Goal: Task Accomplishment & Management: Manage account settings

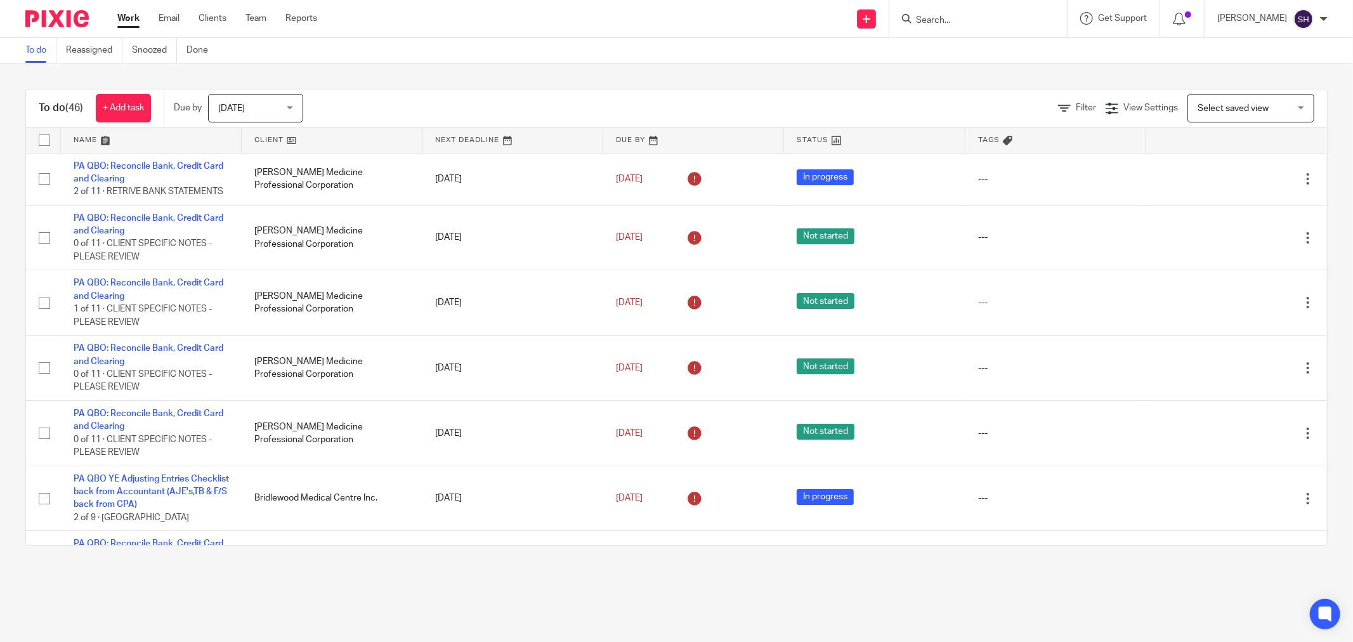
scroll to position [2444, 0]
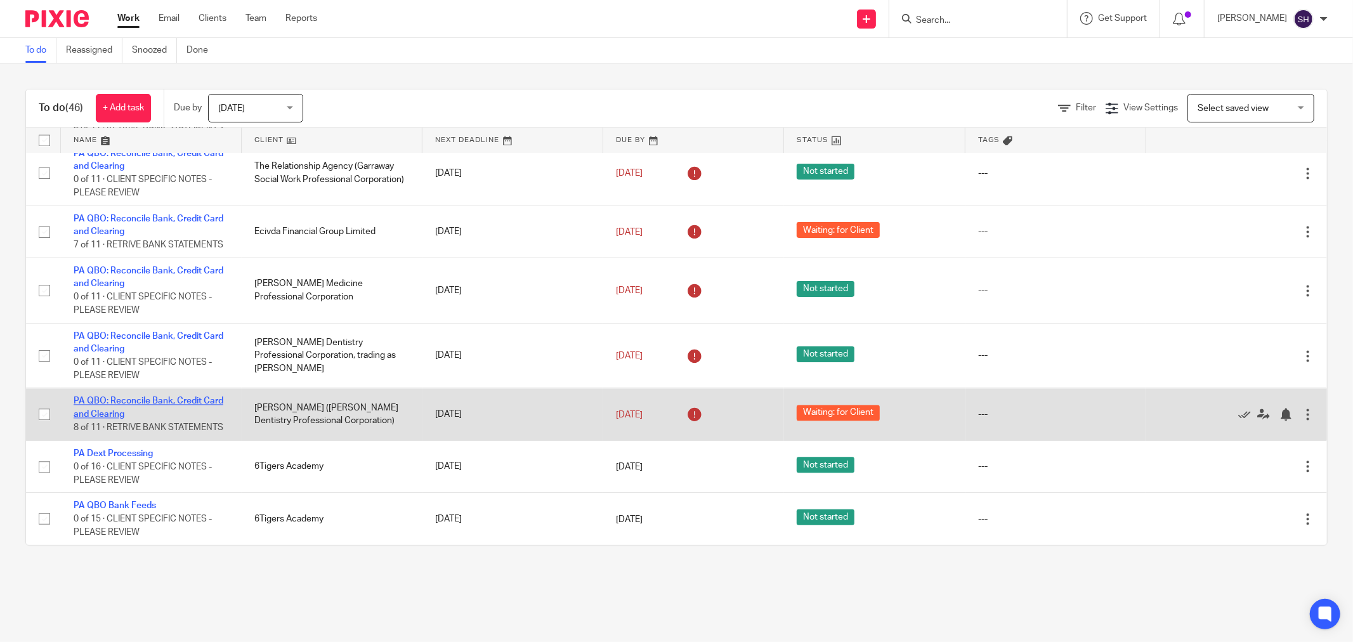
click at [191, 397] on link "PA QBO: Reconcile Bank, Credit Card and Clearing" at bounding box center [149, 408] width 150 height 22
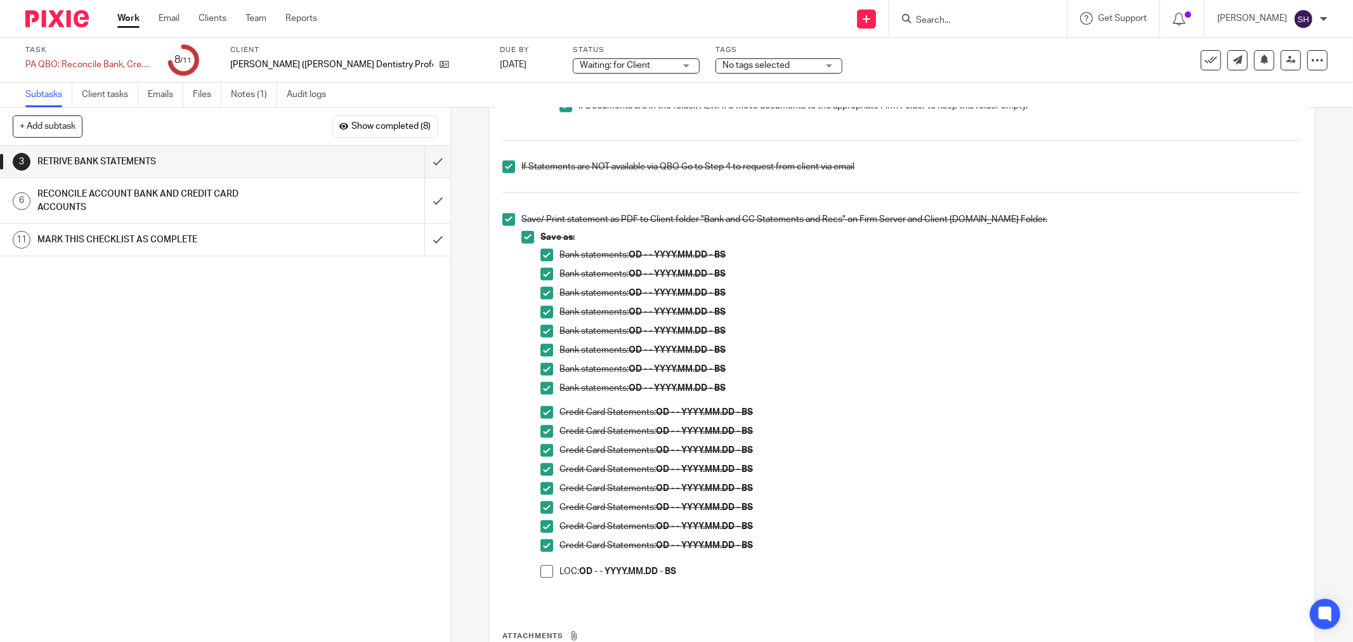
scroll to position [493, 0]
click at [541, 565] on span at bounding box center [547, 567] width 13 height 13
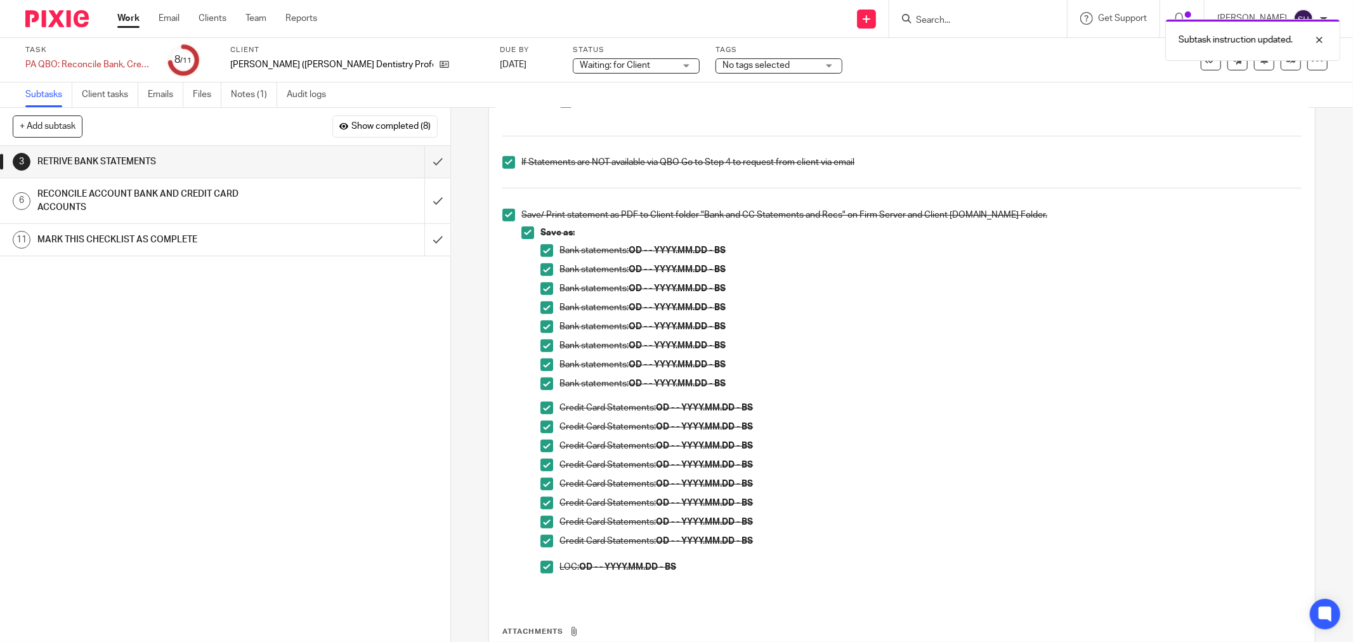
scroll to position [605, 0]
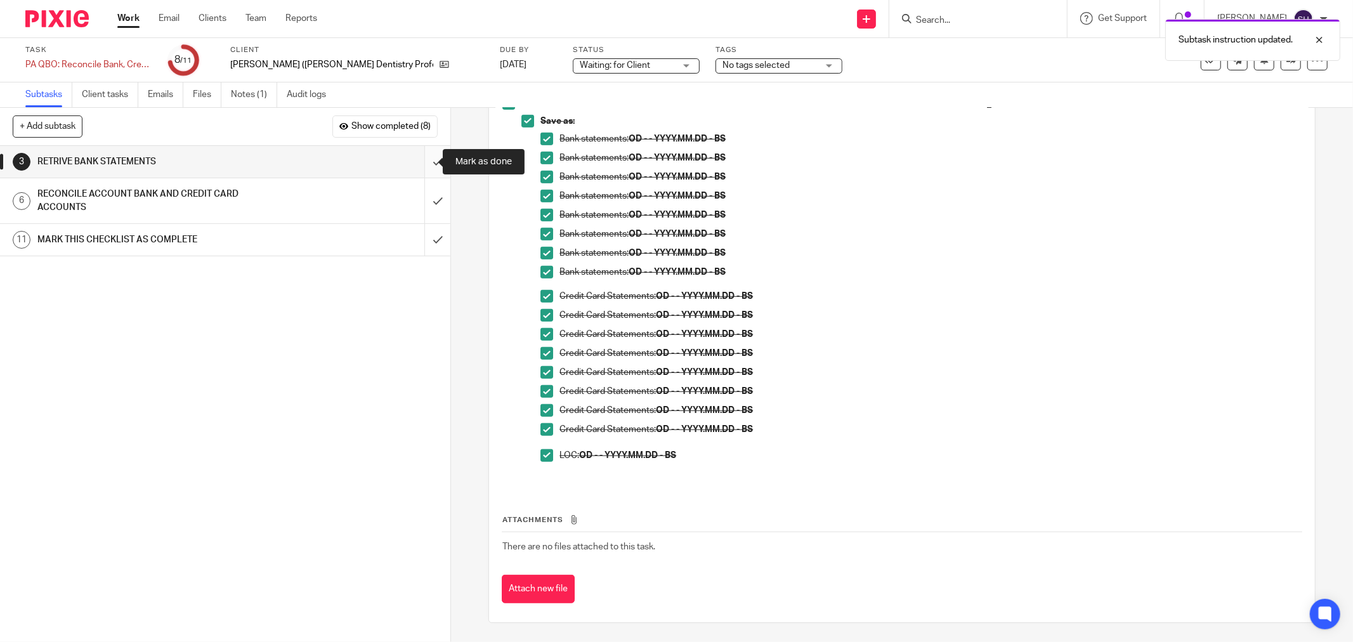
click at [421, 166] on input "submit" at bounding box center [225, 162] width 450 height 32
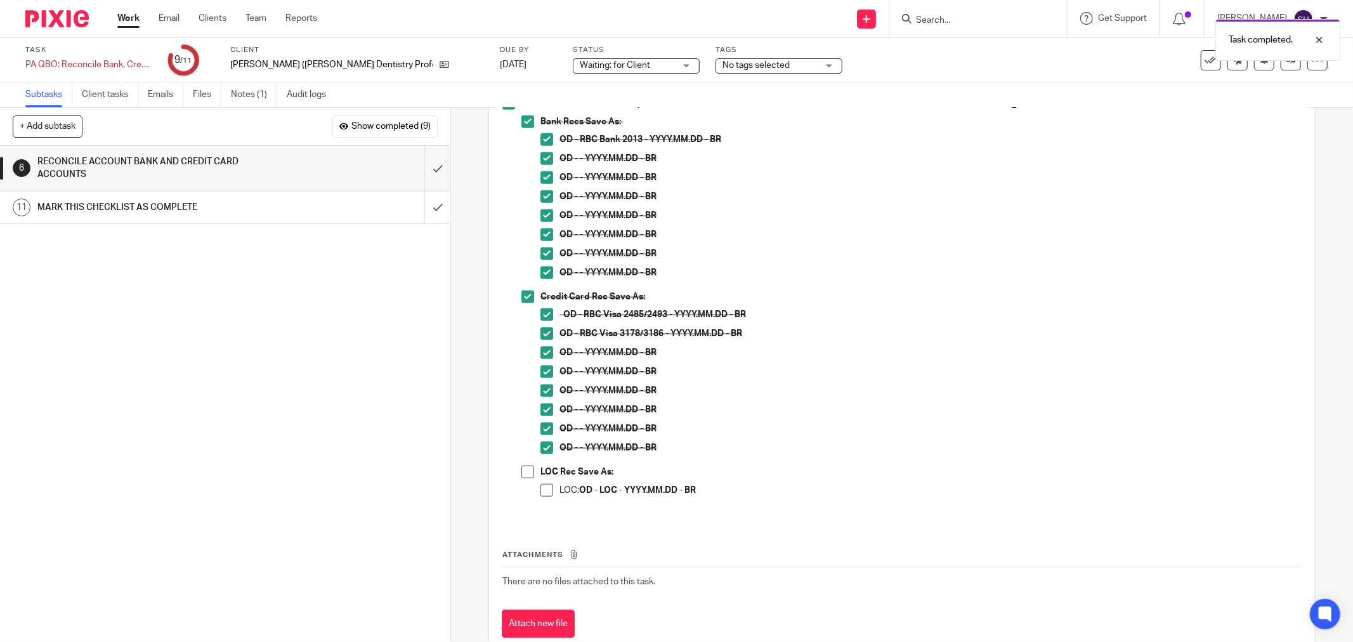
scroll to position [1133, 0]
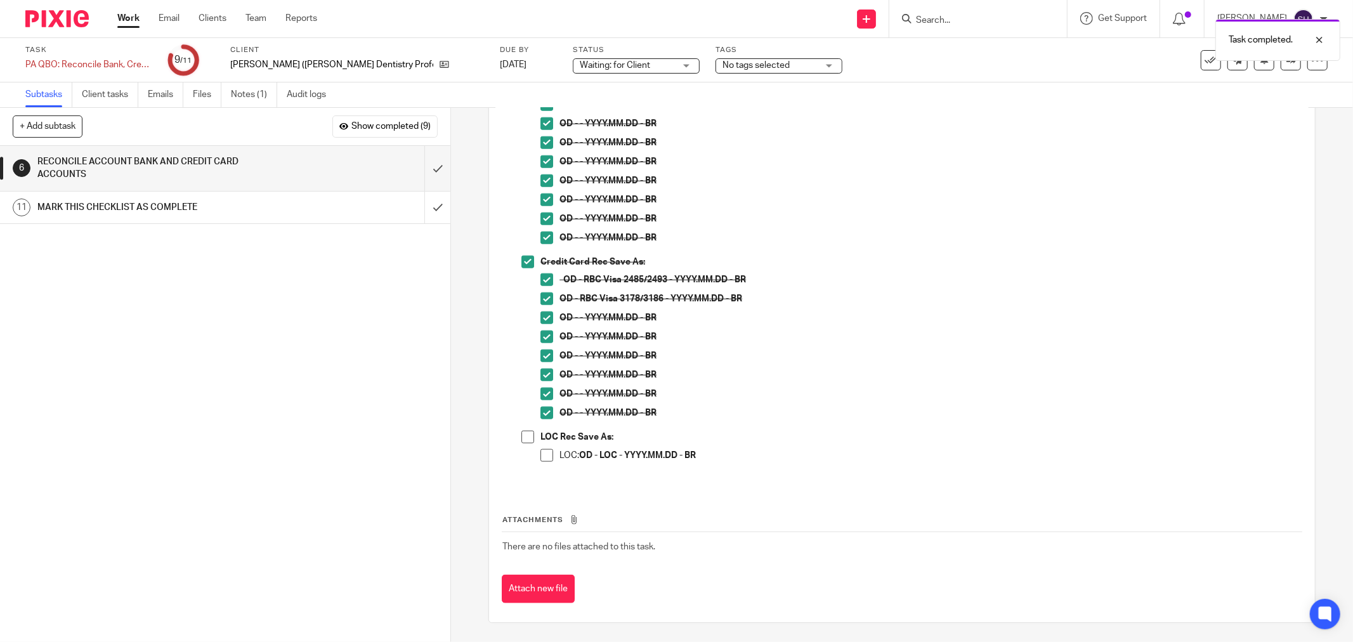
click at [530, 439] on span at bounding box center [527, 437] width 13 height 13
click at [541, 457] on span at bounding box center [547, 455] width 13 height 13
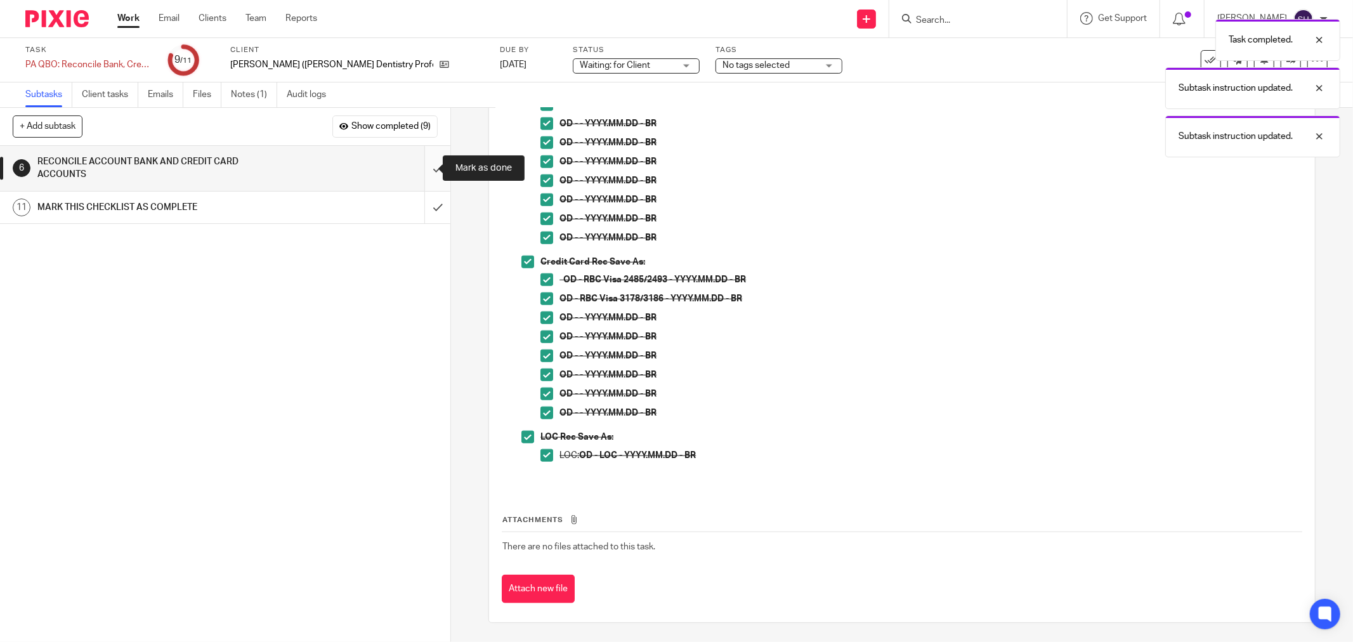
click at [420, 166] on input "submit" at bounding box center [225, 168] width 450 height 45
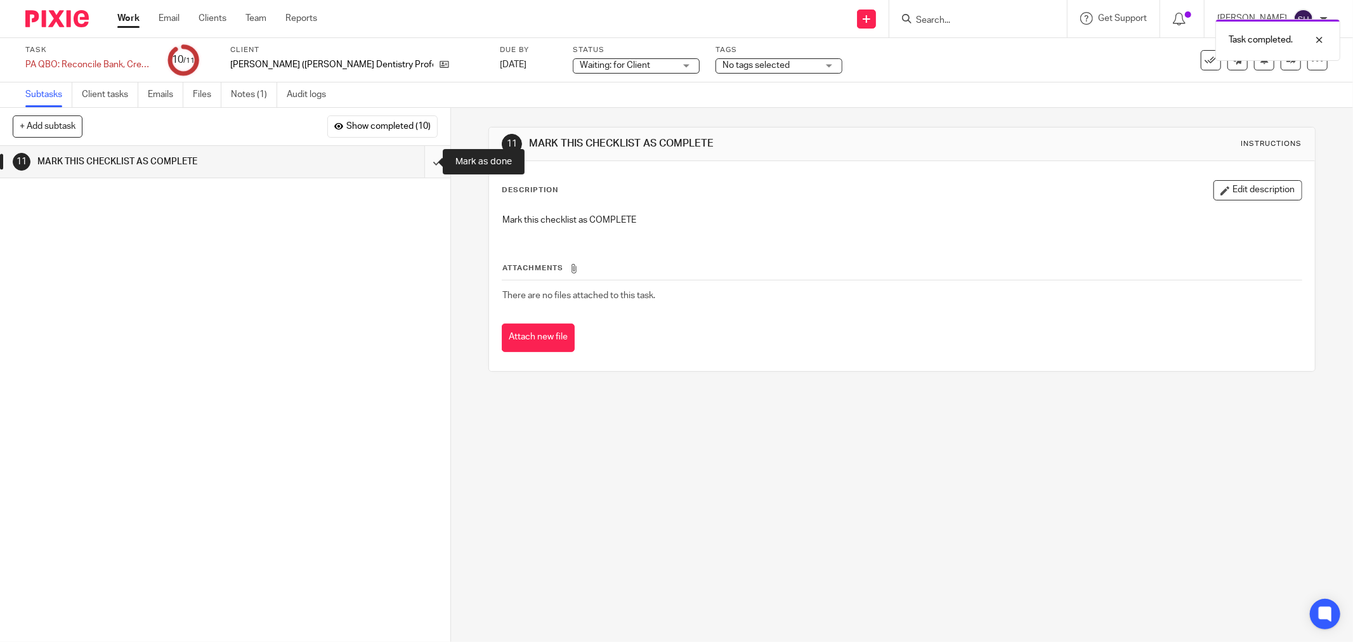
click at [421, 162] on input "submit" at bounding box center [225, 162] width 450 height 32
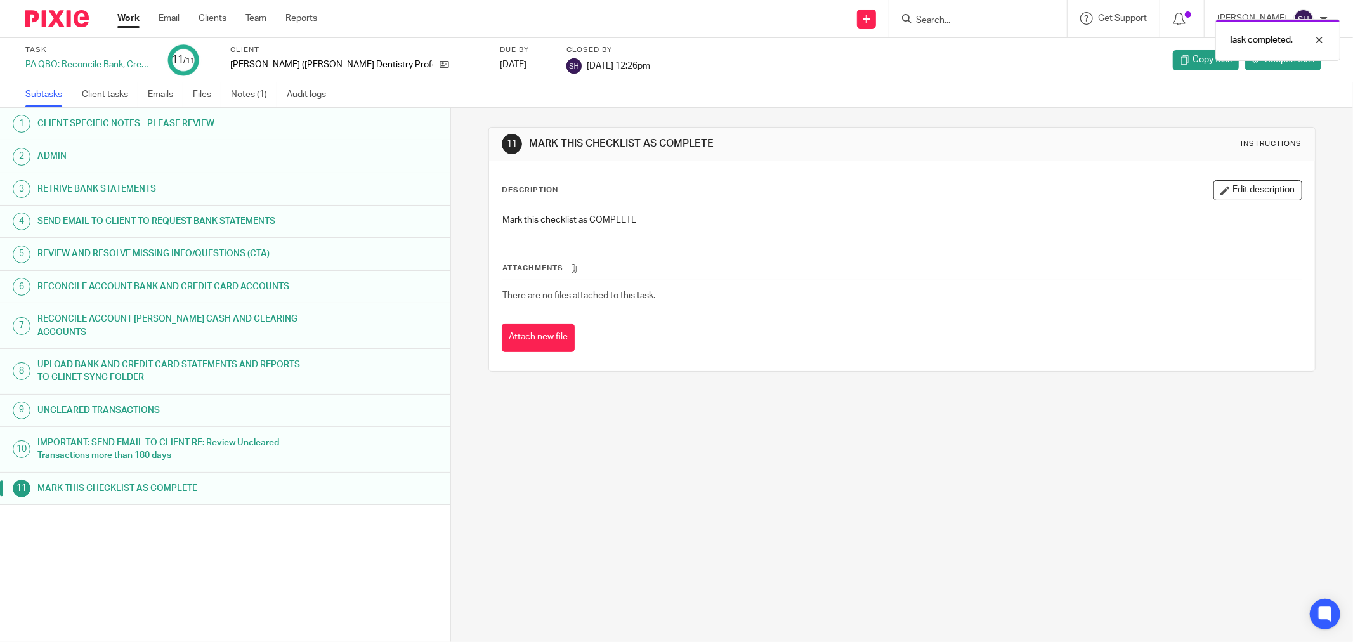
click at [128, 23] on link "Work" at bounding box center [128, 18] width 22 height 13
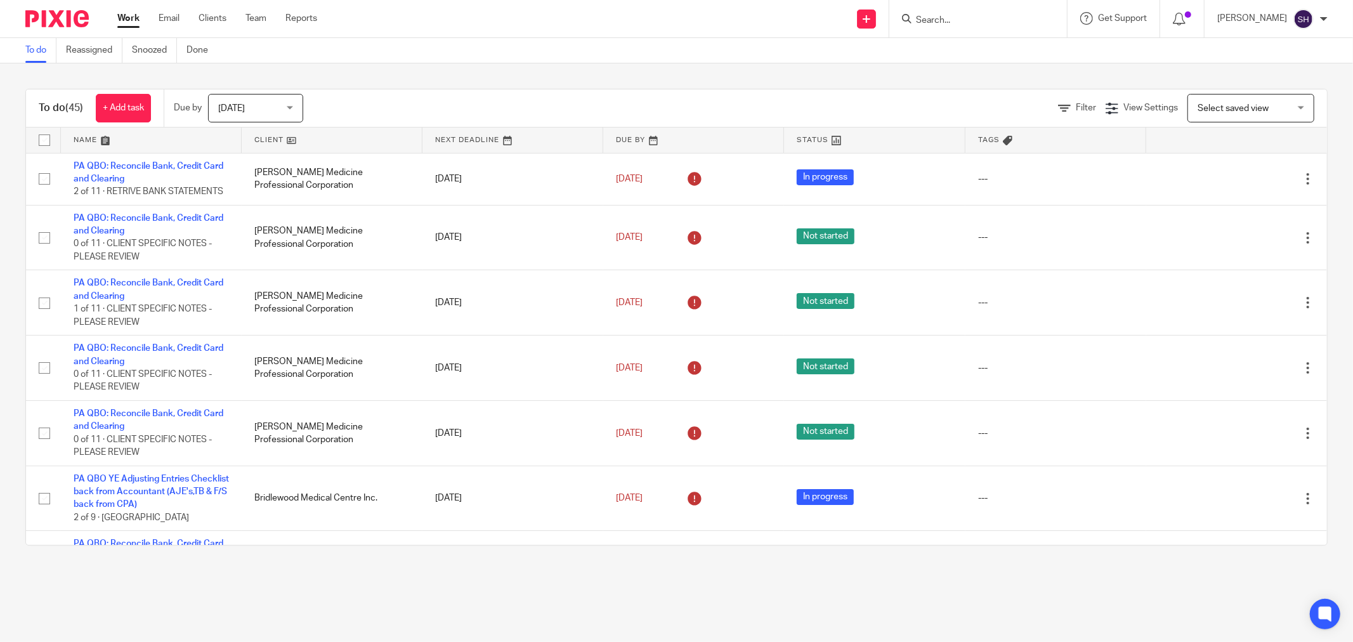
click at [335, 135] on link at bounding box center [332, 140] width 181 height 25
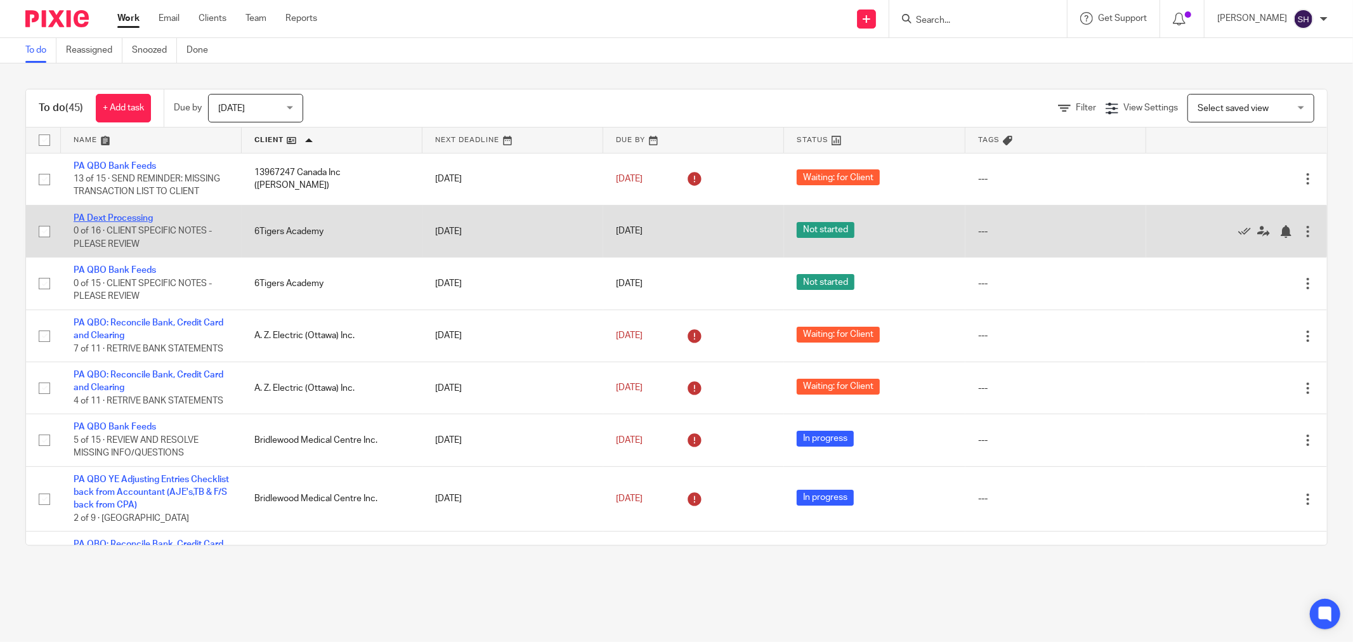
click at [138, 217] on link "PA Dext Processing" at bounding box center [113, 218] width 79 height 9
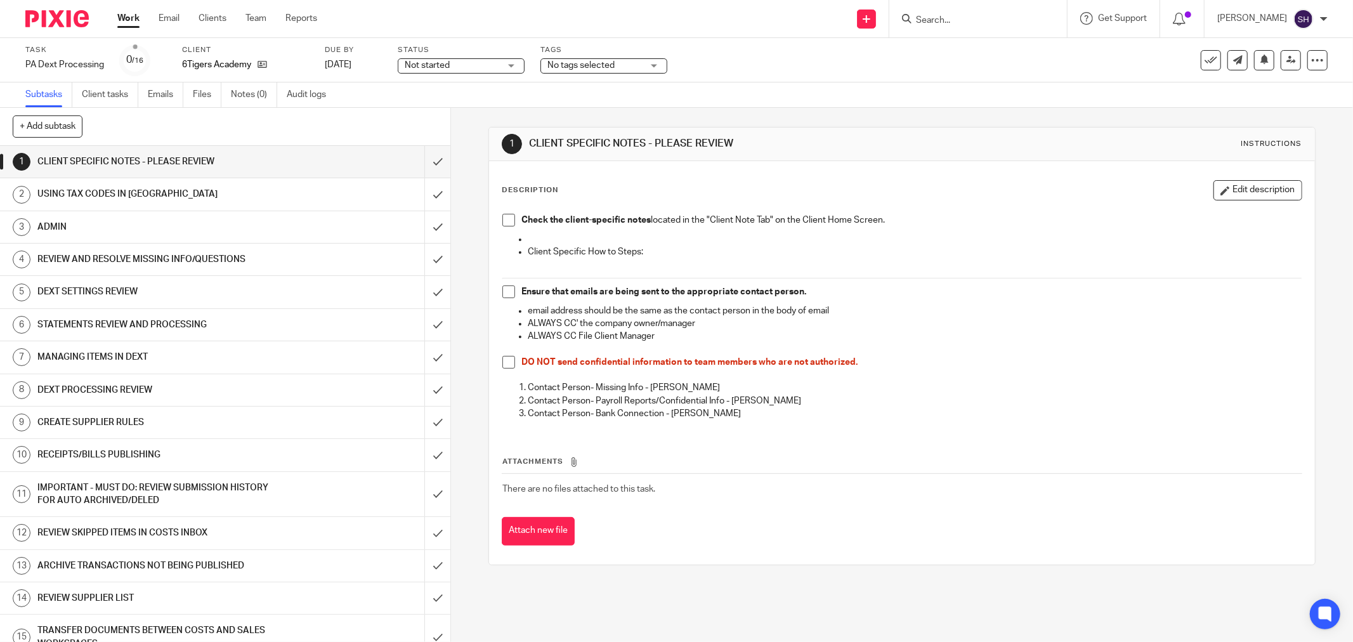
click at [490, 64] on span "Not started" at bounding box center [452, 65] width 95 height 13
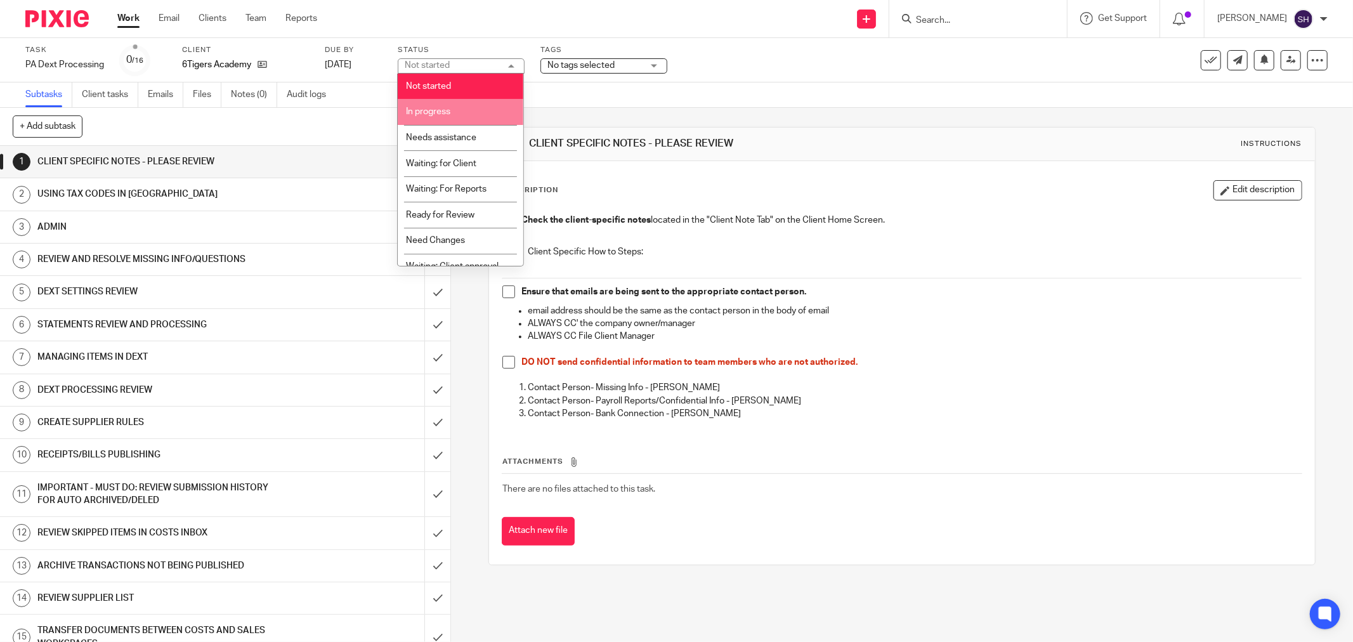
click at [446, 109] on span "In progress" at bounding box center [428, 111] width 44 height 9
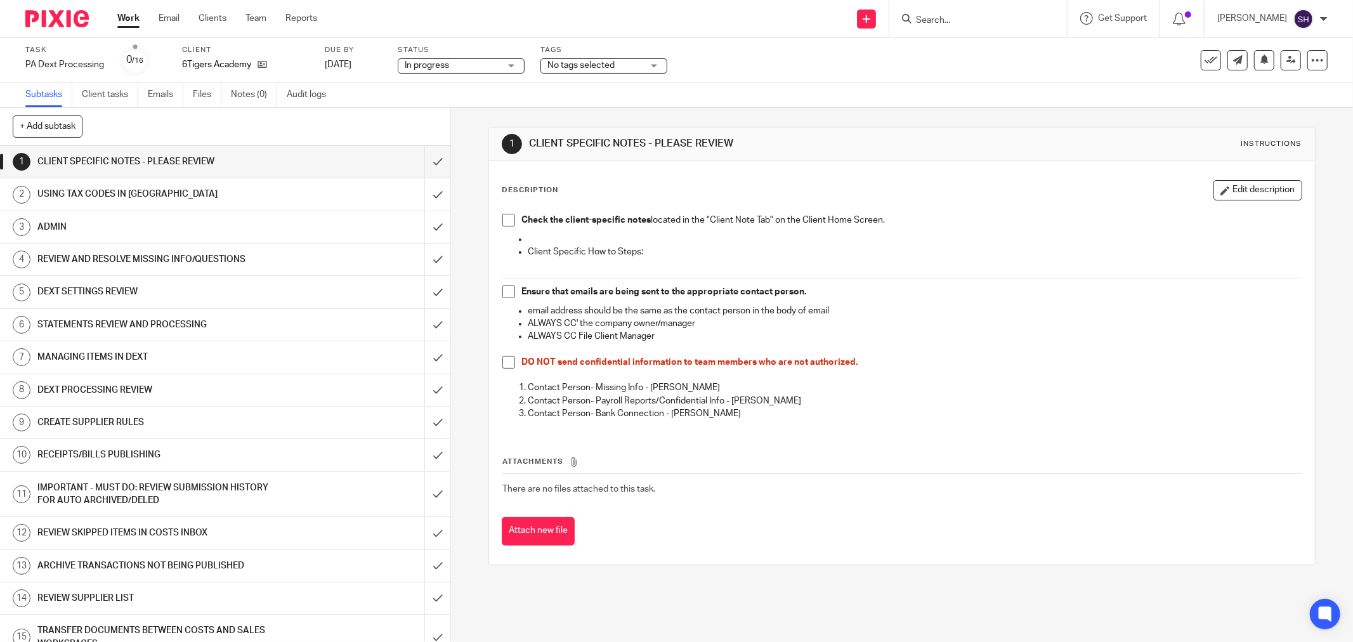
drag, startPoint x: 502, startPoint y: 218, endPoint x: 497, endPoint y: 242, distance: 24.6
click at [502, 218] on span at bounding box center [508, 220] width 13 height 13
click at [502, 293] on span at bounding box center [508, 291] width 13 height 13
click at [504, 364] on span at bounding box center [508, 362] width 13 height 13
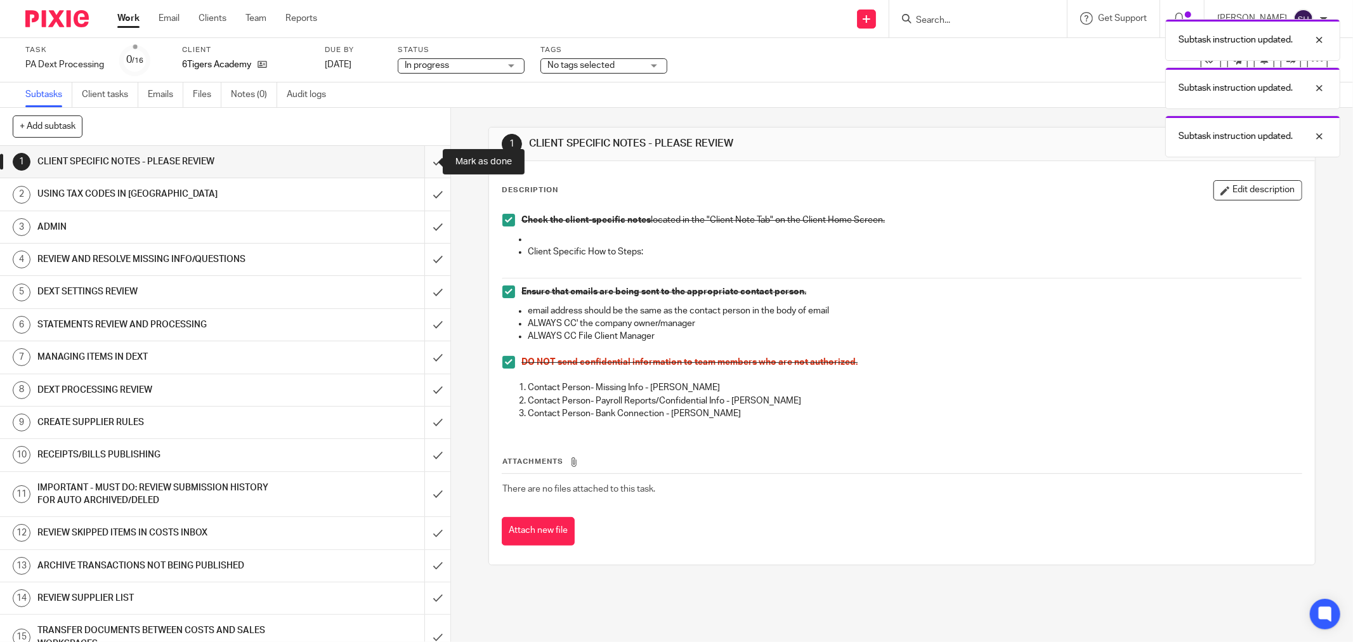
click at [429, 157] on input "submit" at bounding box center [225, 162] width 450 height 32
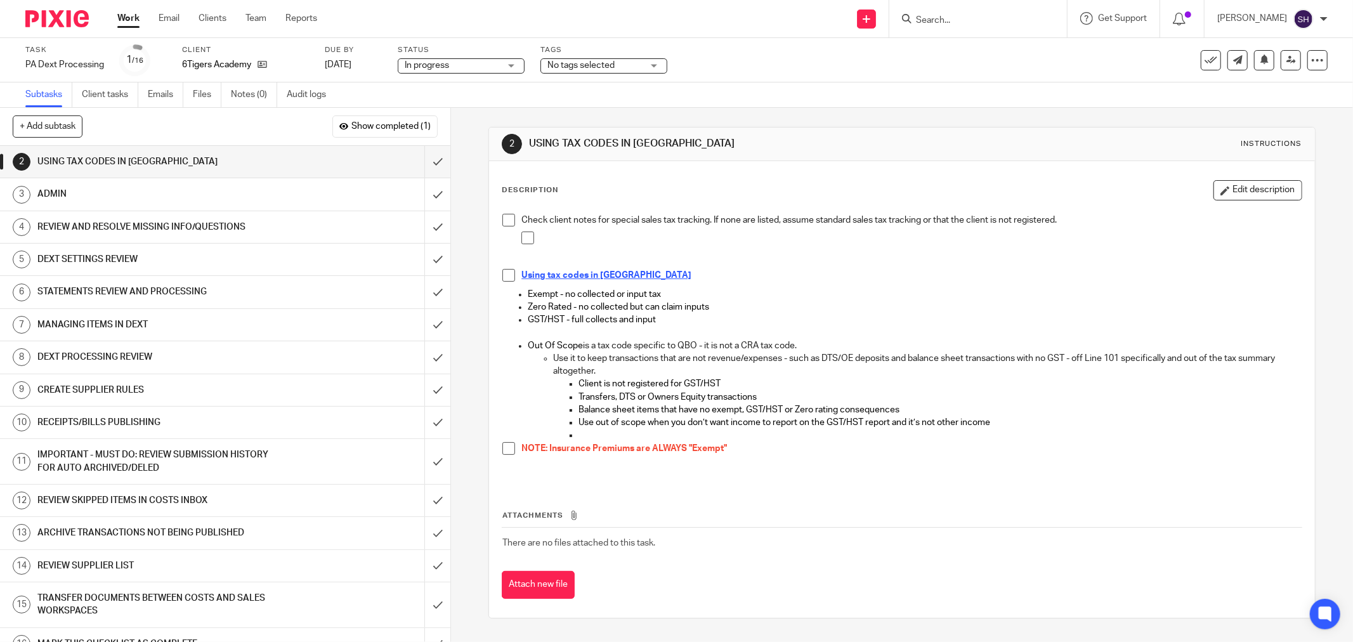
drag, startPoint x: 504, startPoint y: 222, endPoint x: 516, endPoint y: 233, distance: 16.6
click at [504, 222] on span at bounding box center [508, 220] width 13 height 13
click at [521, 239] on span at bounding box center [527, 238] width 13 height 13
click at [502, 283] on li "Using tax codes in QBO" at bounding box center [901, 278] width 799 height 19
click at [502, 278] on span at bounding box center [508, 275] width 13 height 13
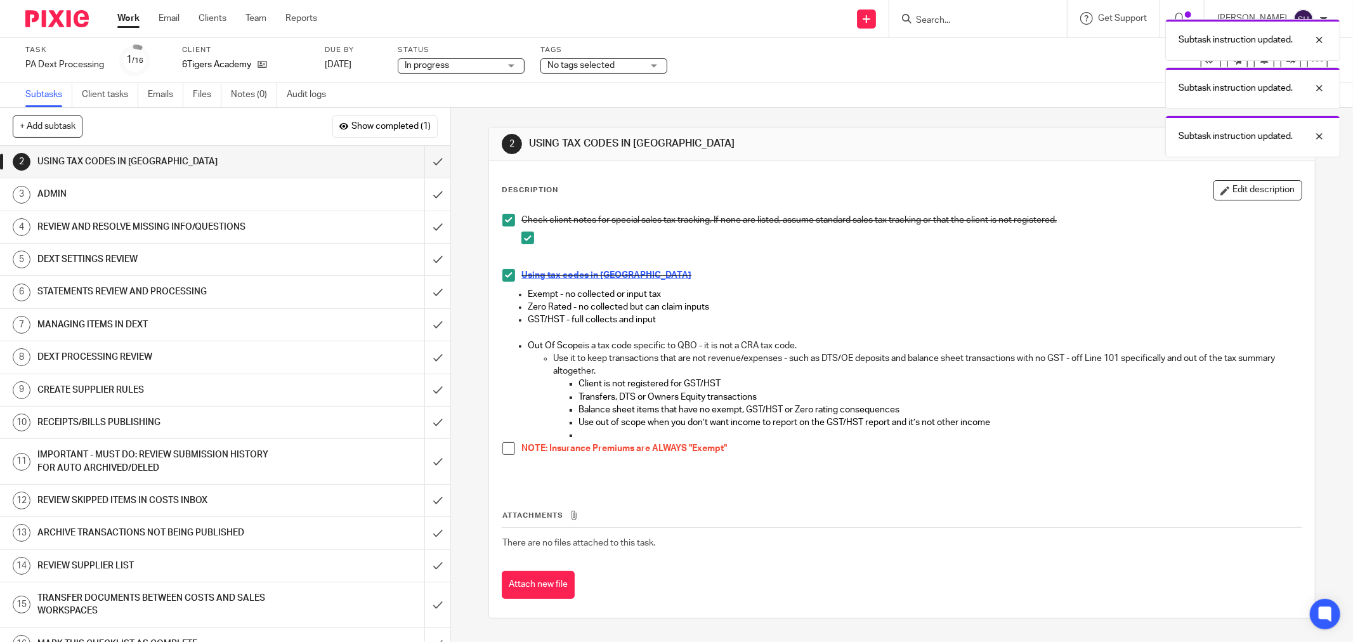
click at [502, 449] on span at bounding box center [508, 448] width 13 height 13
click at [423, 157] on input "submit" at bounding box center [225, 162] width 450 height 32
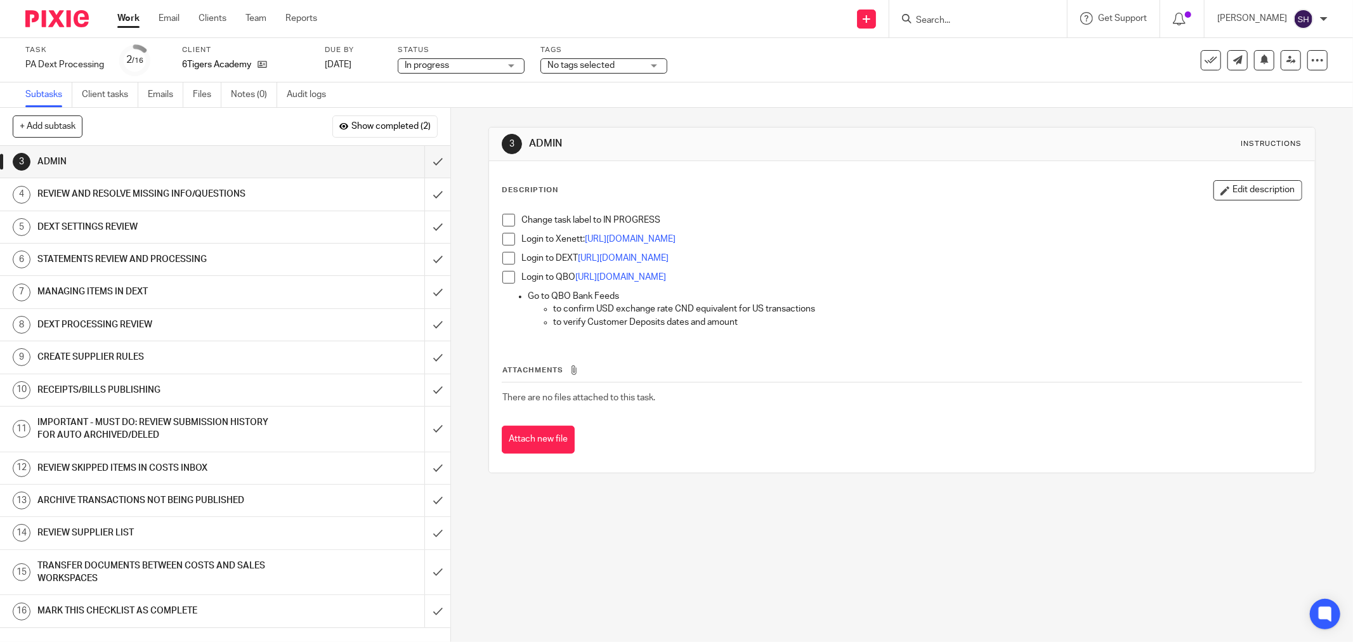
click at [506, 219] on span at bounding box center [508, 220] width 13 height 13
click at [508, 237] on span at bounding box center [508, 239] width 13 height 13
click at [505, 258] on span at bounding box center [508, 258] width 13 height 13
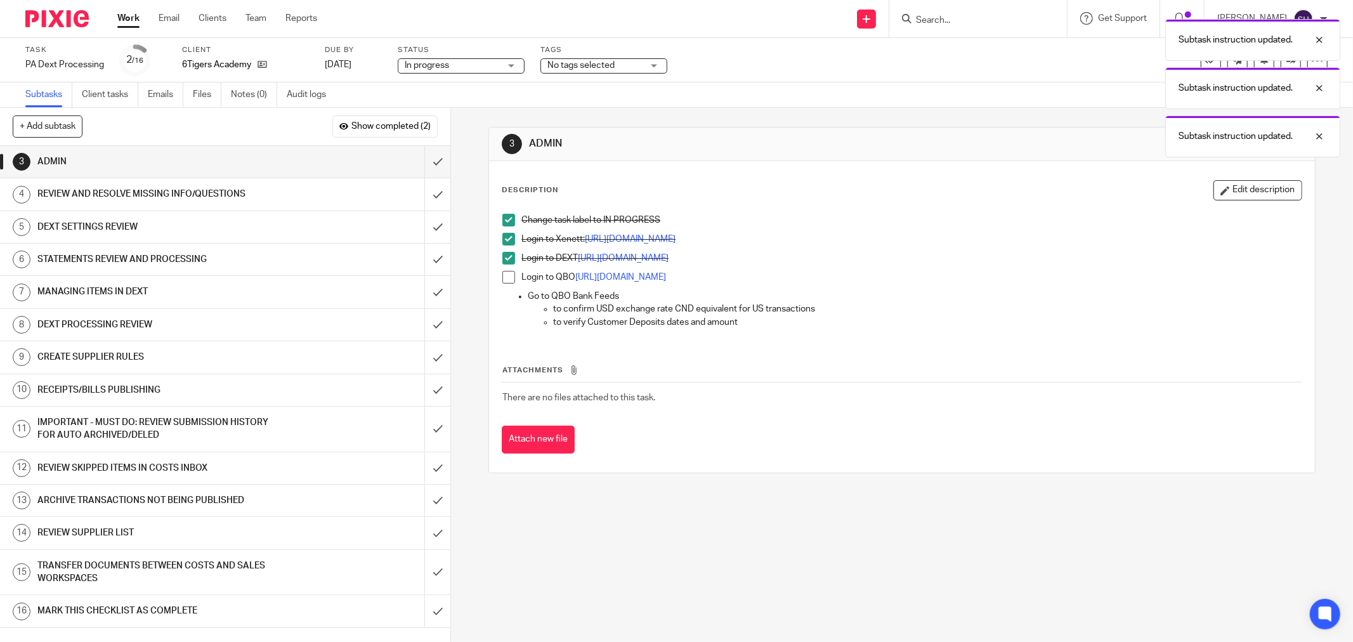
click at [504, 278] on span at bounding box center [508, 277] width 13 height 13
click at [423, 159] on input "submit" at bounding box center [225, 162] width 450 height 32
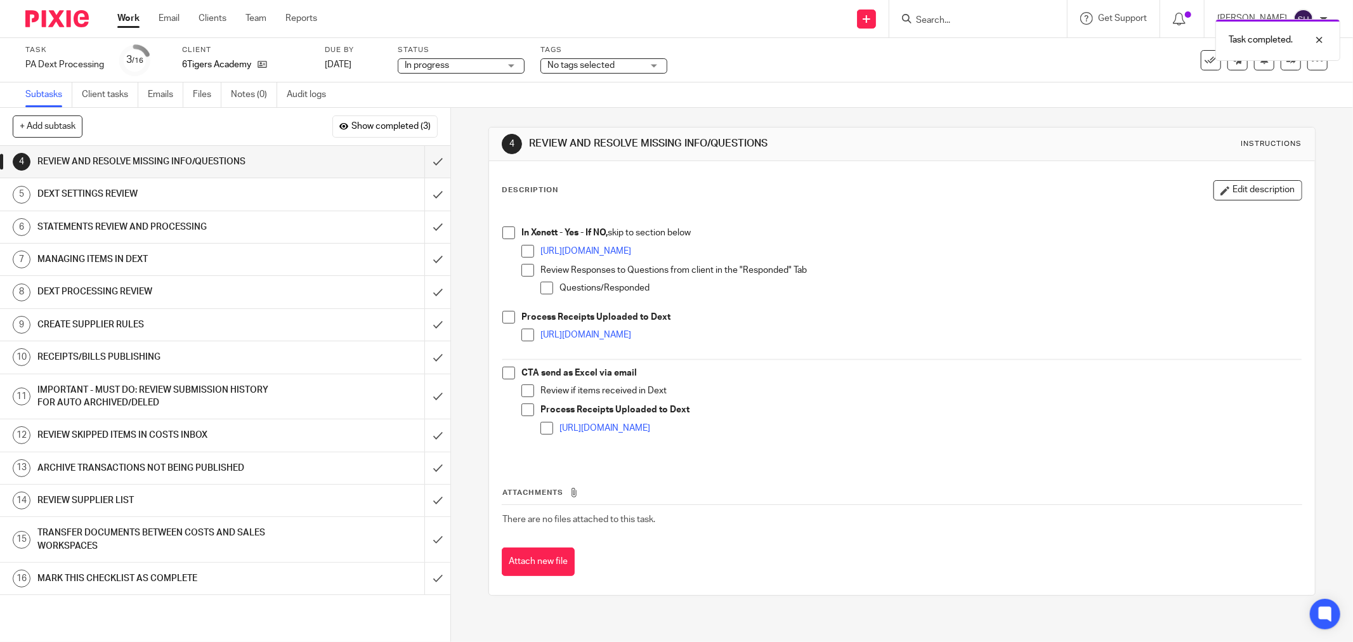
click at [504, 233] on span at bounding box center [508, 232] width 13 height 13
drag, startPoint x: 520, startPoint y: 251, endPoint x: 524, endPoint y: 261, distance: 10.2
click at [521, 254] on span at bounding box center [527, 251] width 13 height 13
click at [527, 271] on span at bounding box center [527, 270] width 13 height 13
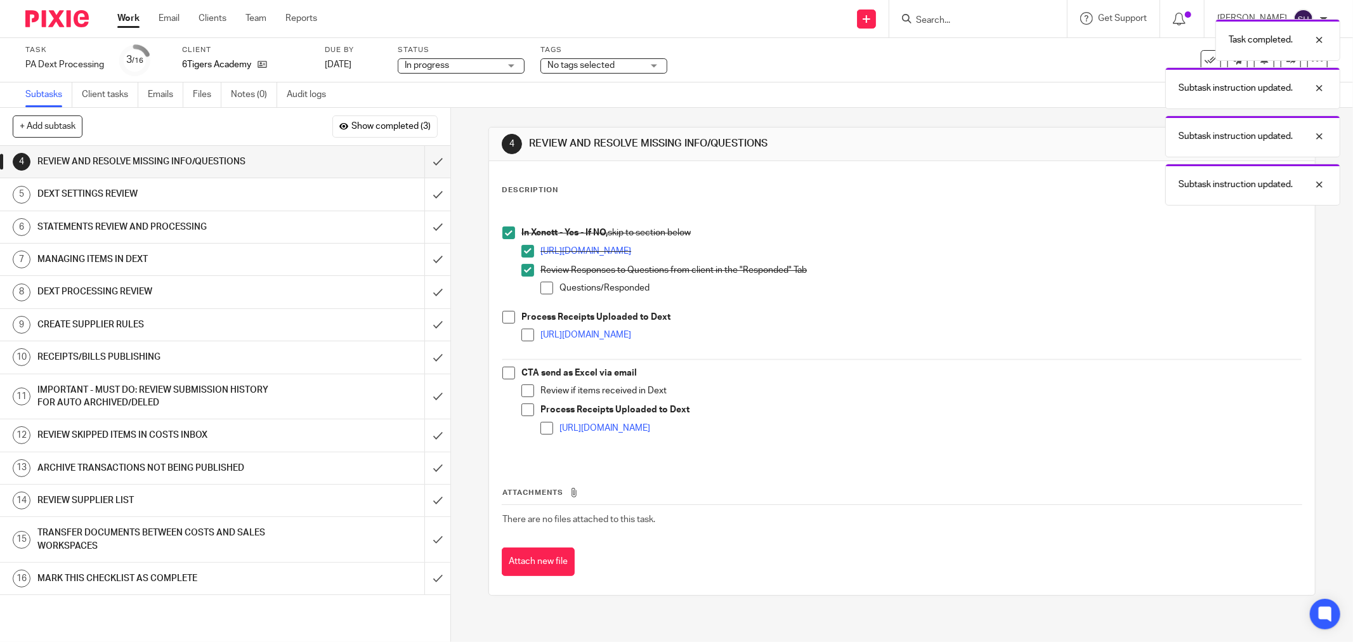
click at [541, 286] on span at bounding box center [547, 288] width 13 height 13
click at [505, 318] on span at bounding box center [508, 317] width 13 height 13
click at [521, 332] on span at bounding box center [527, 335] width 13 height 13
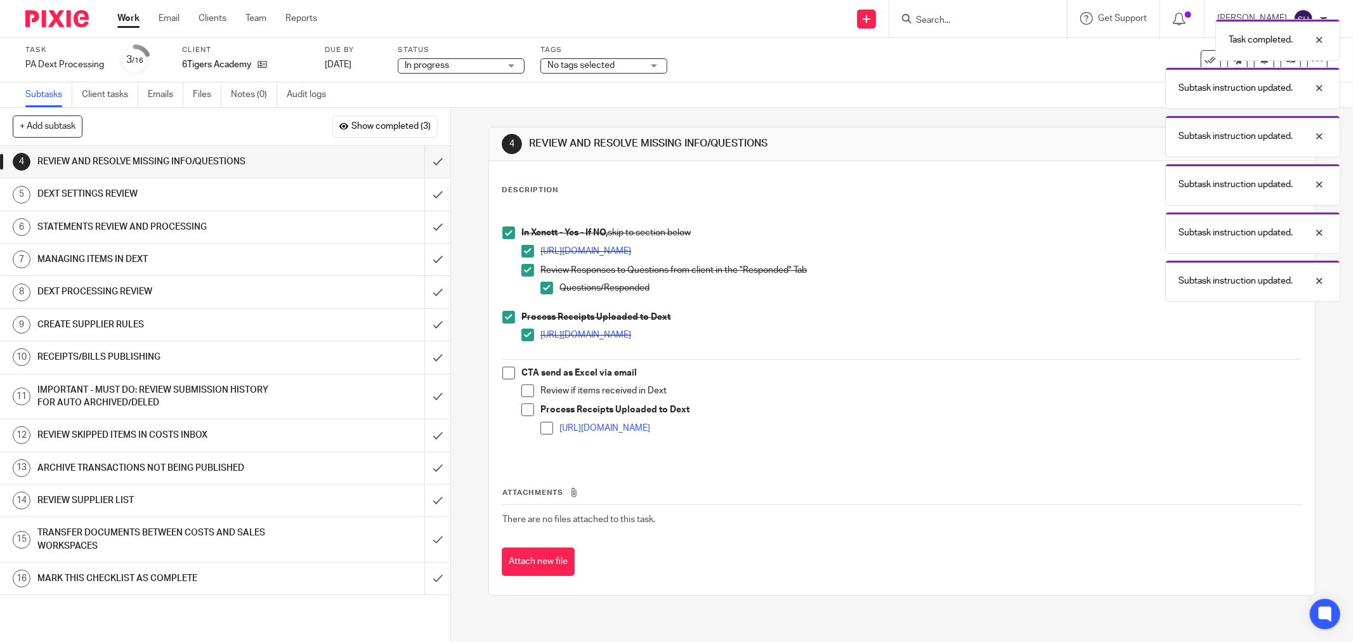
drag, startPoint x: 508, startPoint y: 369, endPoint x: 523, endPoint y: 388, distance: 24.4
click at [508, 369] on span at bounding box center [508, 373] width 13 height 13
click at [525, 391] on span at bounding box center [527, 390] width 13 height 13
click at [525, 407] on span at bounding box center [527, 409] width 13 height 13
click at [541, 429] on span at bounding box center [547, 428] width 13 height 13
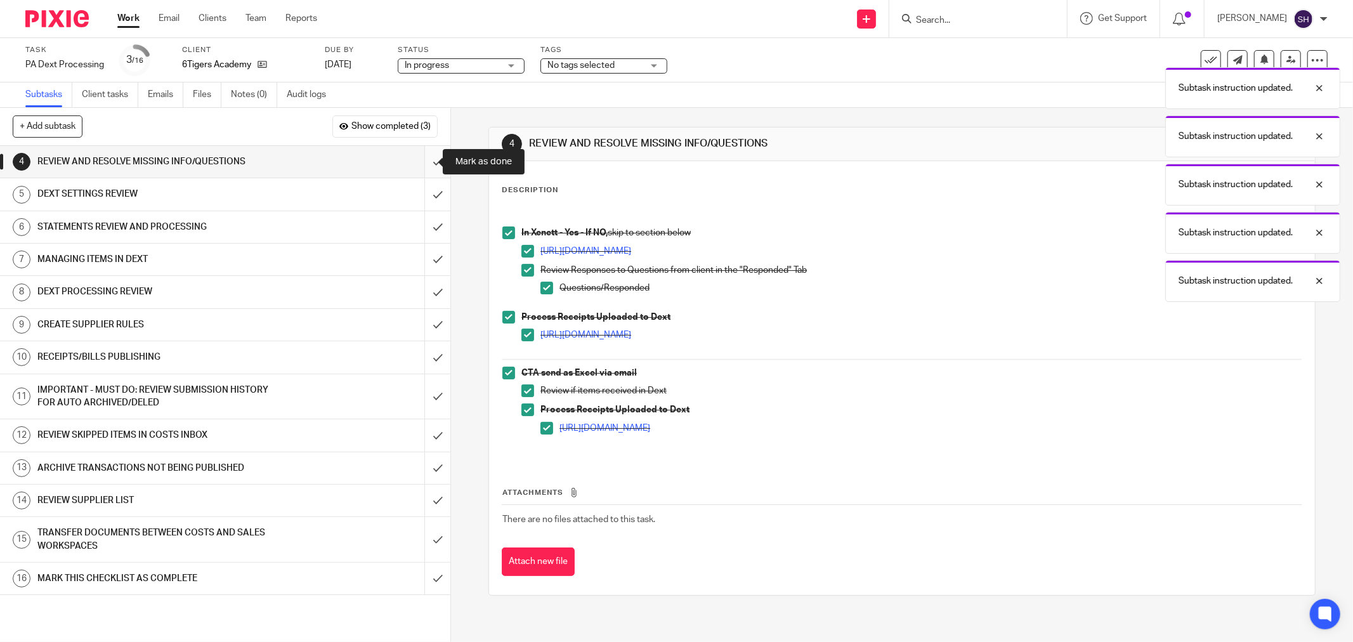
click at [425, 164] on input "submit" at bounding box center [225, 162] width 450 height 32
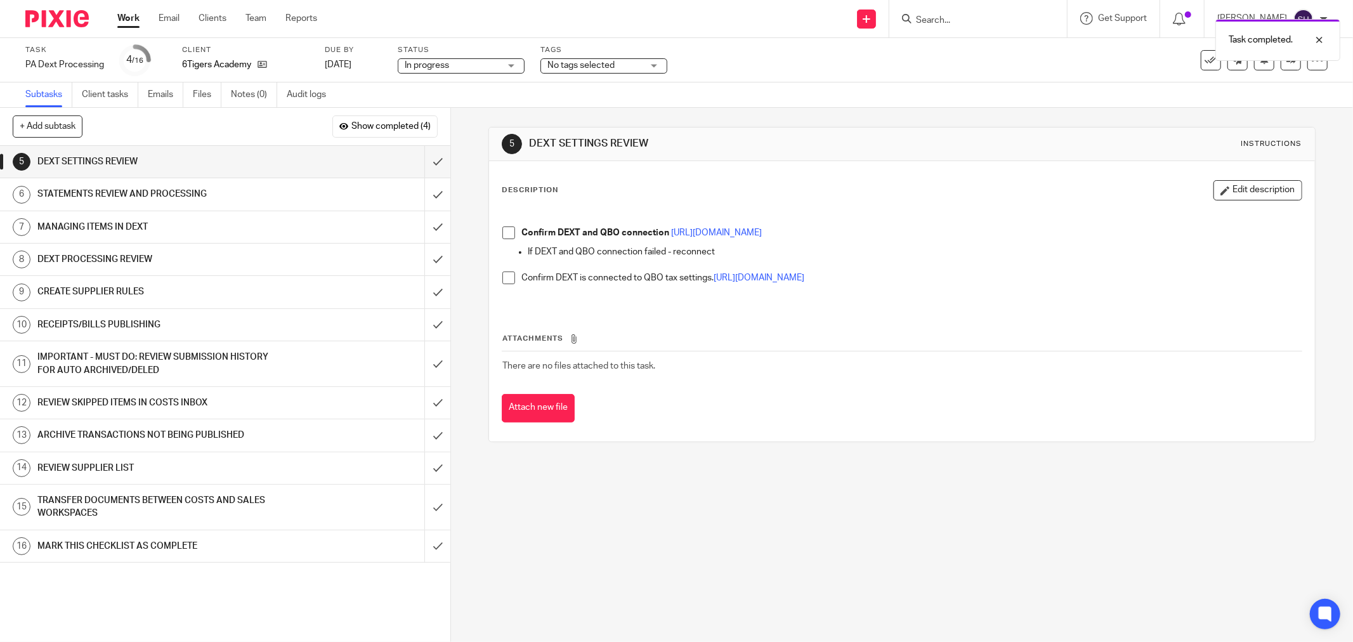
click at [511, 233] on span at bounding box center [508, 232] width 13 height 13
click at [504, 278] on span at bounding box center [508, 278] width 13 height 13
click at [426, 166] on input "submit" at bounding box center [225, 162] width 450 height 32
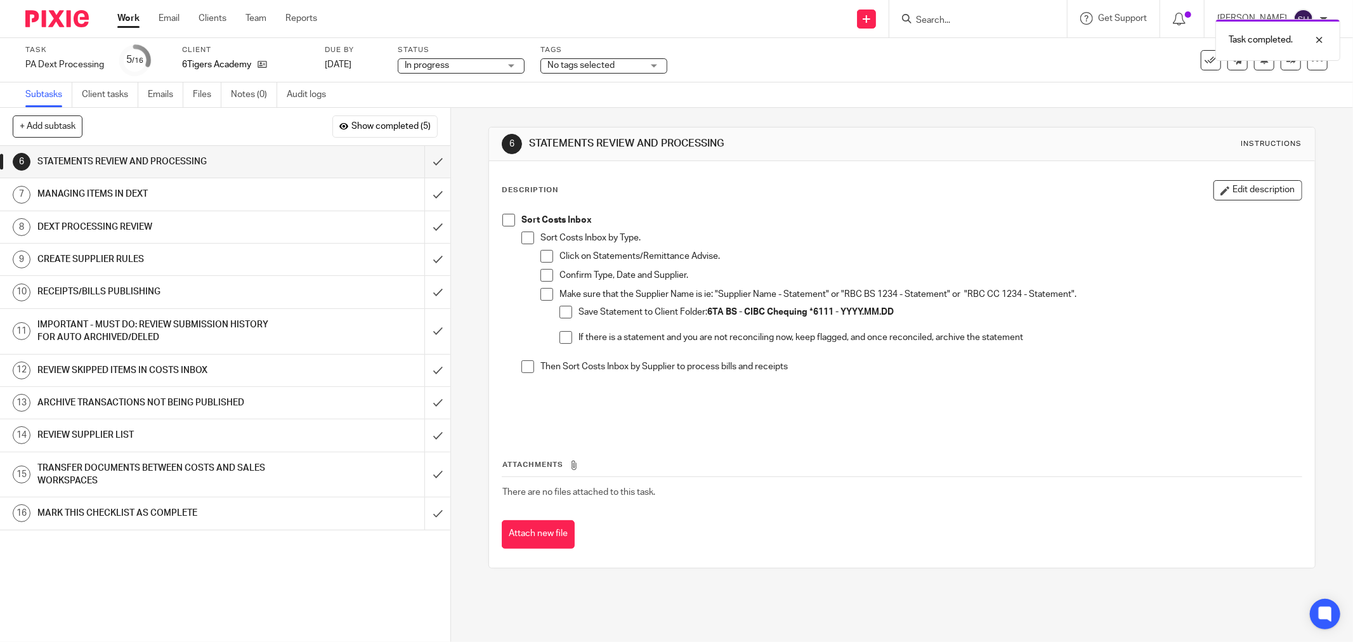
click at [506, 216] on span at bounding box center [508, 220] width 13 height 13
click at [523, 237] on span at bounding box center [527, 238] width 13 height 13
click at [542, 254] on span at bounding box center [547, 256] width 13 height 13
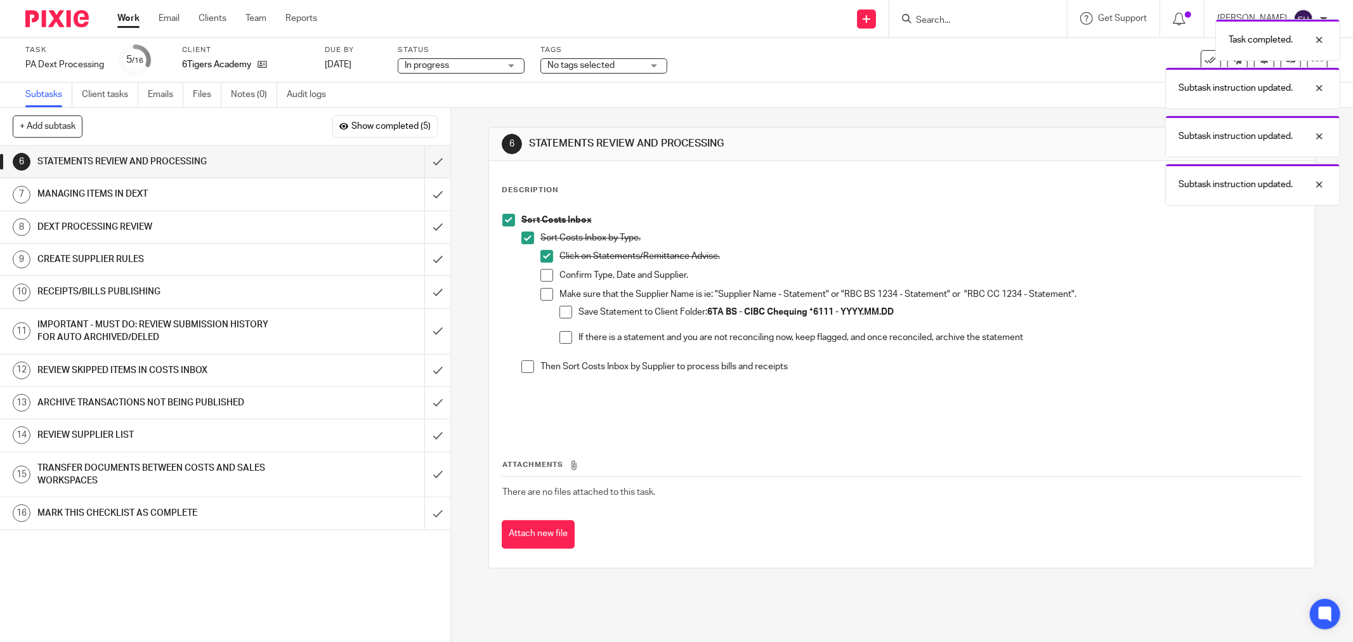
click at [544, 274] on span at bounding box center [547, 275] width 13 height 13
click at [542, 294] on span at bounding box center [547, 294] width 13 height 13
click at [560, 311] on span at bounding box center [566, 312] width 13 height 13
click at [562, 334] on span at bounding box center [566, 337] width 13 height 13
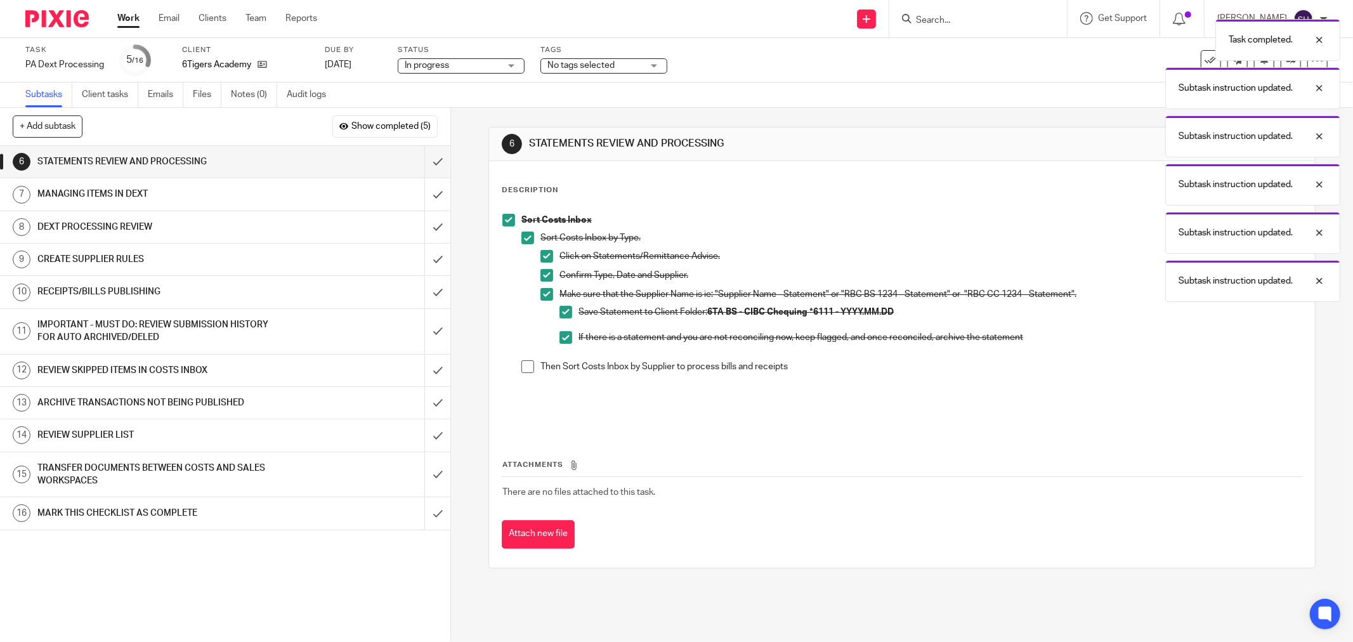
click at [527, 368] on span at bounding box center [527, 366] width 13 height 13
click at [432, 163] on input "submit" at bounding box center [225, 162] width 450 height 32
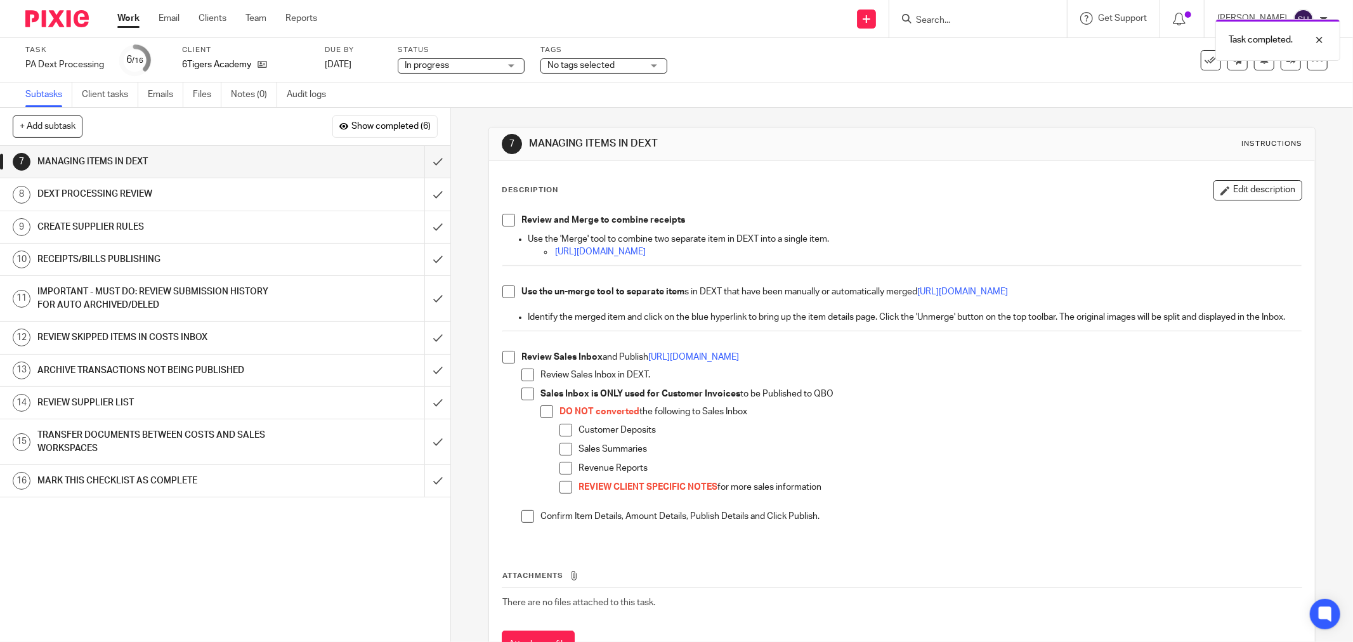
click at [502, 226] on span at bounding box center [508, 220] width 13 height 13
click at [506, 291] on span at bounding box center [508, 291] width 13 height 13
click at [509, 364] on span at bounding box center [508, 357] width 13 height 13
drag, startPoint x: 525, startPoint y: 392, endPoint x: 522, endPoint y: 411, distance: 19.3
click at [525, 381] on span at bounding box center [527, 375] width 13 height 13
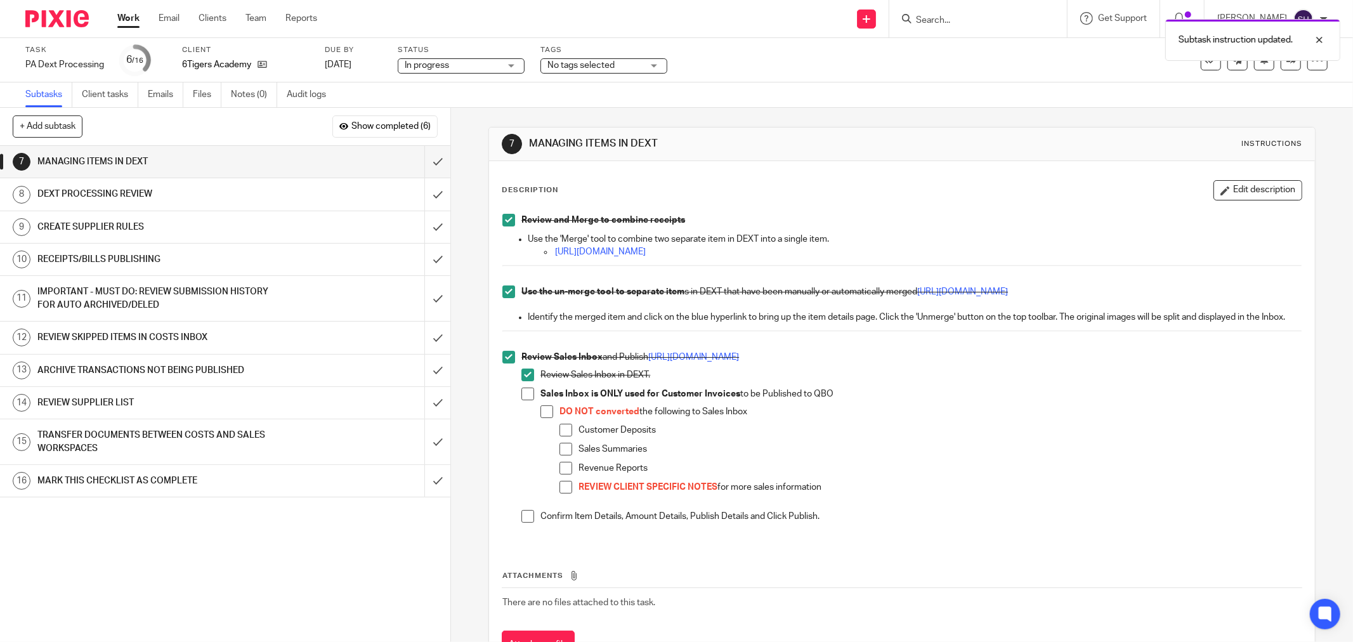
click at [522, 400] on span at bounding box center [527, 394] width 13 height 13
drag, startPoint x: 538, startPoint y: 430, endPoint x: 549, endPoint y: 438, distance: 14.1
click at [541, 418] on span at bounding box center [547, 411] width 13 height 13
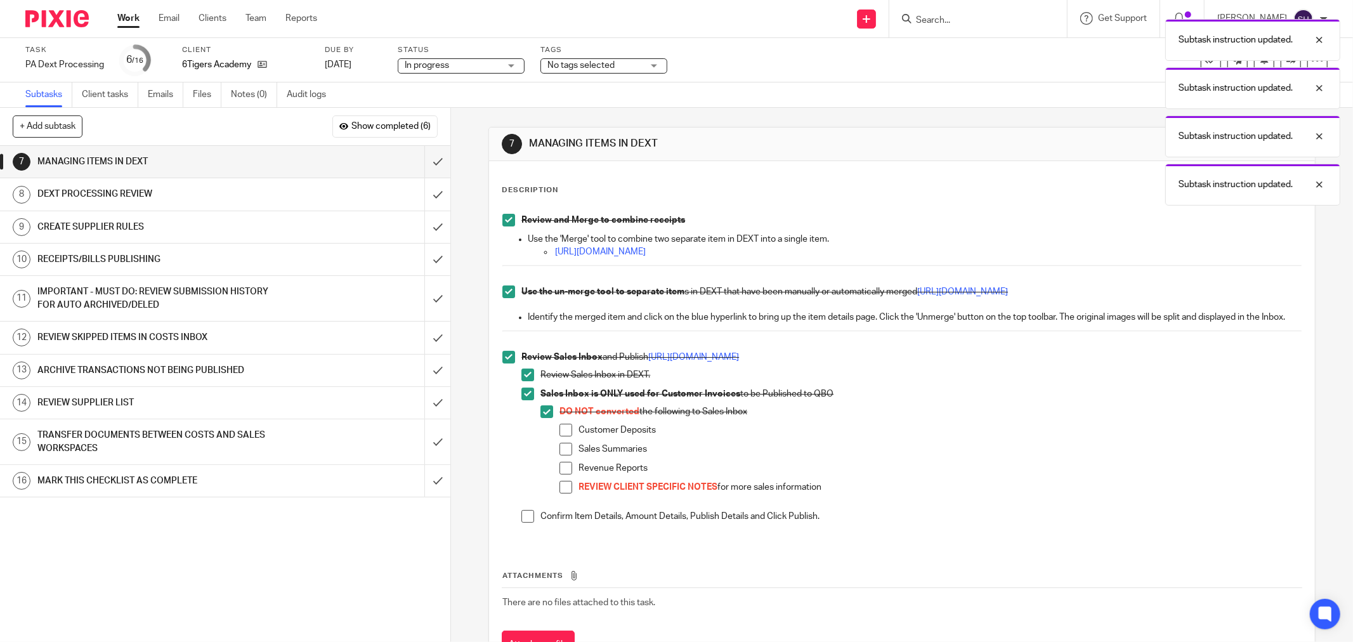
drag, startPoint x: 558, startPoint y: 442, endPoint x: 561, endPoint y: 463, distance: 21.1
click at [560, 436] on span at bounding box center [566, 430] width 13 height 13
click at [561, 456] on span at bounding box center [566, 449] width 13 height 13
click at [563, 475] on span at bounding box center [566, 468] width 13 height 13
click at [561, 494] on span at bounding box center [566, 487] width 13 height 13
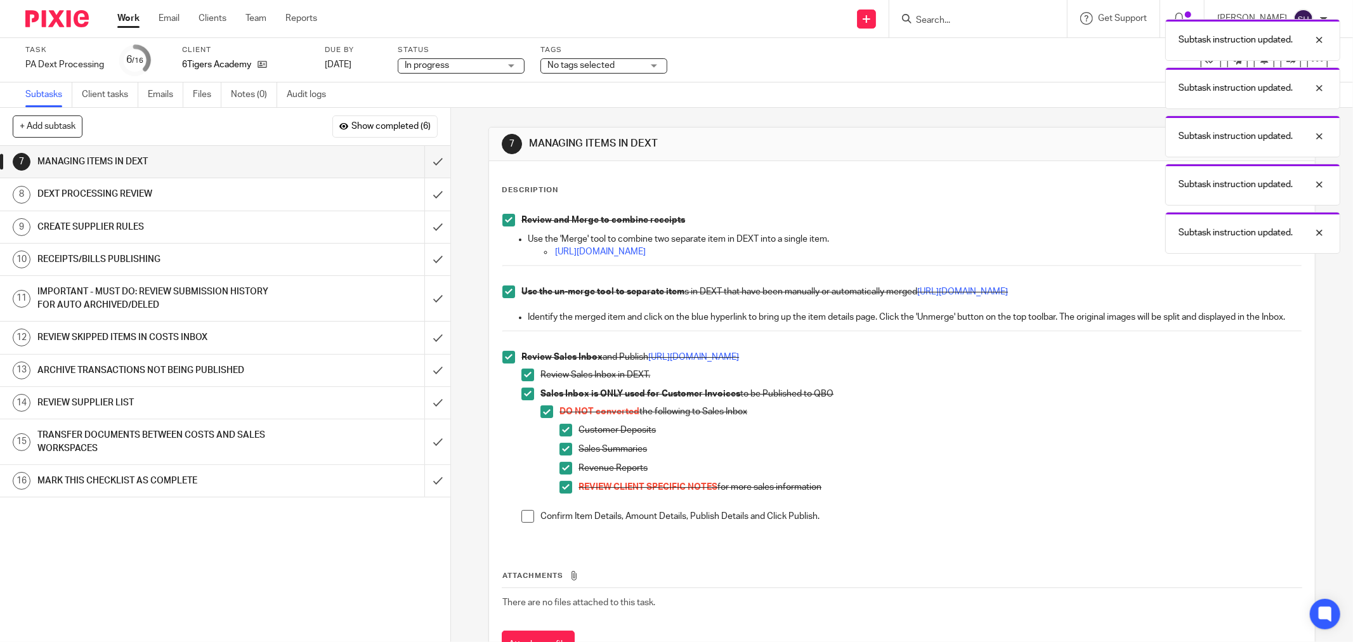
click at [524, 523] on span at bounding box center [527, 516] width 13 height 13
click at [416, 155] on input "submit" at bounding box center [225, 162] width 450 height 32
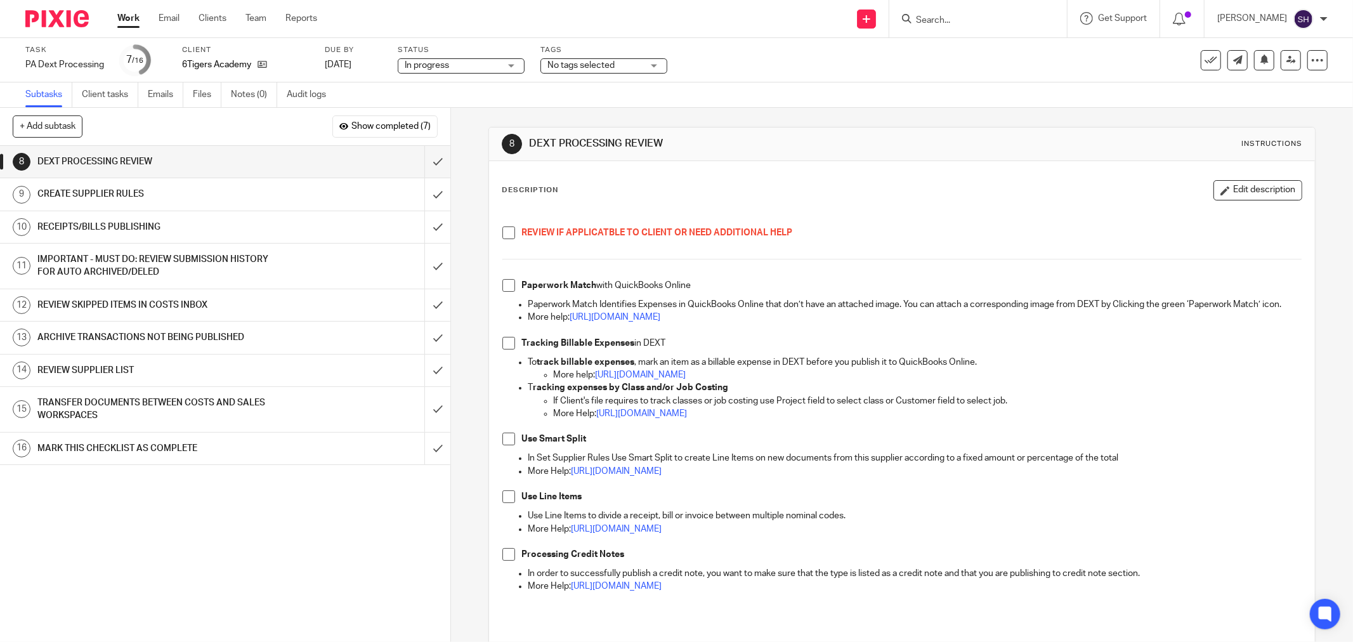
click at [508, 231] on span at bounding box center [508, 232] width 13 height 13
click at [506, 284] on span at bounding box center [508, 285] width 13 height 13
click at [506, 350] on span at bounding box center [508, 343] width 13 height 13
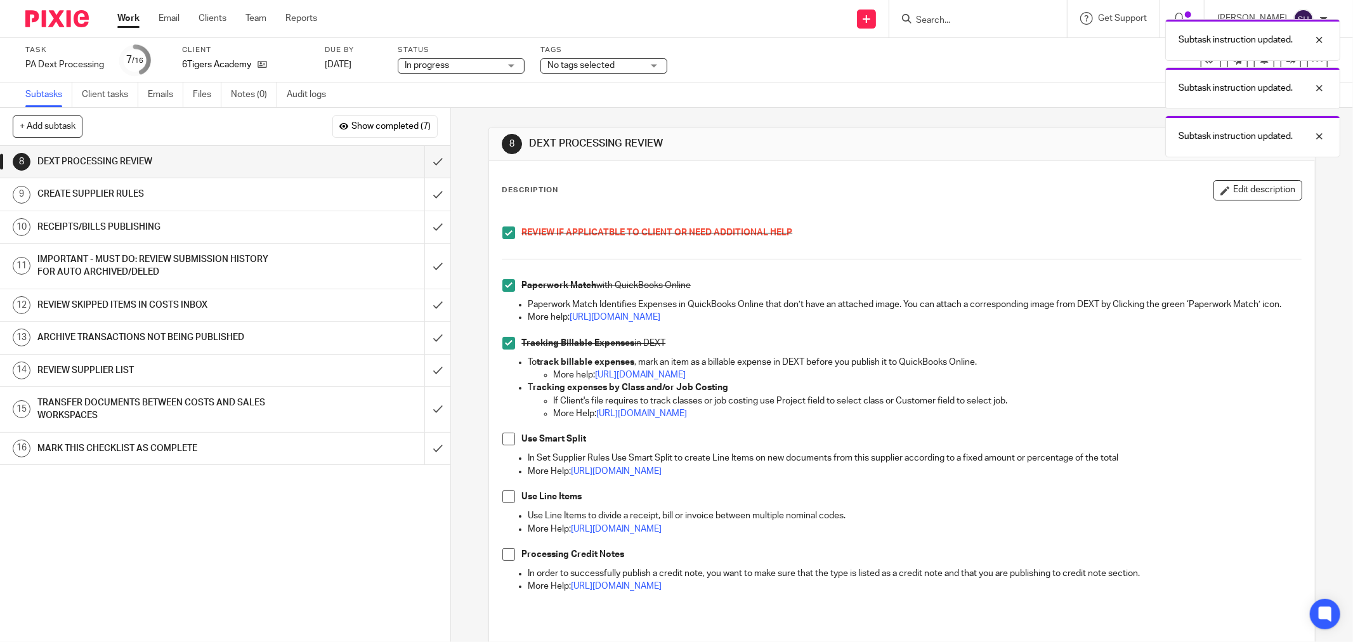
click at [497, 455] on div "REVIEW IF APPLICATBLE TO CLIENT OR NEED ADDITIONAL HELP Paperwork Match with Qu…" at bounding box center [902, 417] width 812 height 421
click at [502, 445] on span at bounding box center [508, 439] width 13 height 13
click at [508, 503] on span at bounding box center [508, 496] width 13 height 13
drag, startPoint x: 508, startPoint y: 567, endPoint x: 504, endPoint y: 555, distance: 12.0
click at [508, 561] on span at bounding box center [508, 554] width 13 height 13
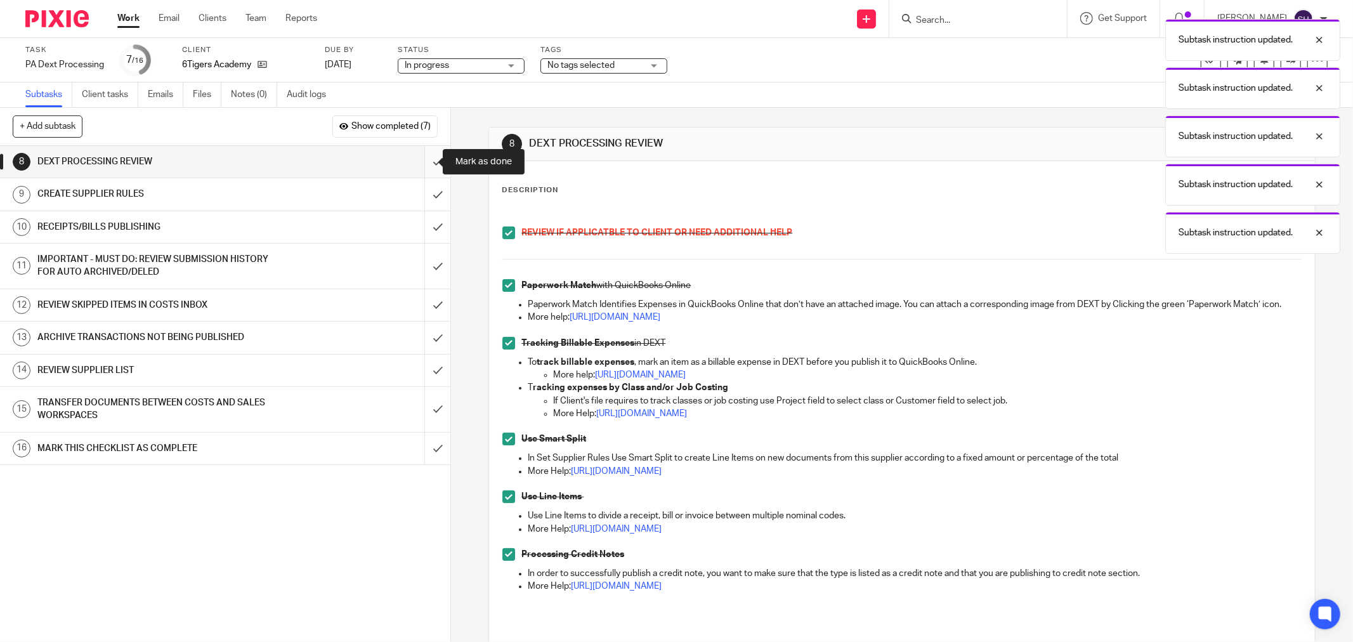
click at [425, 165] on input "submit" at bounding box center [225, 162] width 450 height 32
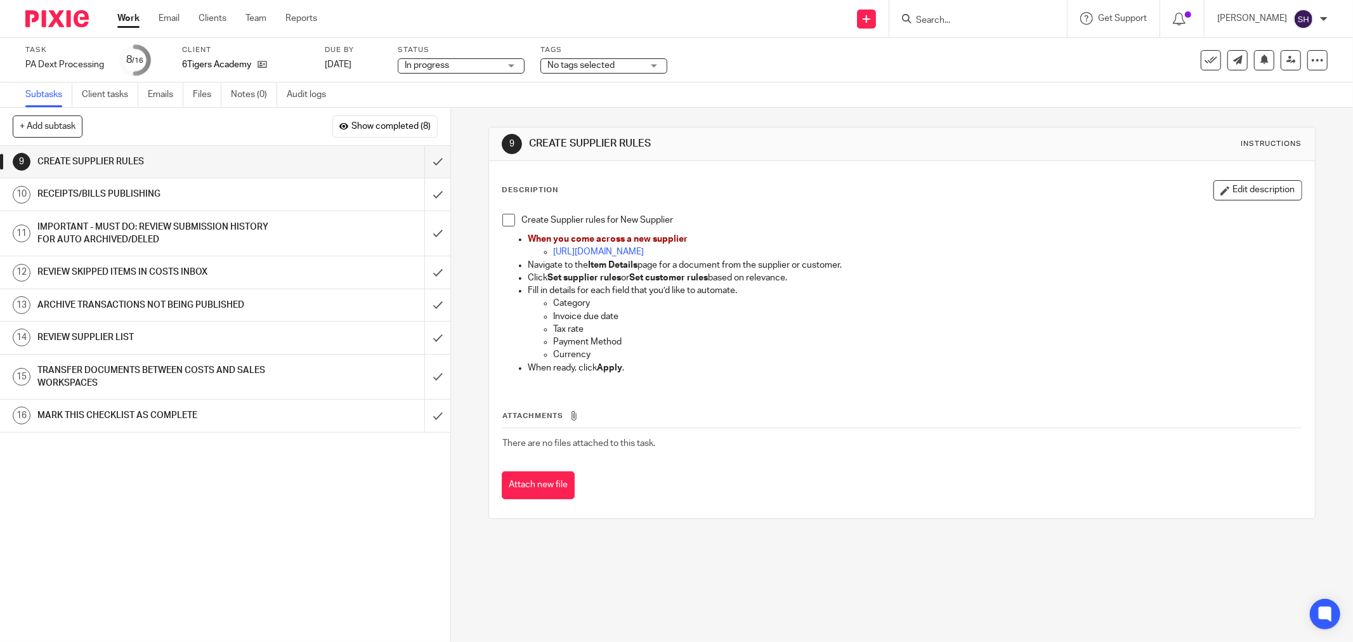
click at [504, 223] on span at bounding box center [508, 220] width 13 height 13
click at [423, 169] on input "submit" at bounding box center [225, 162] width 450 height 32
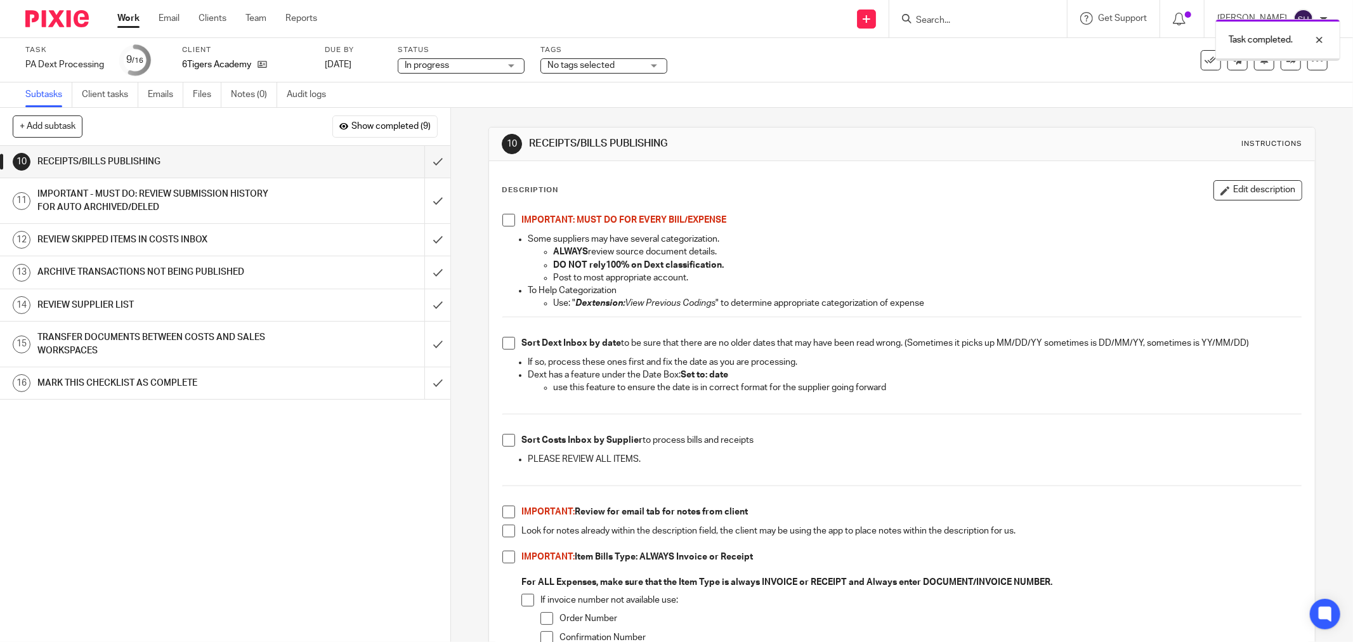
click at [505, 214] on span at bounding box center [508, 220] width 13 height 13
drag, startPoint x: 502, startPoint y: 339, endPoint x: 499, endPoint y: 383, distance: 43.3
click at [502, 341] on span at bounding box center [508, 343] width 13 height 13
click at [502, 440] on span at bounding box center [508, 440] width 13 height 13
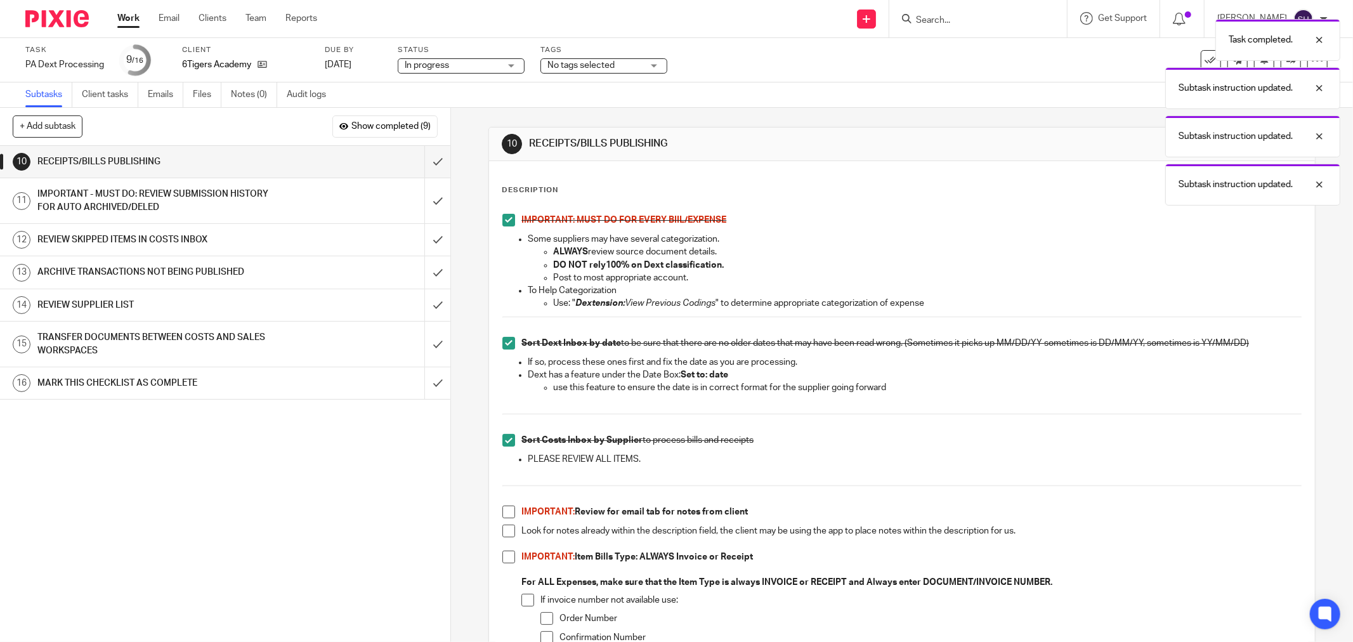
click at [505, 517] on span at bounding box center [508, 512] width 13 height 13
click at [506, 534] on span at bounding box center [508, 531] width 13 height 13
click at [503, 554] on span at bounding box center [508, 557] width 13 height 13
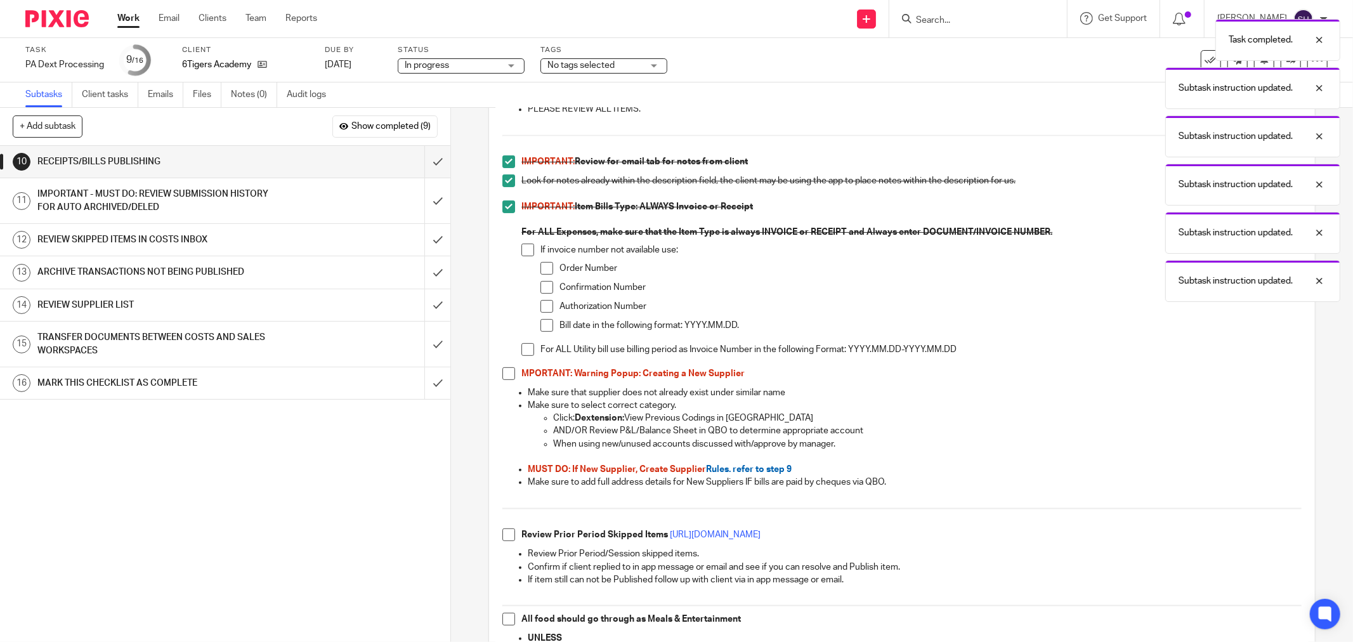
scroll to position [352, 0]
click at [521, 248] on span at bounding box center [527, 248] width 13 height 13
click at [544, 263] on span at bounding box center [547, 266] width 13 height 13
click at [546, 282] on span at bounding box center [547, 285] width 13 height 13
click at [542, 309] on span at bounding box center [547, 304] width 13 height 13
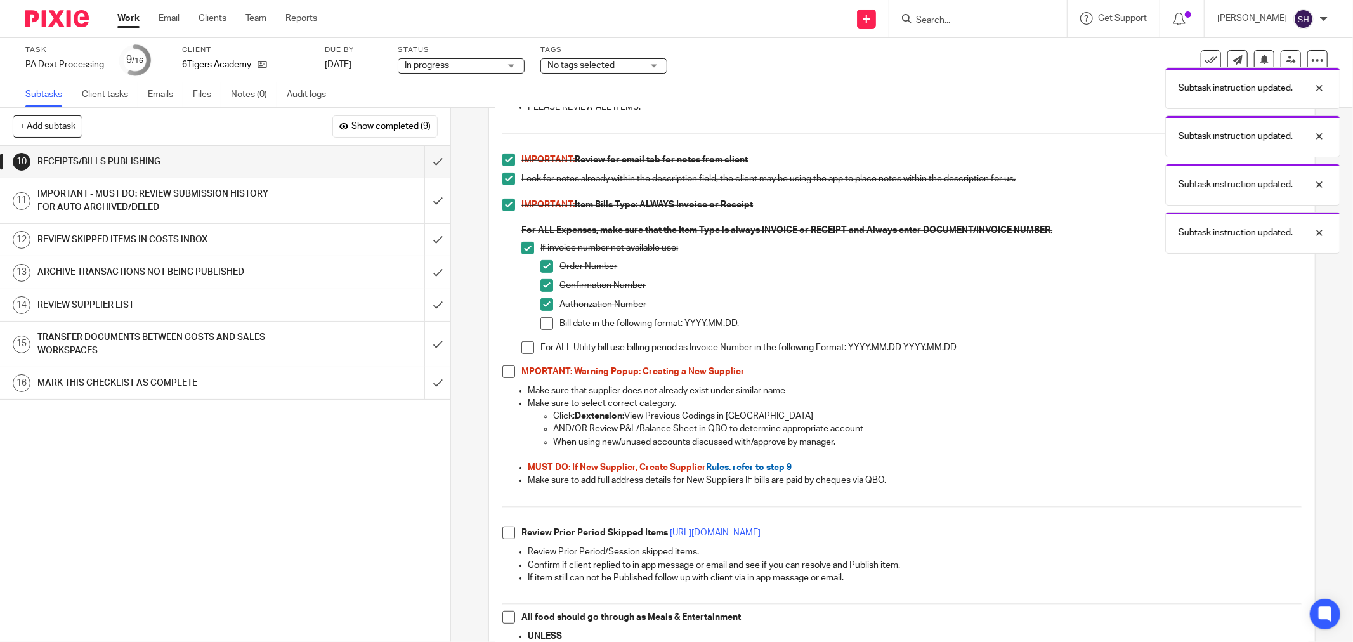
drag, startPoint x: 539, startPoint y: 320, endPoint x: 530, endPoint y: 344, distance: 25.3
click at [541, 321] on span at bounding box center [547, 323] width 13 height 13
click at [527, 348] on span at bounding box center [527, 347] width 13 height 13
click at [506, 376] on span at bounding box center [508, 371] width 13 height 13
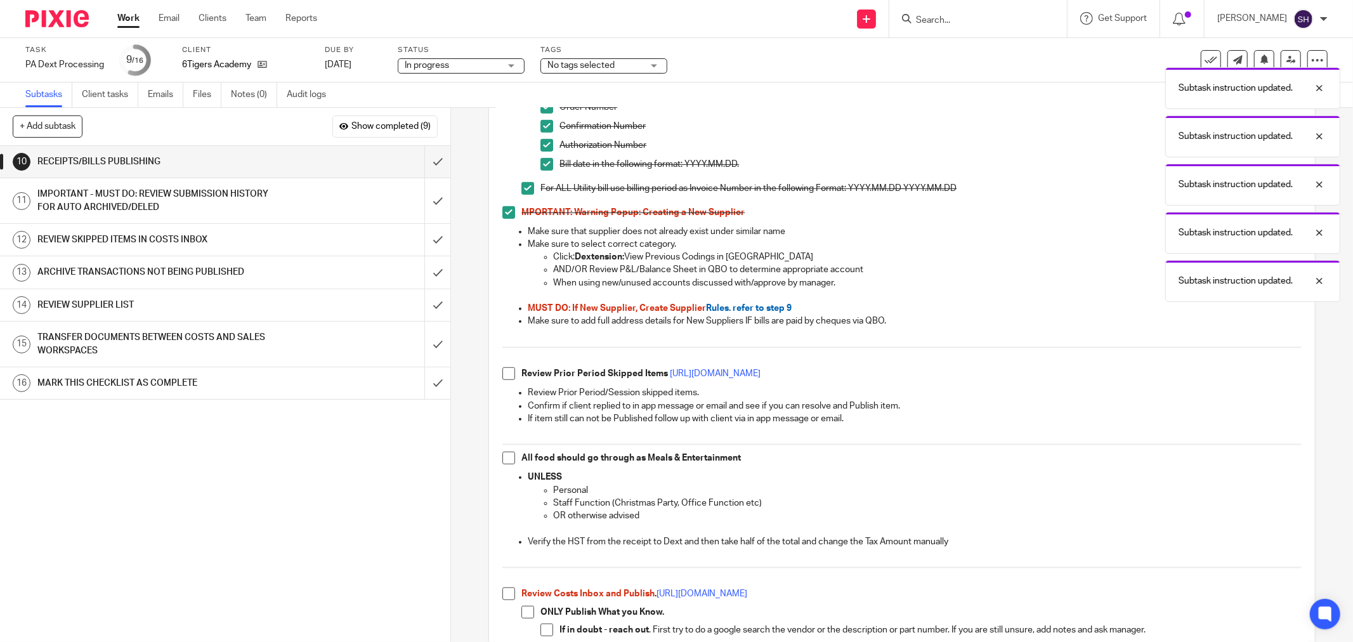
scroll to position [563, 0]
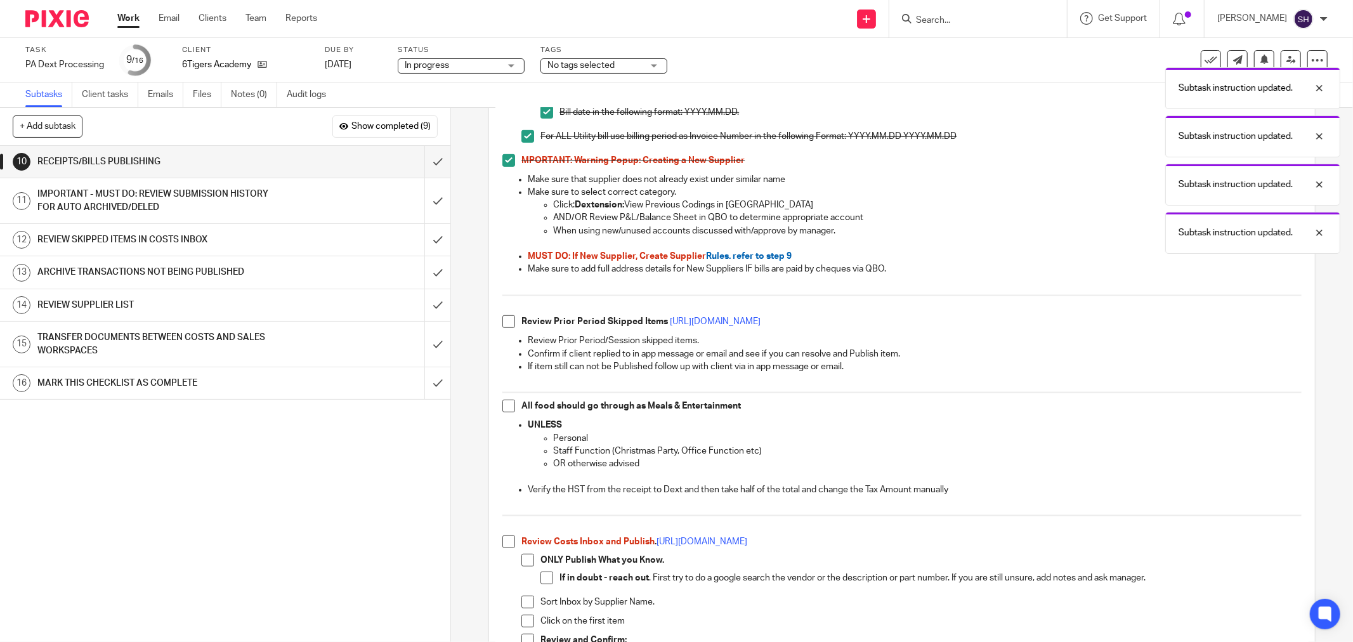
click at [506, 317] on span at bounding box center [508, 321] width 13 height 13
click at [506, 405] on span at bounding box center [508, 406] width 13 height 13
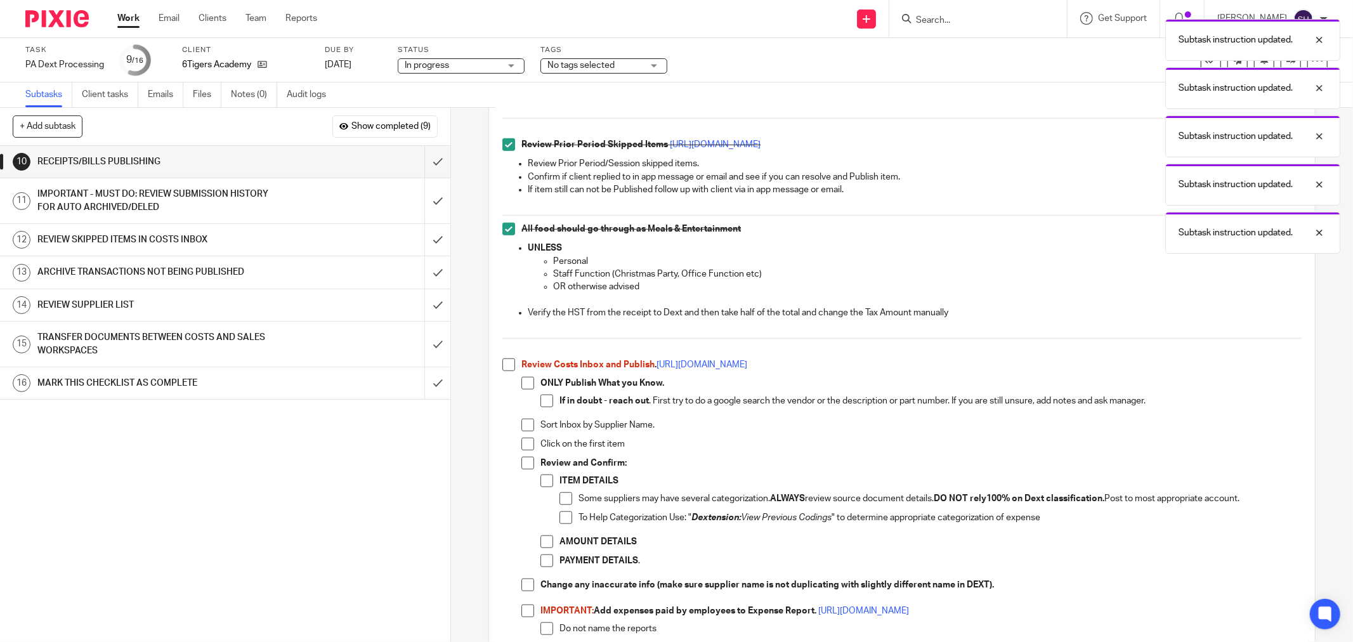
scroll to position [916, 0]
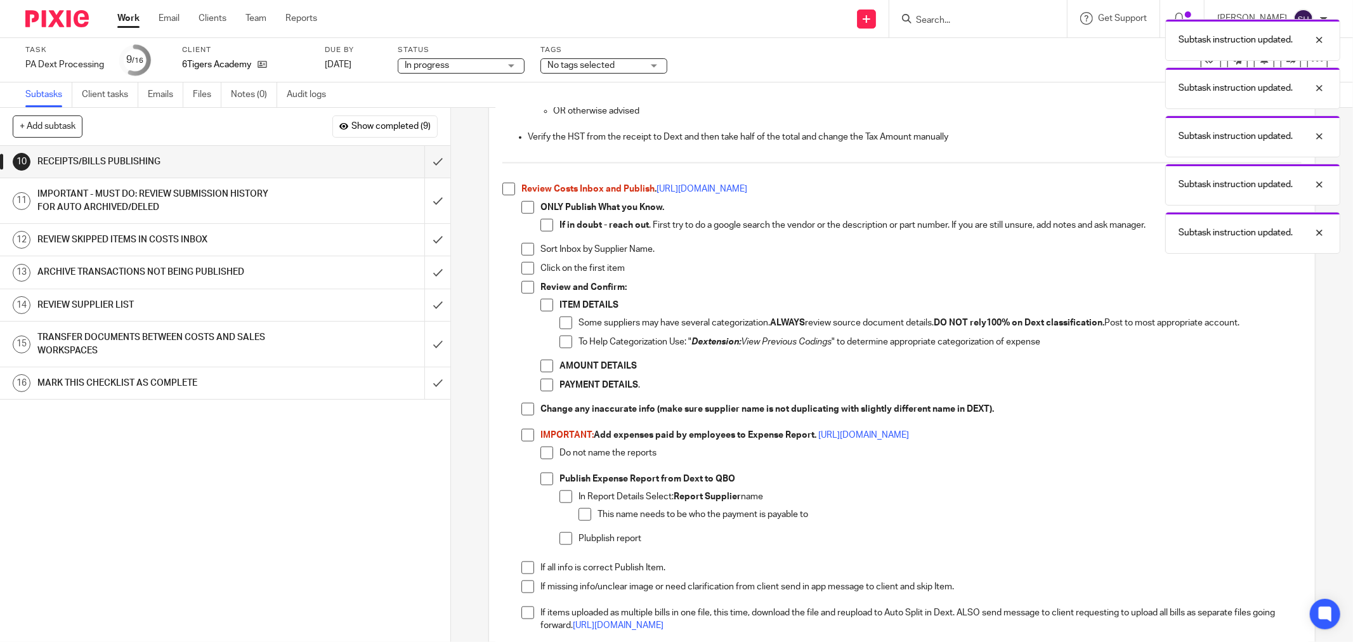
click at [508, 185] on span at bounding box center [508, 189] width 13 height 13
click at [522, 206] on span at bounding box center [527, 207] width 13 height 13
click at [542, 222] on span at bounding box center [547, 225] width 13 height 13
click at [527, 252] on span at bounding box center [527, 249] width 13 height 13
click at [528, 272] on span at bounding box center [527, 268] width 13 height 13
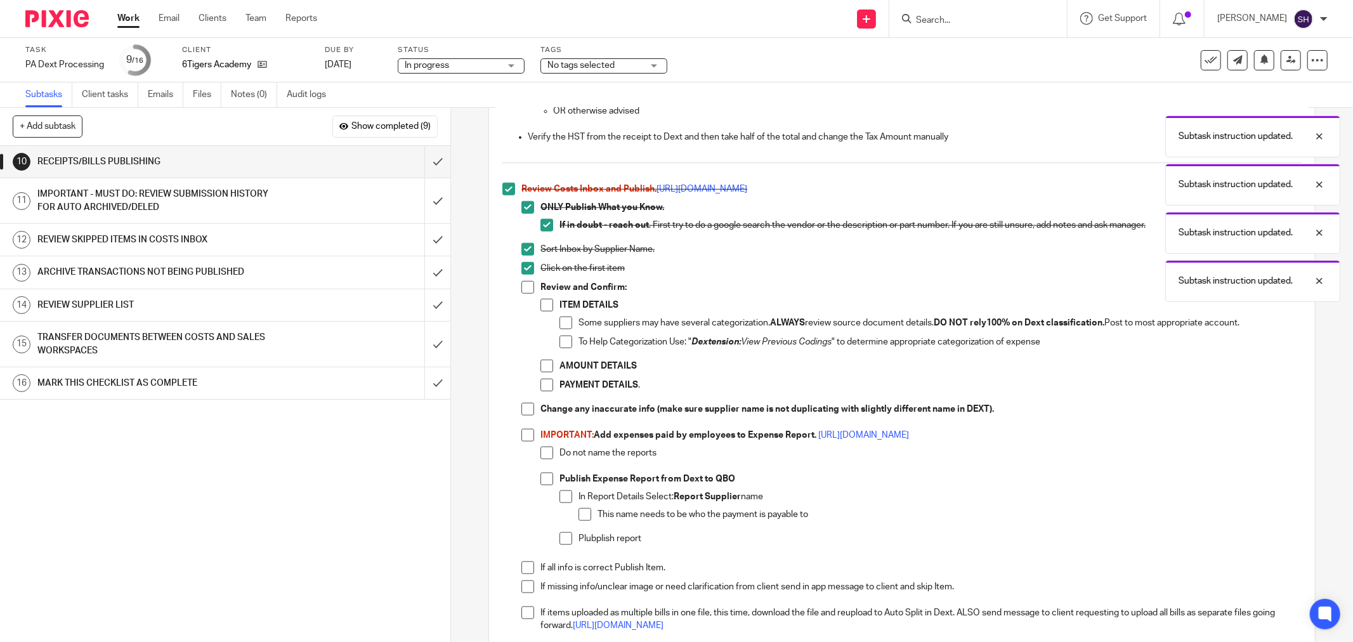
click at [525, 287] on span at bounding box center [527, 287] width 13 height 13
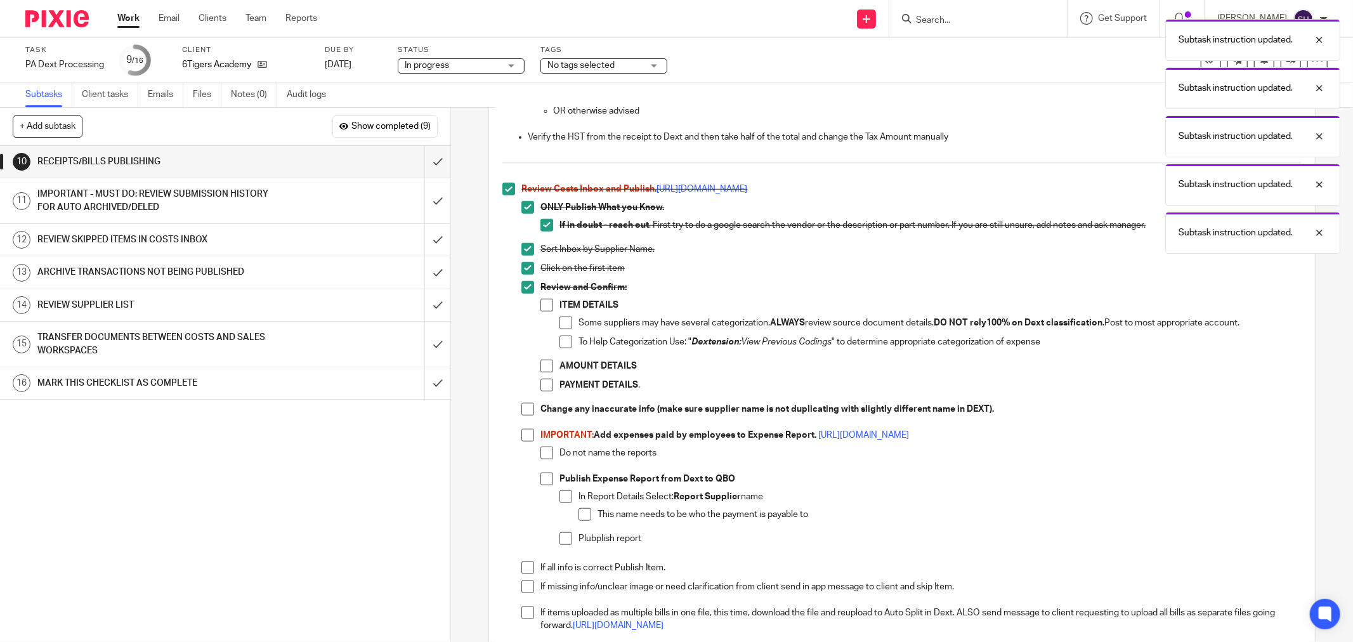
drag, startPoint x: 546, startPoint y: 307, endPoint x: 559, endPoint y: 316, distance: 15.5
click at [548, 308] on span at bounding box center [547, 305] width 13 height 13
drag, startPoint x: 562, startPoint y: 322, endPoint x: 563, endPoint y: 338, distance: 15.9
click at [562, 322] on span at bounding box center [566, 323] width 13 height 13
drag, startPoint x: 563, startPoint y: 338, endPoint x: 554, endPoint y: 349, distance: 13.6
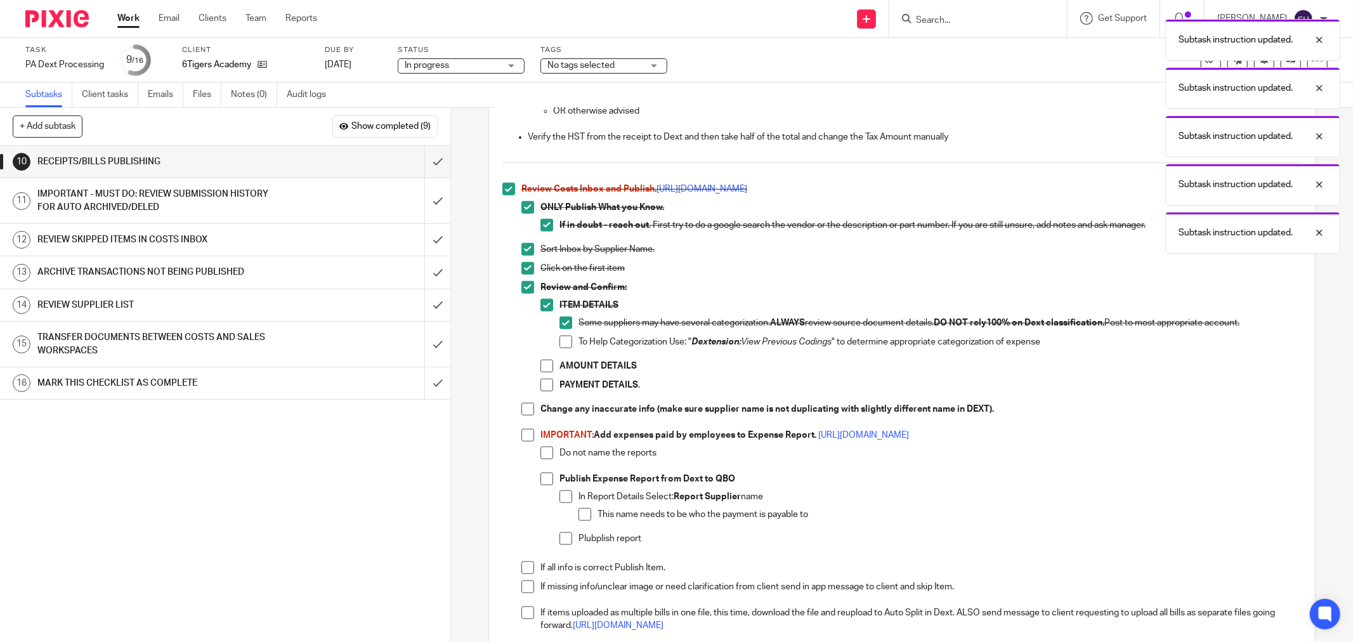
click at [563, 339] on span at bounding box center [566, 342] width 13 height 13
drag, startPoint x: 546, startPoint y: 360, endPoint x: 544, endPoint y: 367, distance: 6.5
click at [546, 362] on span at bounding box center [547, 366] width 13 height 13
click at [542, 377] on li "AMOUNT DETAILS" at bounding box center [921, 369] width 761 height 19
click at [541, 383] on span at bounding box center [547, 385] width 13 height 13
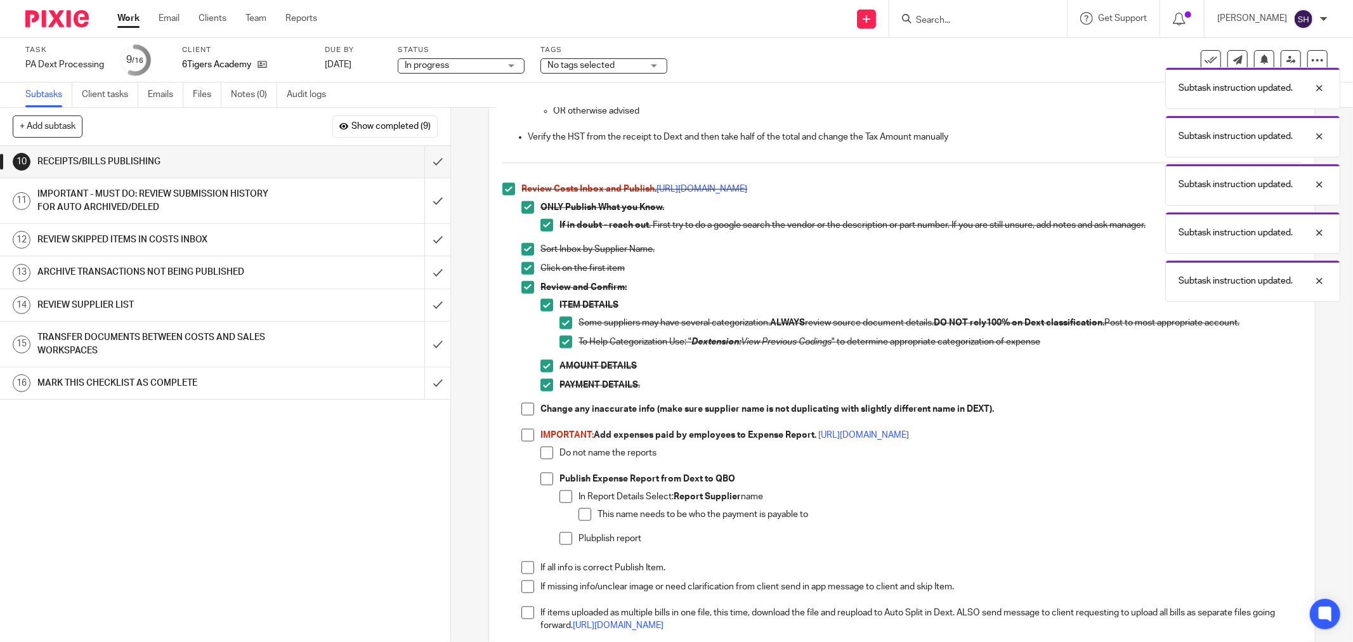
click at [523, 406] on span at bounding box center [527, 409] width 13 height 13
click at [521, 438] on span at bounding box center [527, 435] width 13 height 13
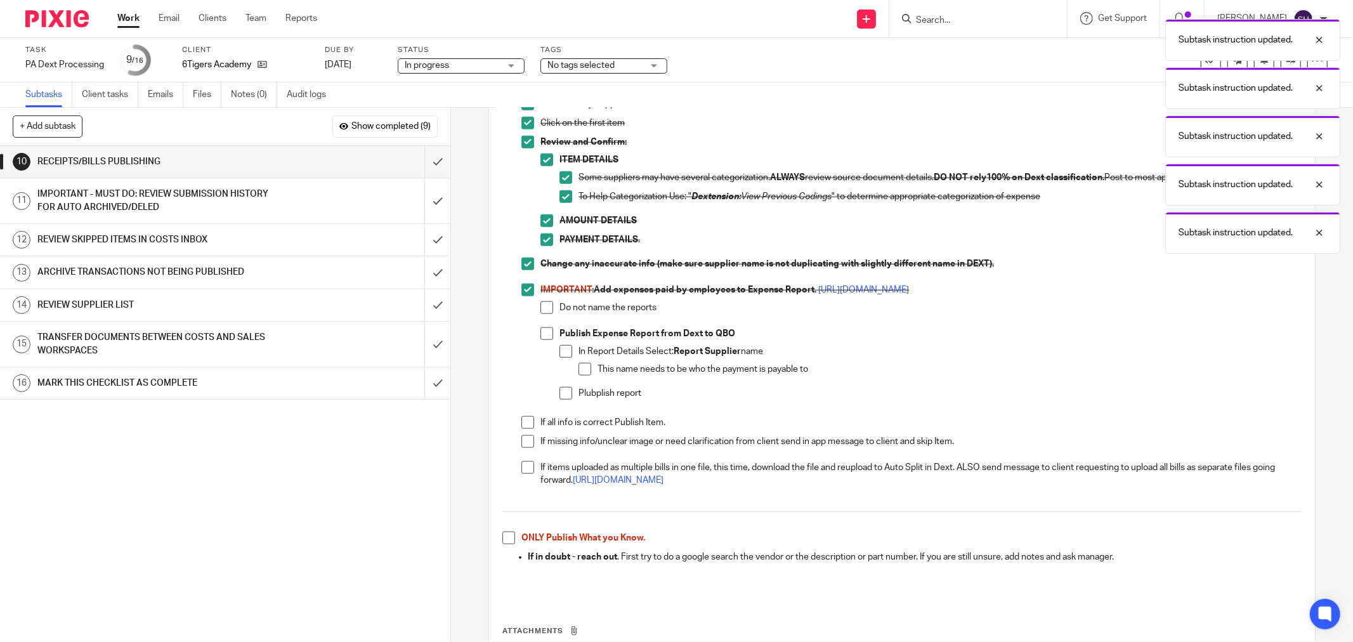
scroll to position [1127, 0]
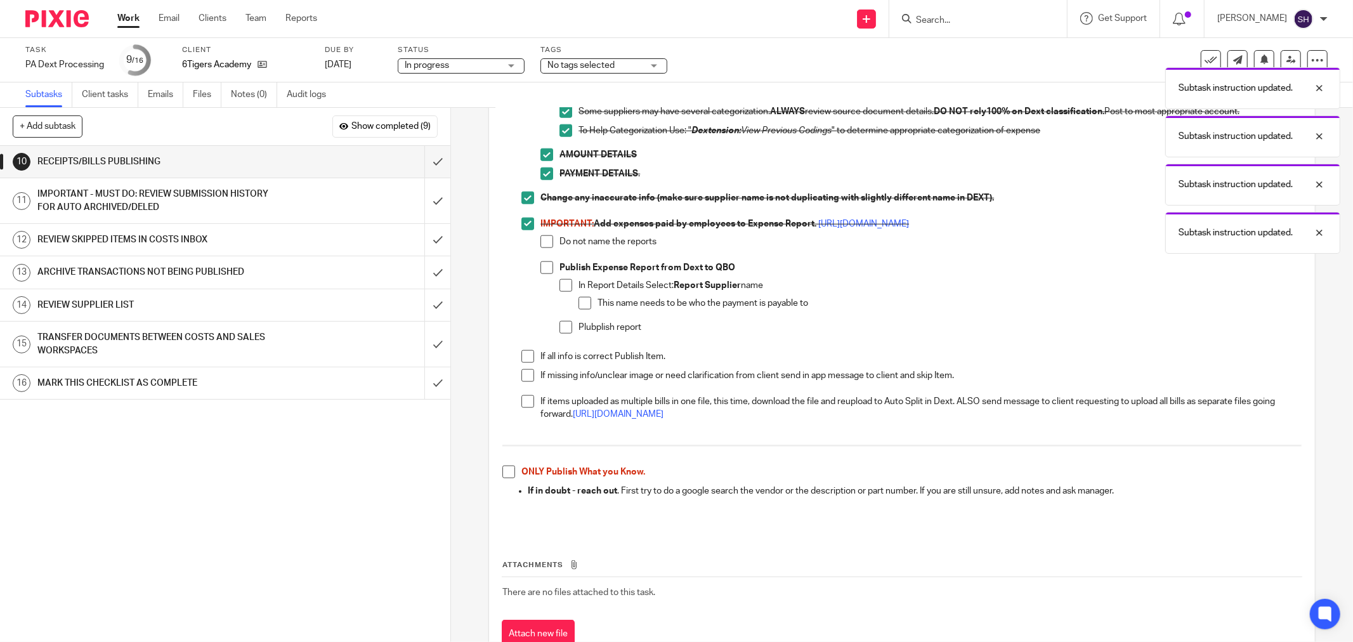
drag, startPoint x: 537, startPoint y: 241, endPoint x: 541, endPoint y: 249, distance: 8.8
click at [541, 240] on span at bounding box center [547, 241] width 13 height 13
drag, startPoint x: 546, startPoint y: 265, endPoint x: 552, endPoint y: 278, distance: 14.5
click at [546, 265] on span at bounding box center [547, 267] width 13 height 13
click at [560, 280] on span at bounding box center [566, 285] width 13 height 13
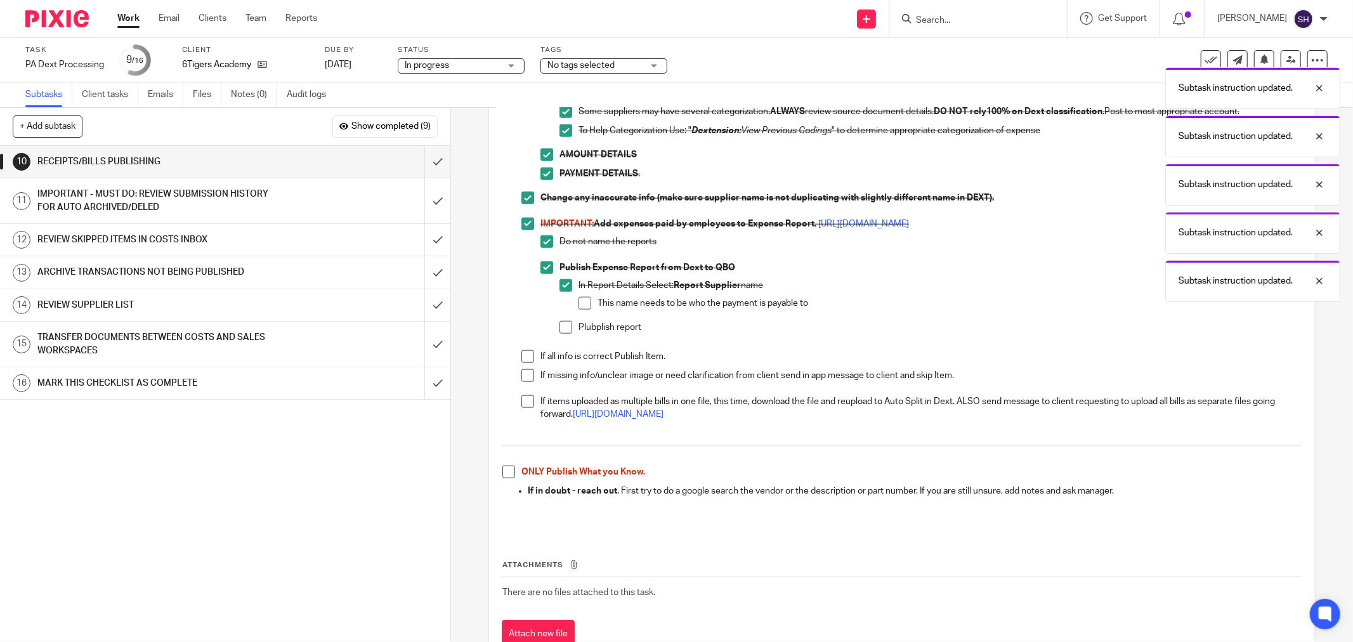
drag, startPoint x: 581, startPoint y: 305, endPoint x: 571, endPoint y: 325, distance: 23.3
click at [581, 305] on span at bounding box center [585, 303] width 13 height 13
click at [571, 325] on li "Plubplish report" at bounding box center [931, 330] width 742 height 19
click at [567, 328] on span at bounding box center [566, 327] width 13 height 13
drag, startPoint x: 532, startPoint y: 355, endPoint x: 524, endPoint y: 362, distance: 10.3
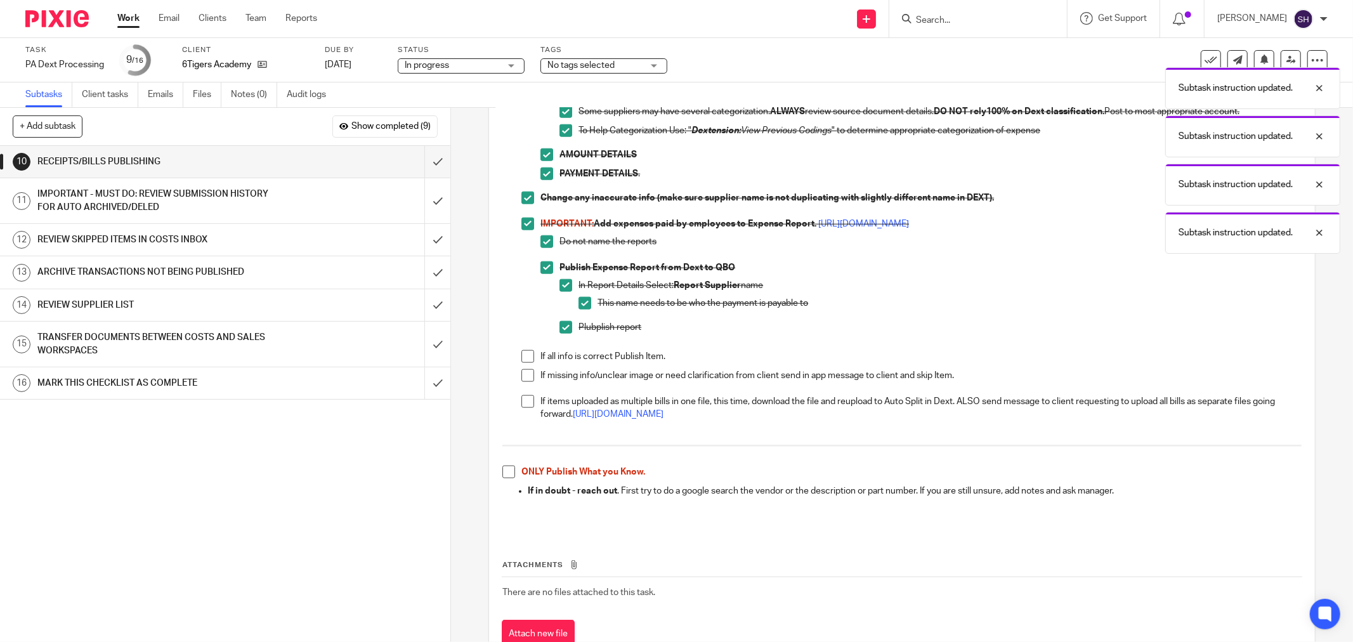
click at [532, 356] on li "If all info is correct Publish Item." at bounding box center [911, 359] width 780 height 19
click at [524, 362] on span at bounding box center [527, 356] width 13 height 13
click at [521, 377] on span at bounding box center [527, 375] width 13 height 13
drag, startPoint x: 506, startPoint y: 459, endPoint x: 505, endPoint y: 469, distance: 10.9
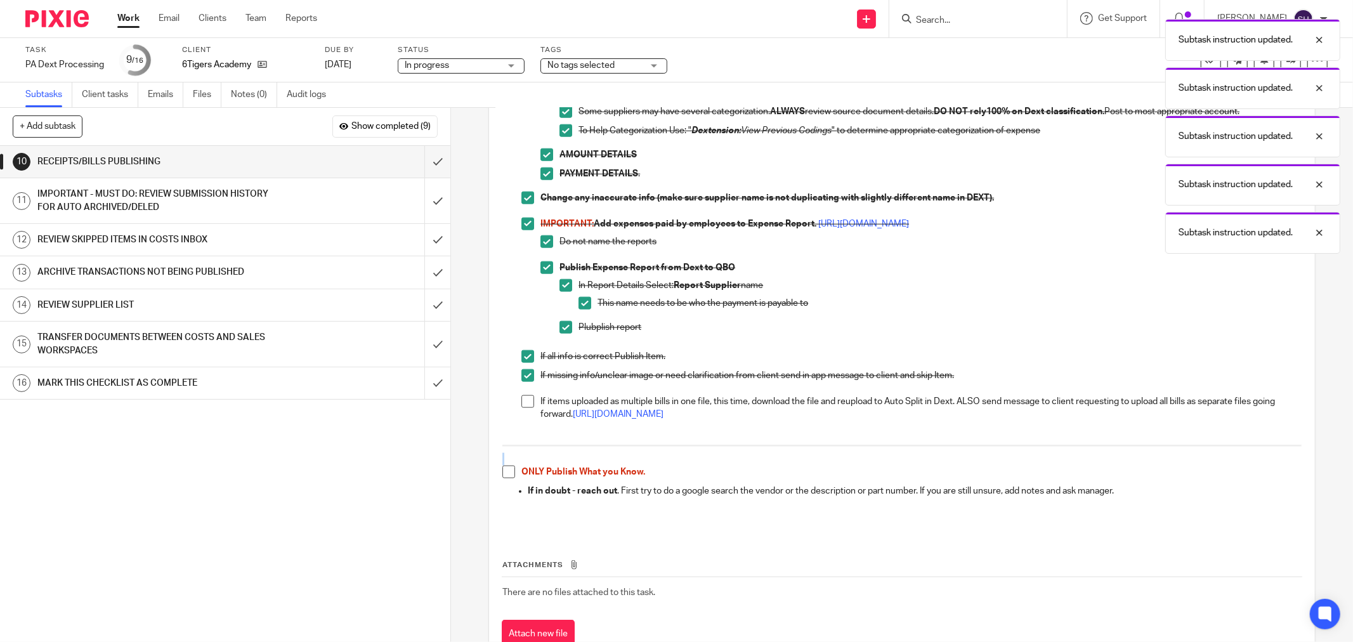
click at [505, 469] on span at bounding box center [508, 472] width 13 height 13
click at [521, 397] on span at bounding box center [527, 401] width 13 height 13
click at [421, 155] on input "submit" at bounding box center [225, 162] width 450 height 32
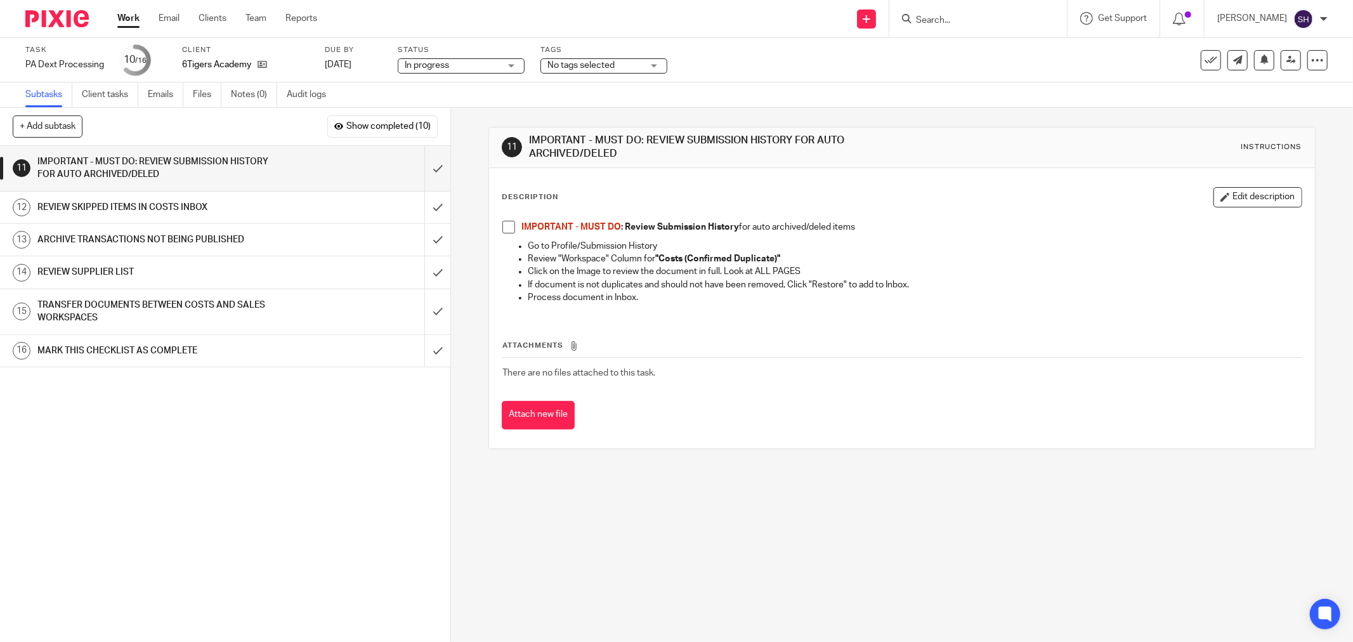
click at [508, 225] on span at bounding box center [508, 227] width 13 height 13
click at [421, 167] on input "submit" at bounding box center [225, 168] width 450 height 45
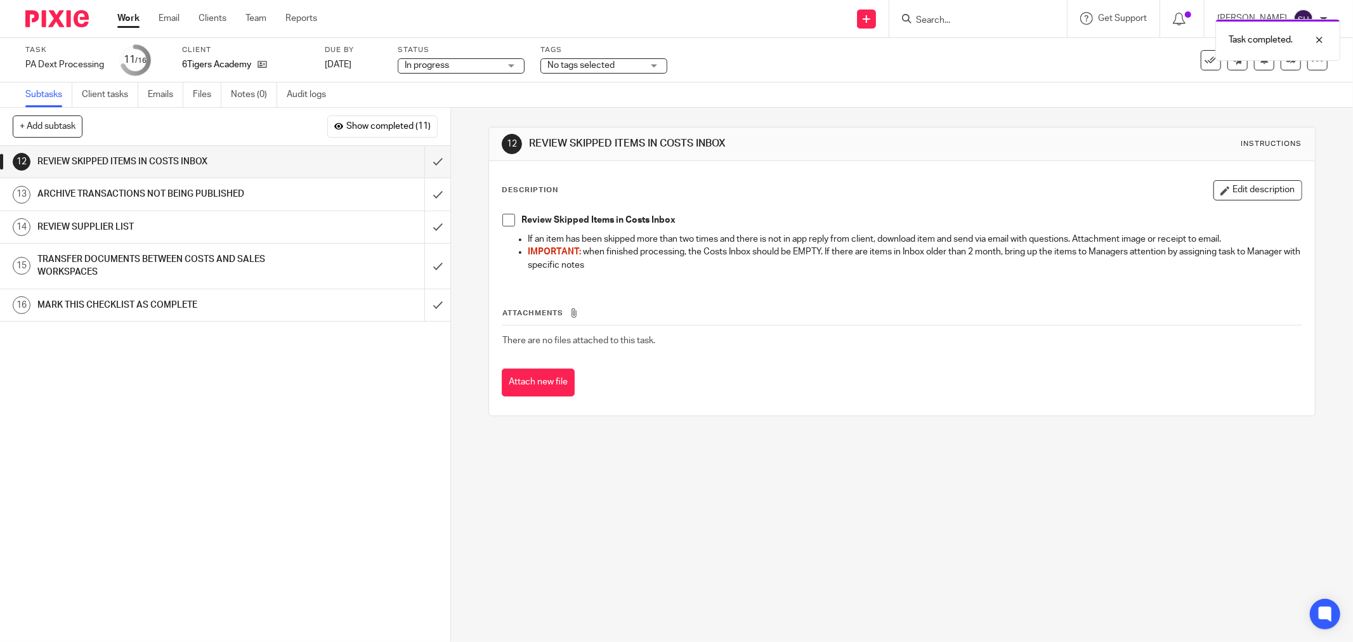
click at [506, 221] on span at bounding box center [508, 220] width 13 height 13
click at [423, 163] on input "submit" at bounding box center [225, 162] width 450 height 32
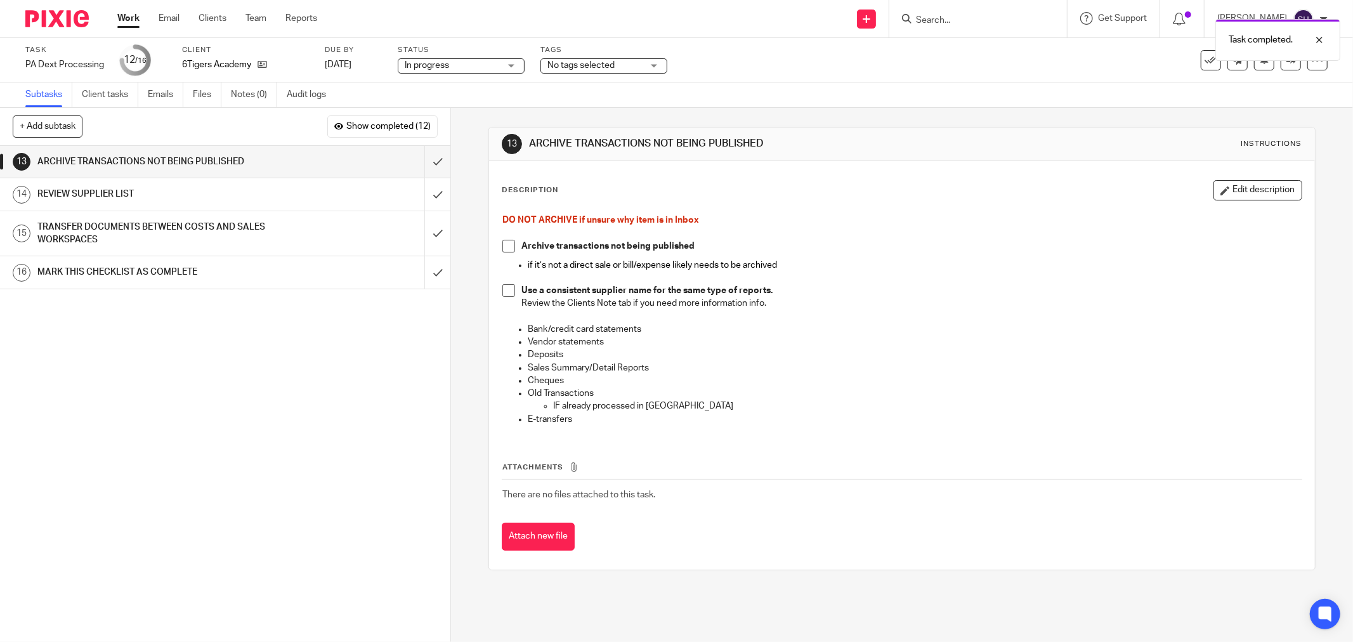
click at [505, 246] on span at bounding box center [508, 246] width 13 height 13
click at [509, 289] on span at bounding box center [508, 290] width 13 height 13
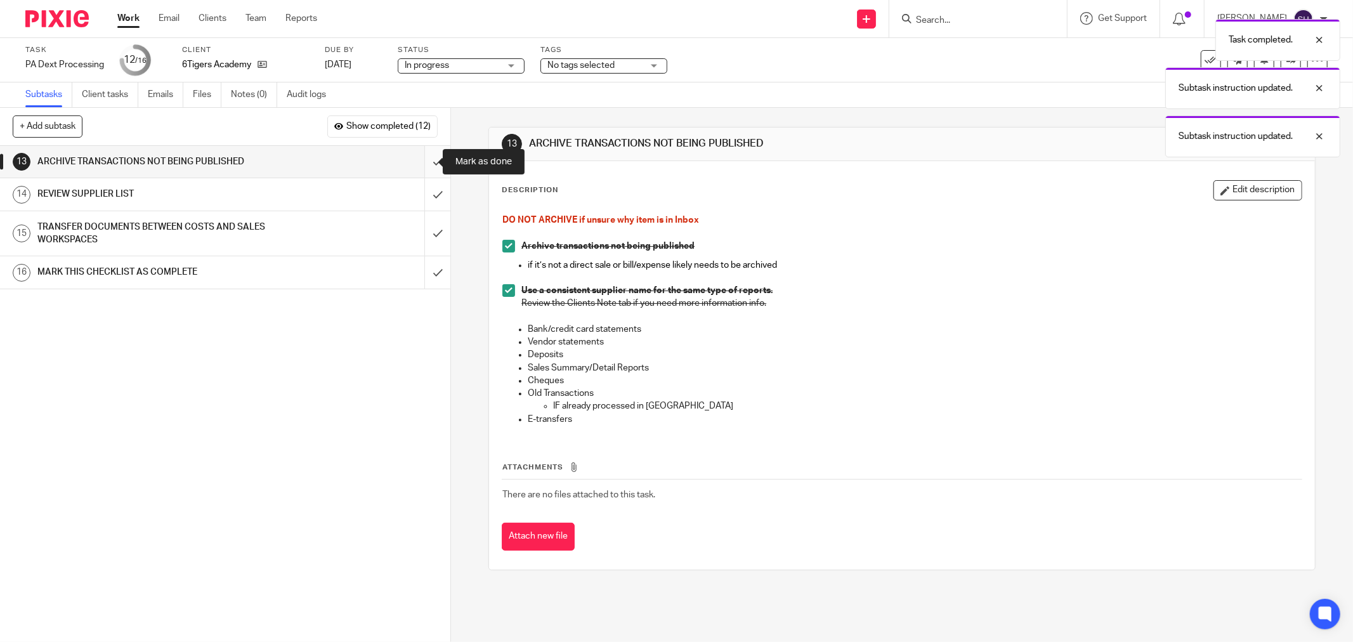
click at [420, 162] on input "submit" at bounding box center [225, 162] width 450 height 32
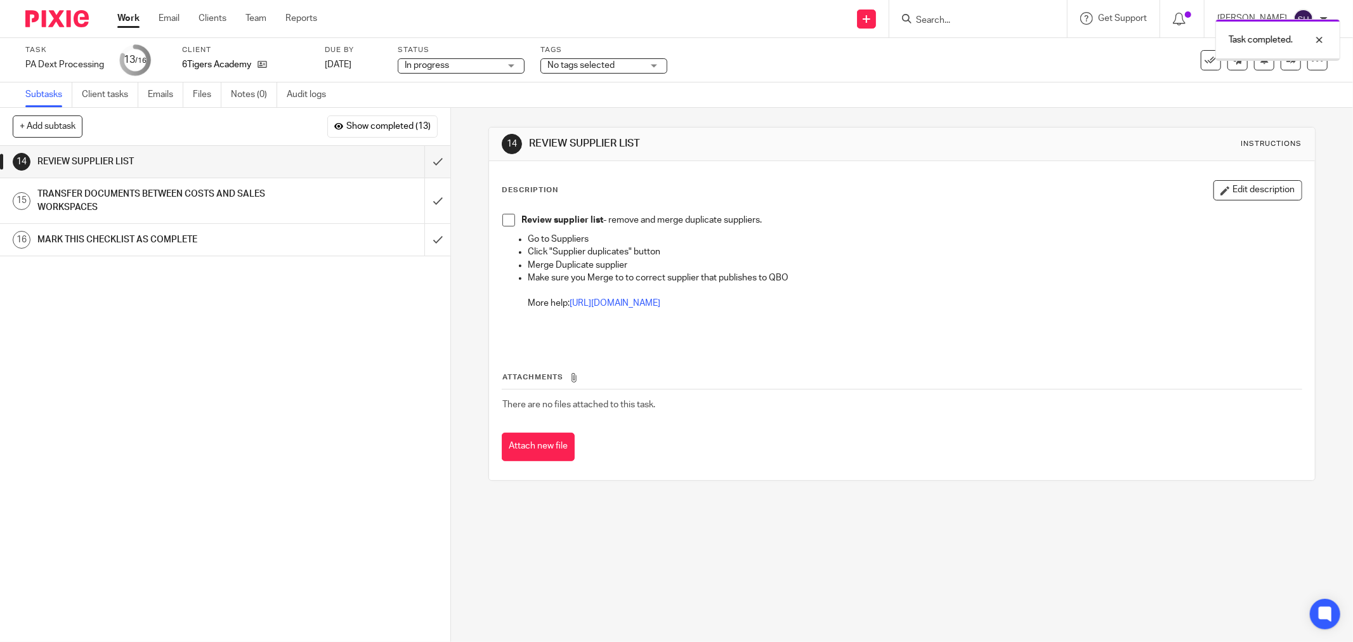
click at [496, 221] on div "Review supplier list - remove and merge duplicate suppliers. Go to Suppliers Cl…" at bounding box center [902, 276] width 812 height 138
click at [502, 221] on span at bounding box center [508, 220] width 13 height 13
click at [421, 166] on input "submit" at bounding box center [225, 162] width 450 height 32
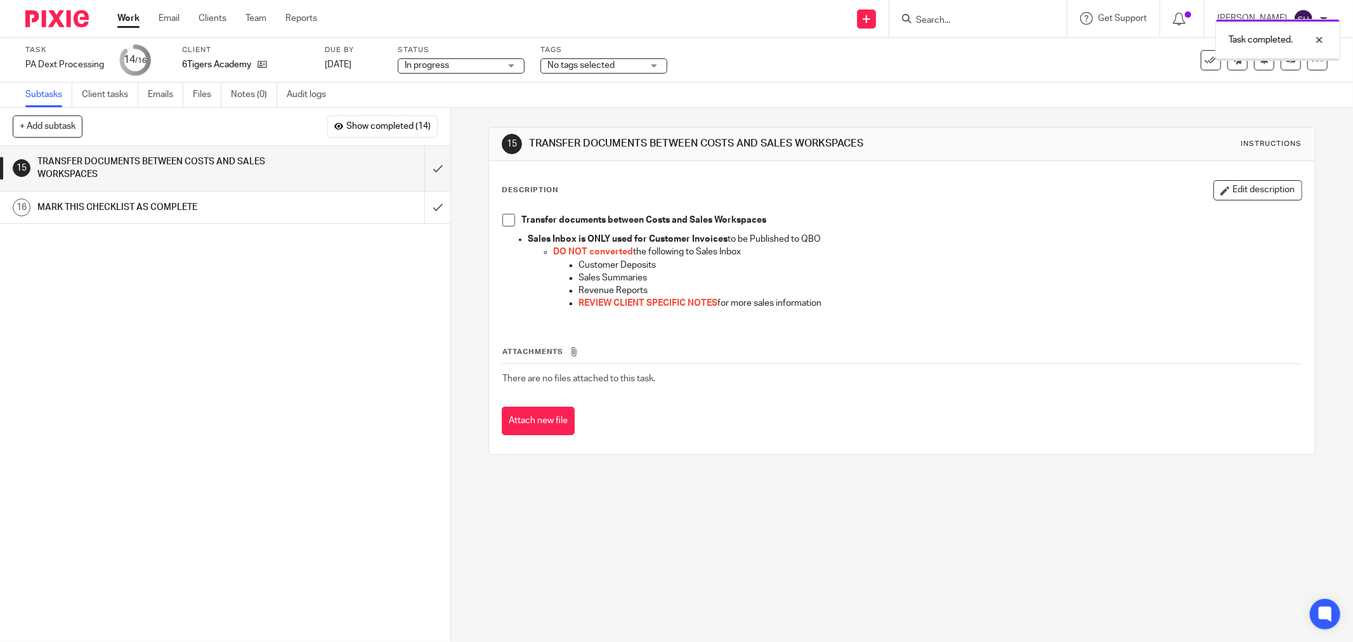
click at [502, 222] on span at bounding box center [508, 220] width 13 height 13
click at [430, 171] on input "submit" at bounding box center [225, 168] width 450 height 45
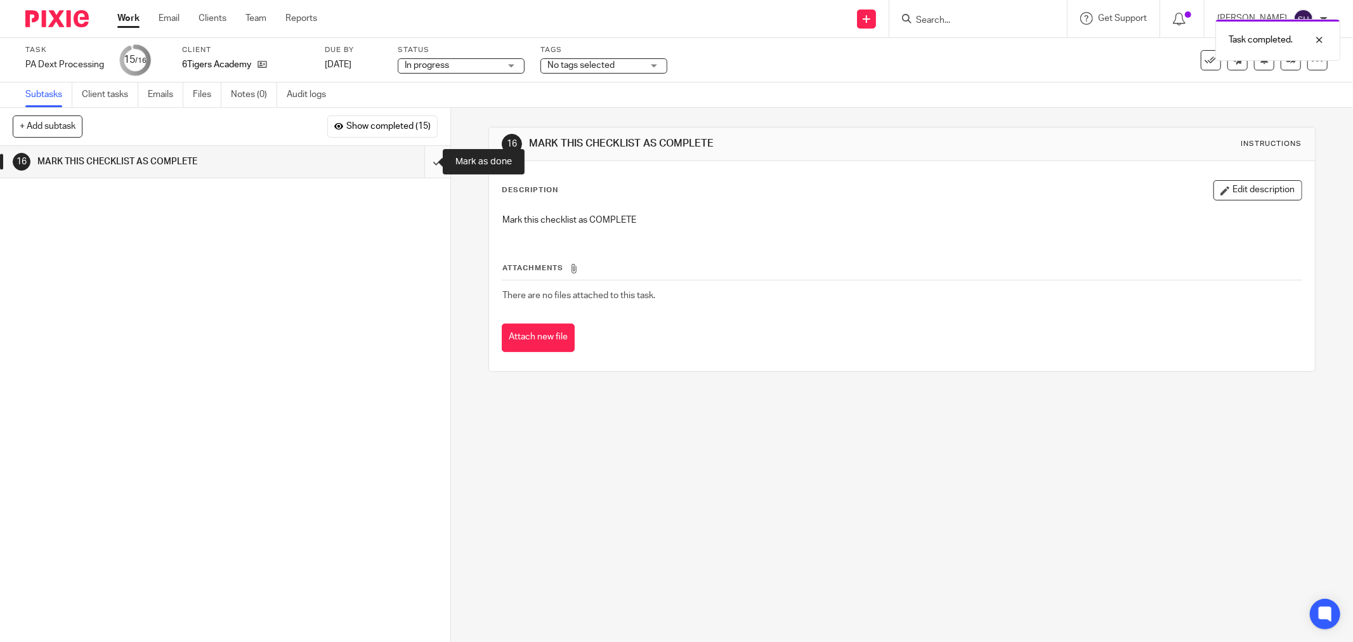
click at [426, 167] on input "submit" at bounding box center [225, 162] width 450 height 32
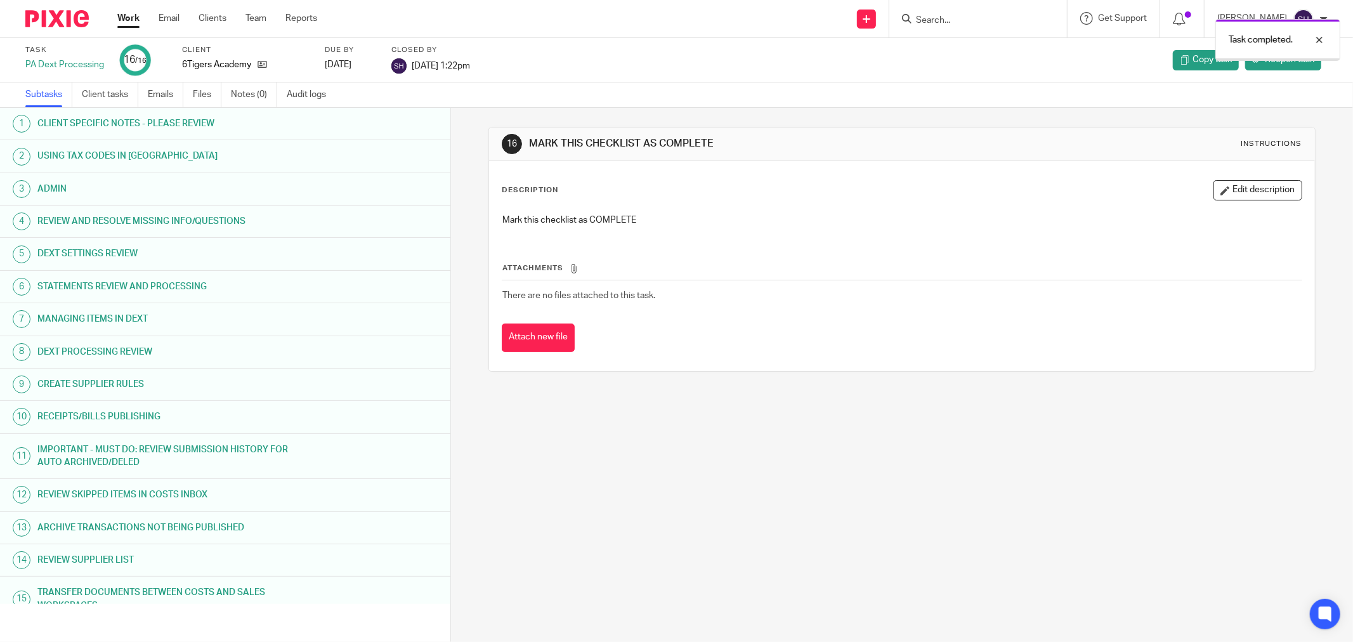
drag, startPoint x: 0, startPoint y: 0, endPoint x: 123, endPoint y: 15, distance: 123.9
click at [123, 15] on link "Work" at bounding box center [128, 18] width 22 height 13
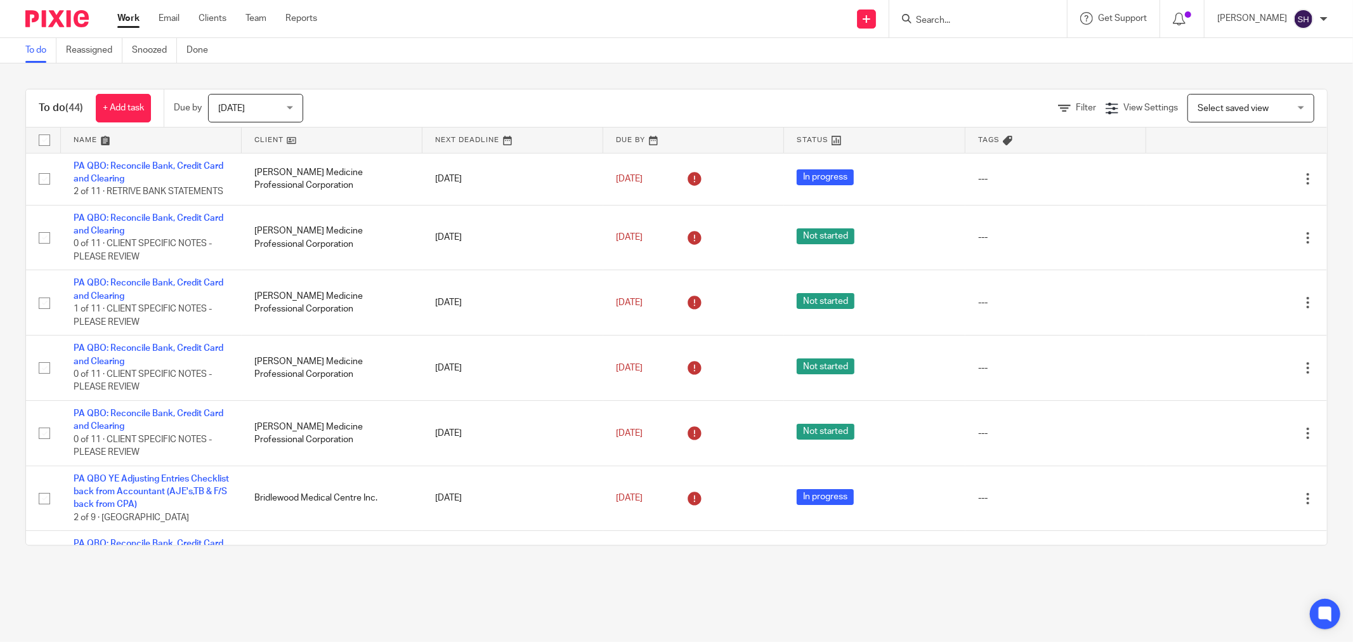
click at [326, 134] on link at bounding box center [332, 140] width 181 height 25
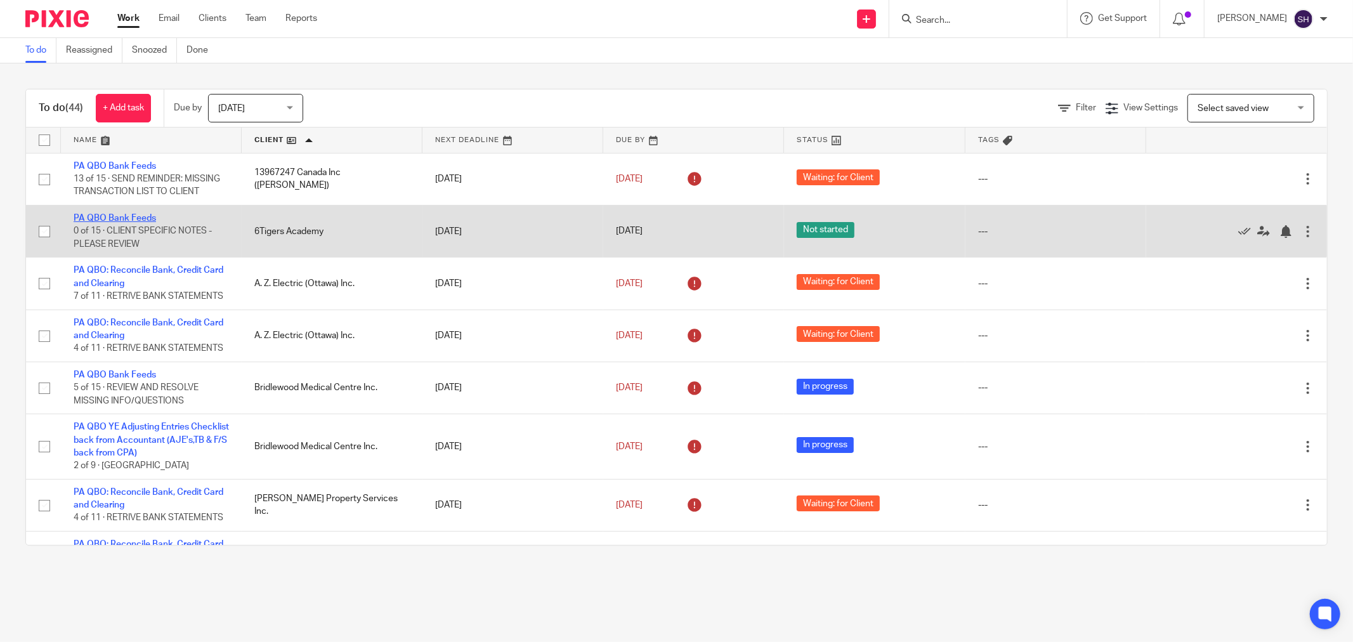
click at [142, 218] on link "PA QBO Bank Feeds" at bounding box center [115, 218] width 82 height 9
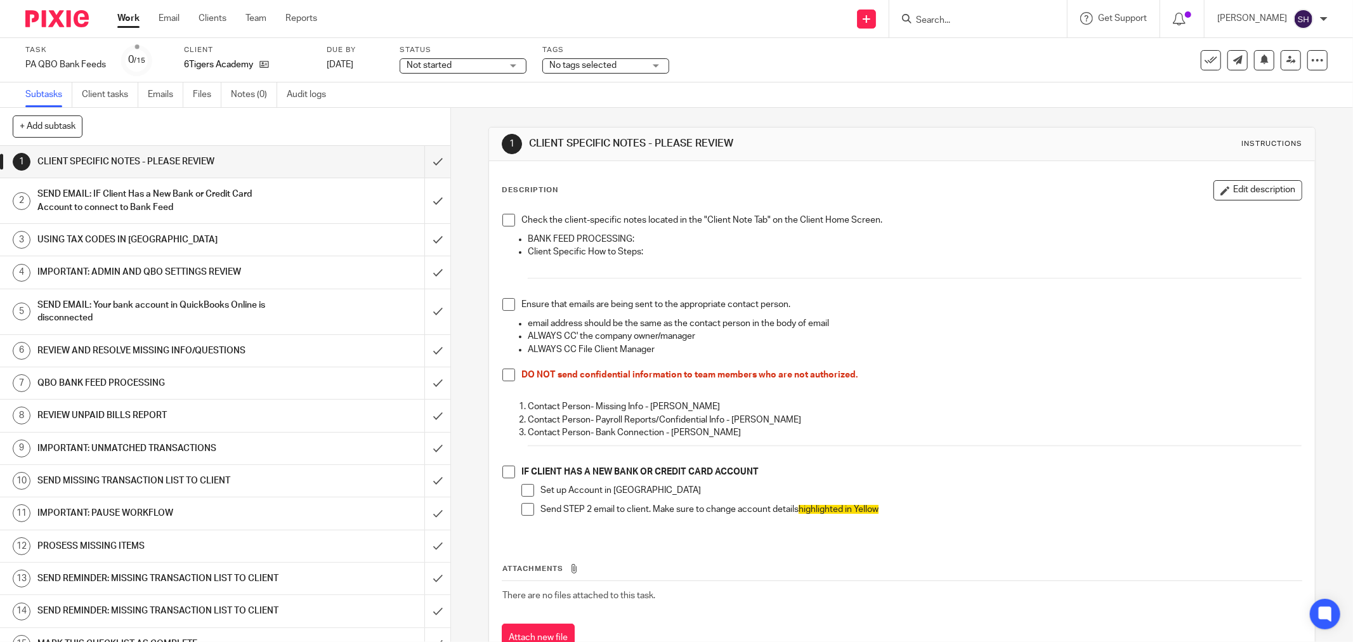
click at [461, 60] on span "Not started" at bounding box center [454, 65] width 95 height 13
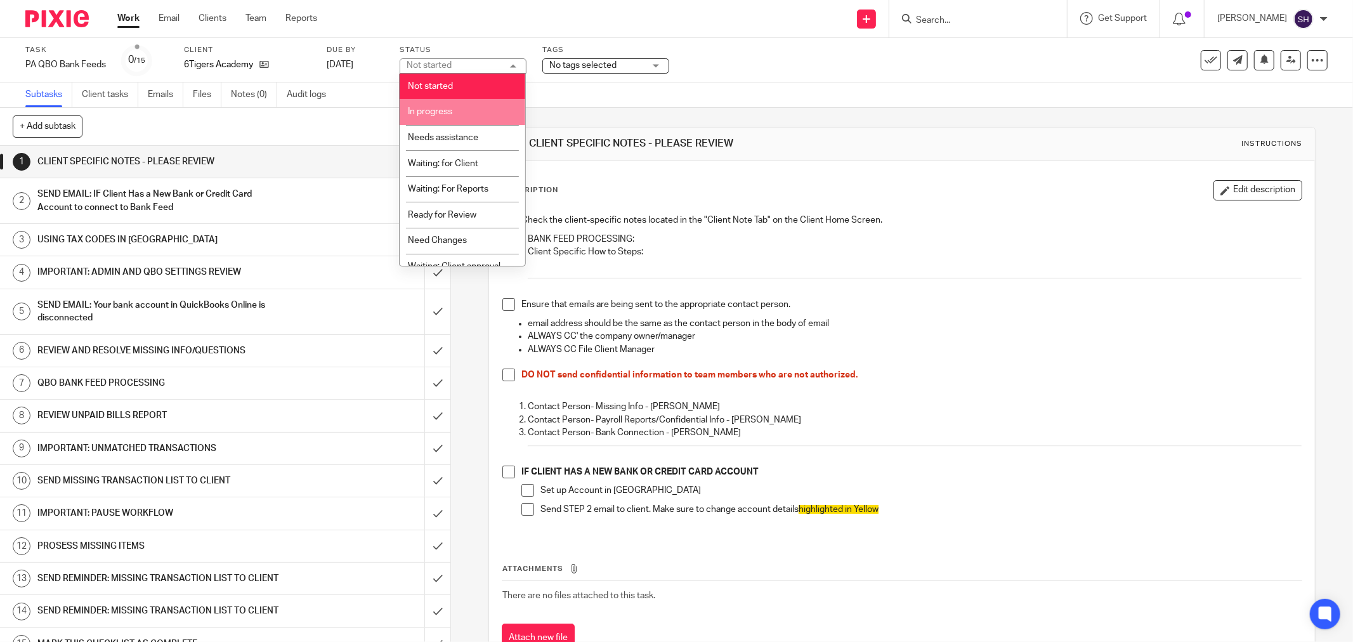
click at [479, 117] on li "In progress" at bounding box center [463, 112] width 126 height 26
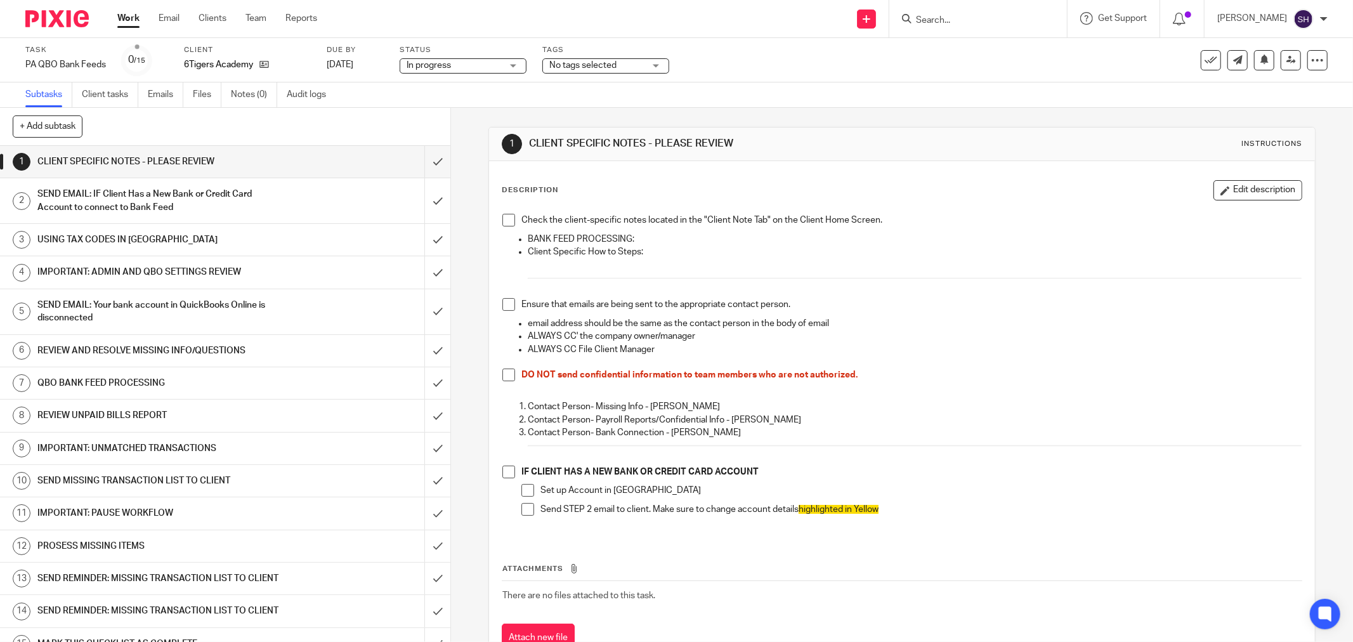
drag, startPoint x: 506, startPoint y: 220, endPoint x: 506, endPoint y: 269, distance: 48.9
click at [506, 220] on span at bounding box center [508, 220] width 13 height 13
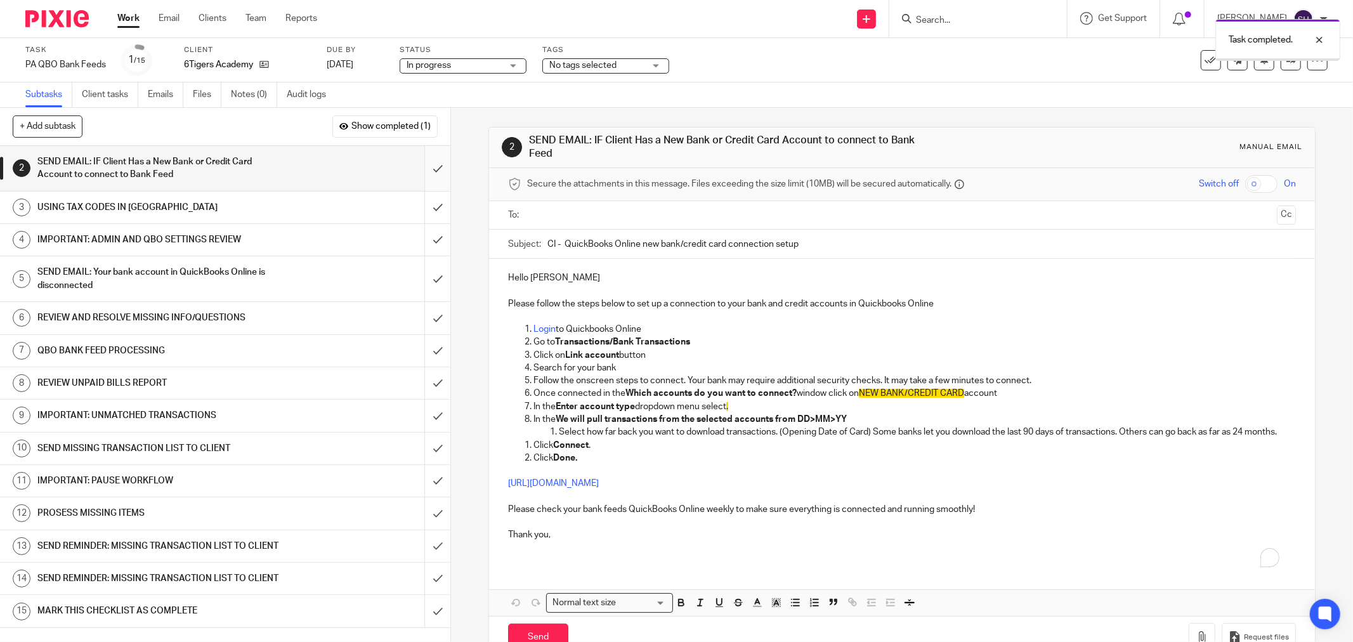
click at [420, 172] on input "submit" at bounding box center [225, 168] width 450 height 45
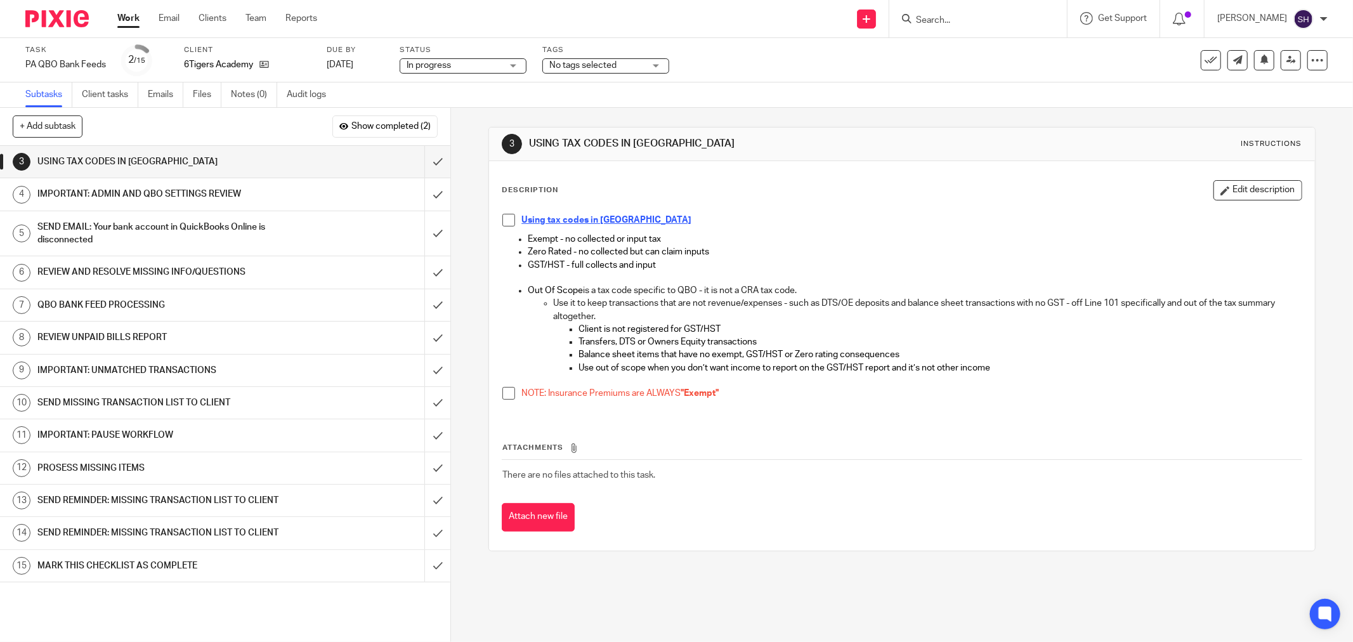
click at [504, 225] on span at bounding box center [508, 220] width 13 height 13
click at [502, 394] on span at bounding box center [508, 393] width 13 height 13
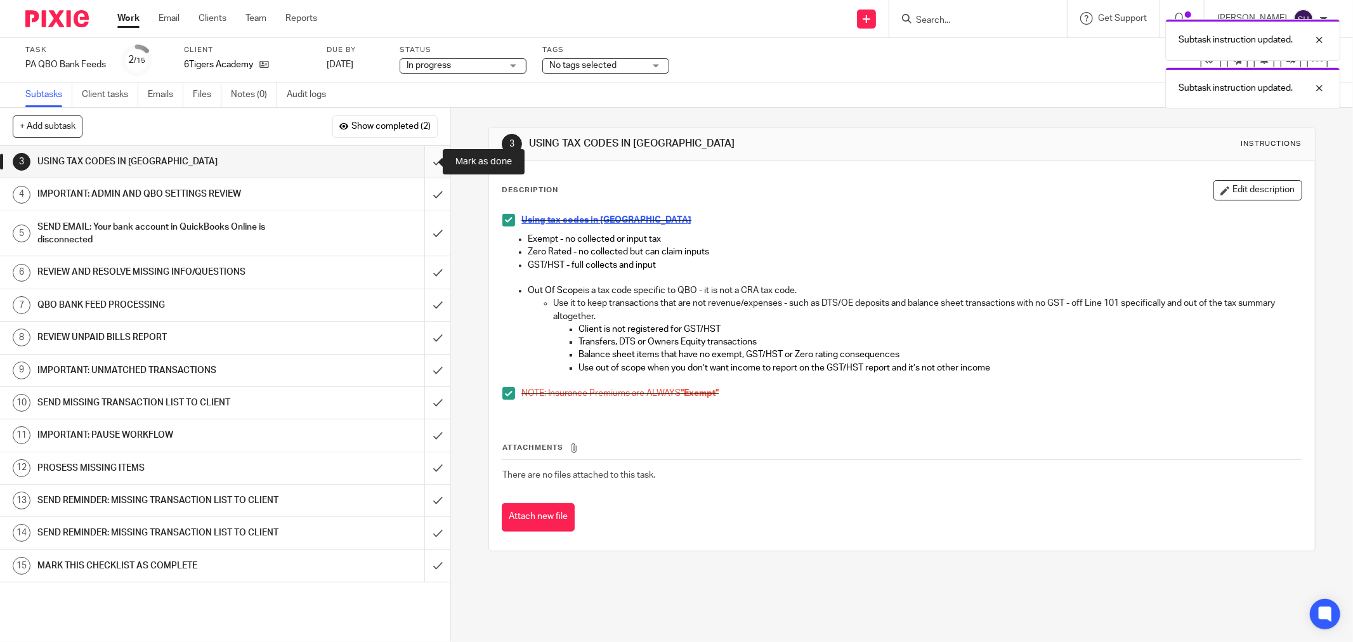
click at [423, 161] on input "submit" at bounding box center [225, 162] width 450 height 32
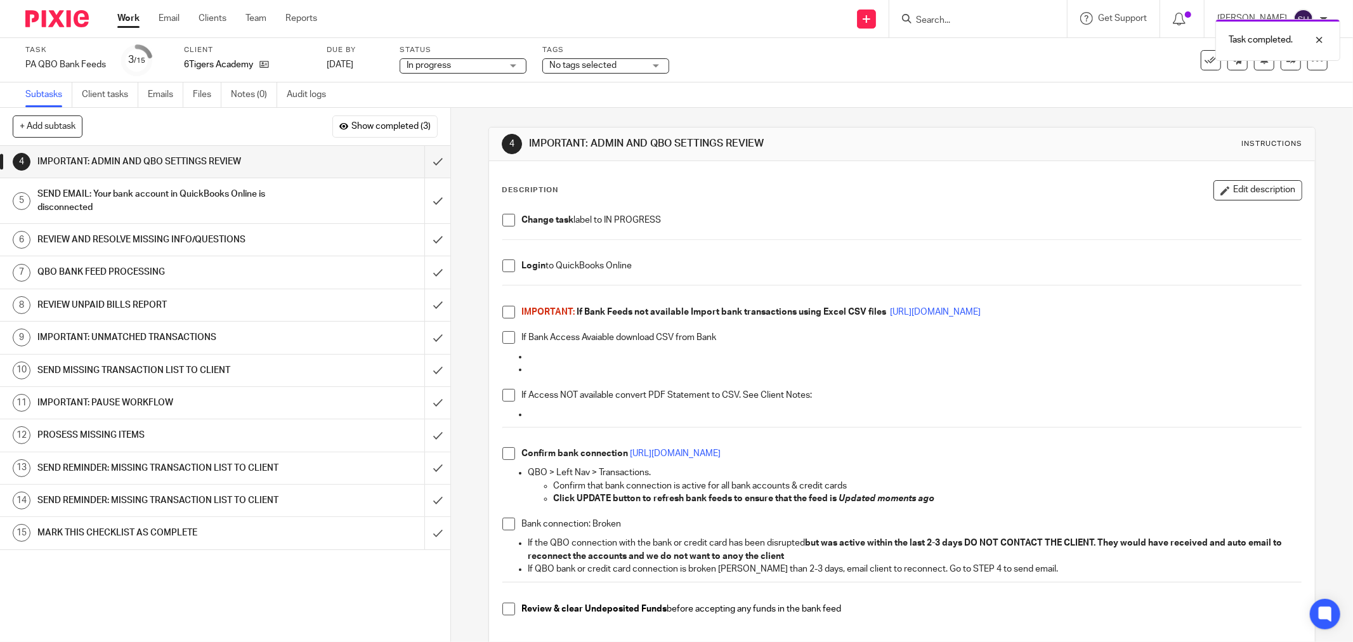
drag, startPoint x: 501, startPoint y: 219, endPoint x: 509, endPoint y: 251, distance: 32.8
click at [502, 220] on span at bounding box center [508, 220] width 13 height 13
click at [508, 263] on span at bounding box center [508, 265] width 13 height 13
click at [502, 311] on span at bounding box center [508, 312] width 13 height 13
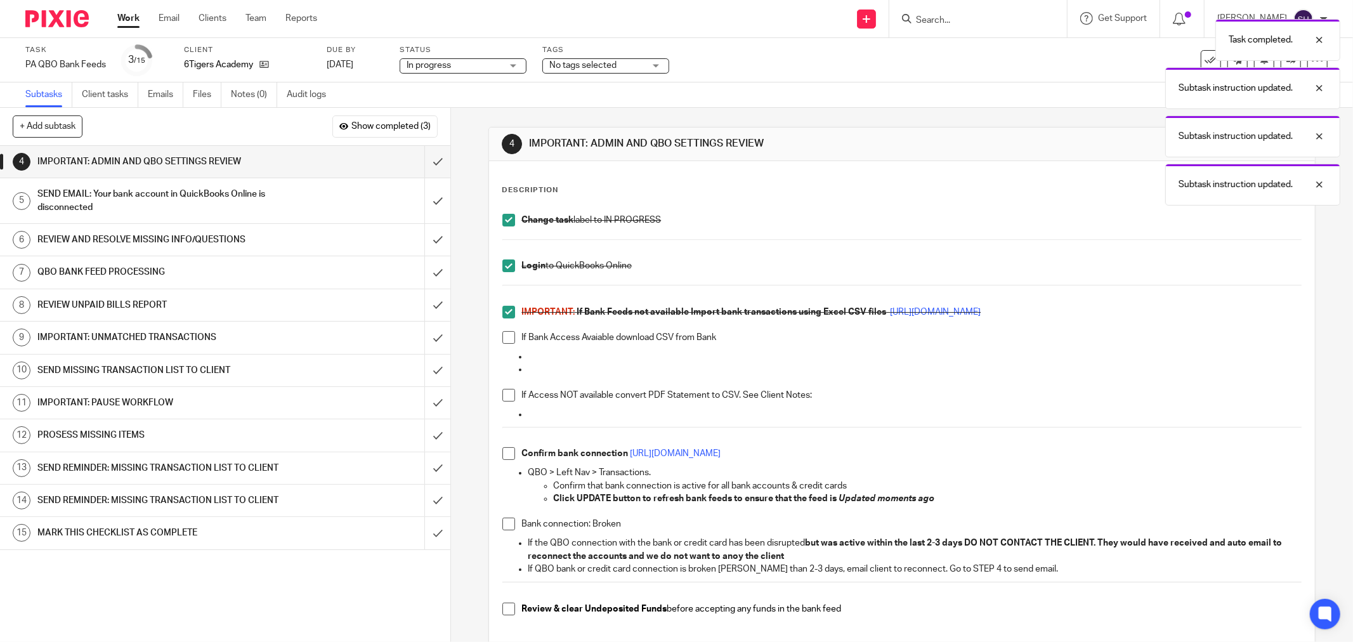
click at [504, 343] on span at bounding box center [508, 337] width 13 height 13
click at [503, 397] on span at bounding box center [508, 395] width 13 height 13
click at [505, 453] on span at bounding box center [508, 453] width 13 height 13
click at [508, 521] on span at bounding box center [508, 524] width 13 height 13
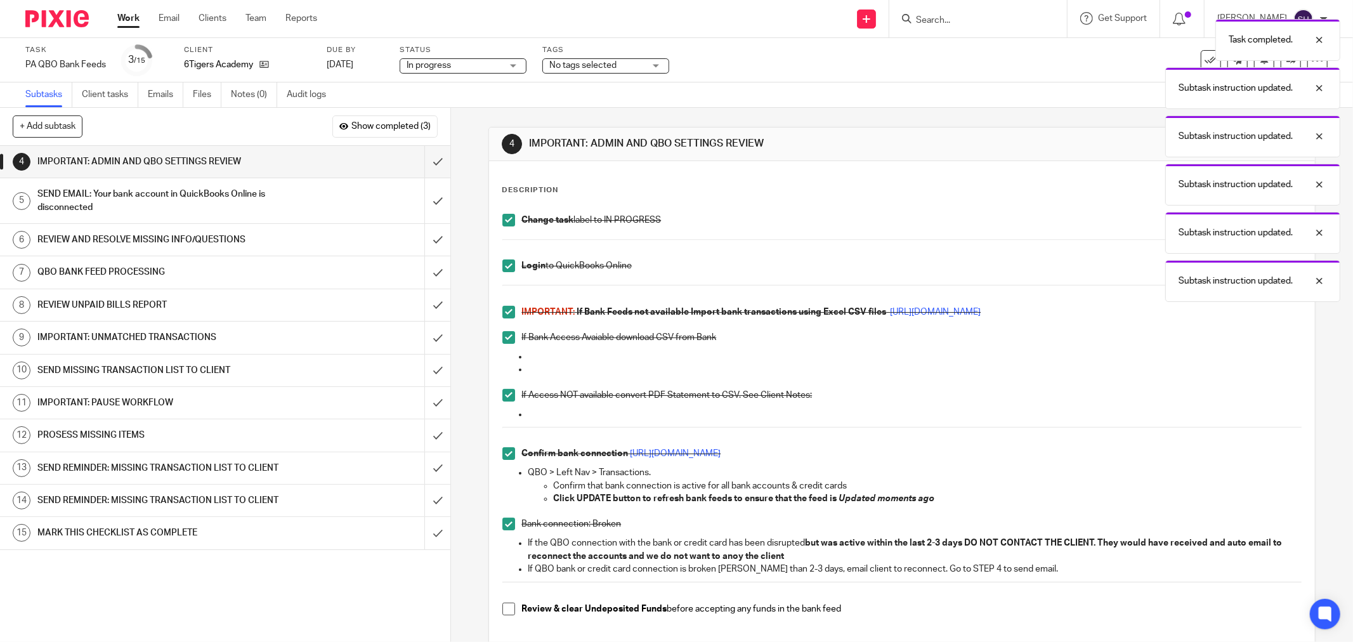
click at [509, 612] on span at bounding box center [508, 609] width 13 height 13
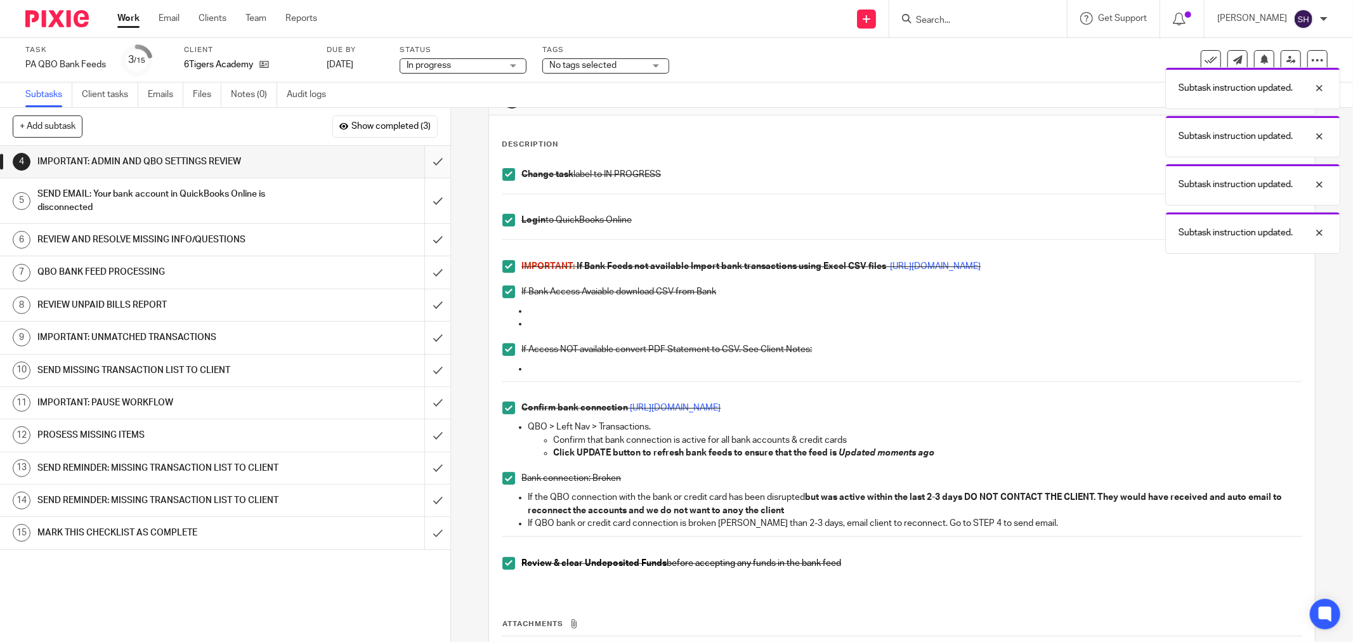
scroll to position [70, 0]
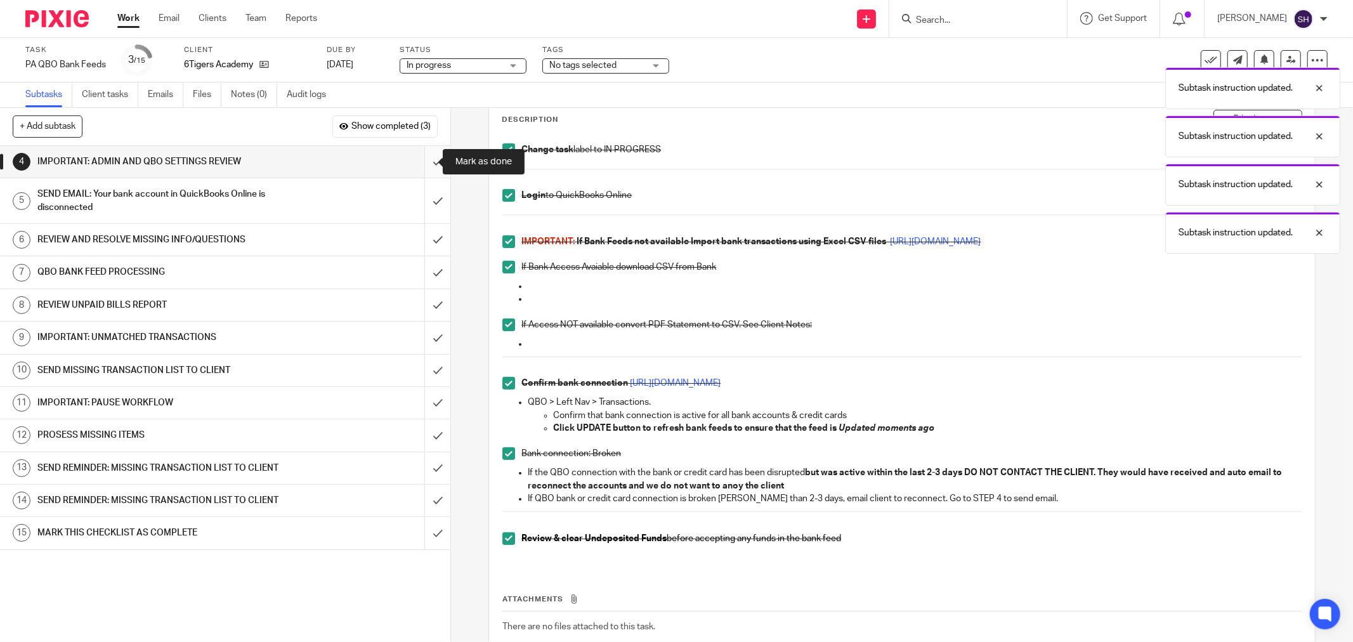
click at [430, 157] on input "submit" at bounding box center [225, 162] width 450 height 32
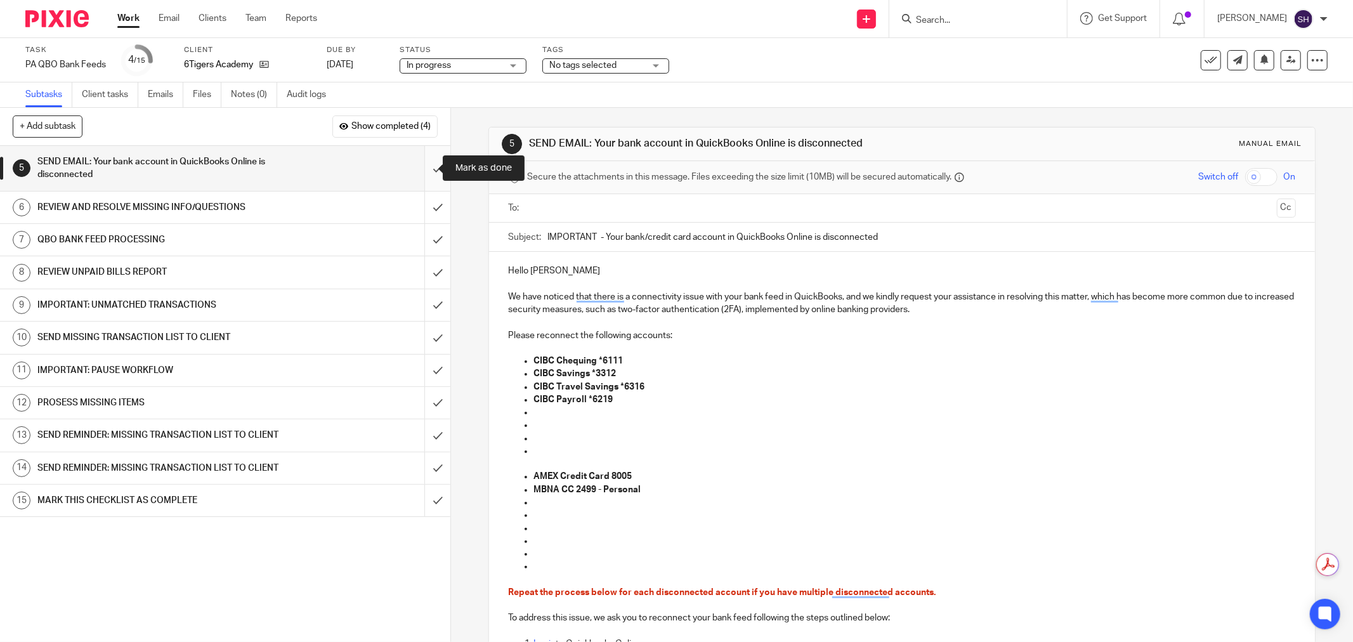
click at [423, 172] on input "submit" at bounding box center [225, 168] width 450 height 45
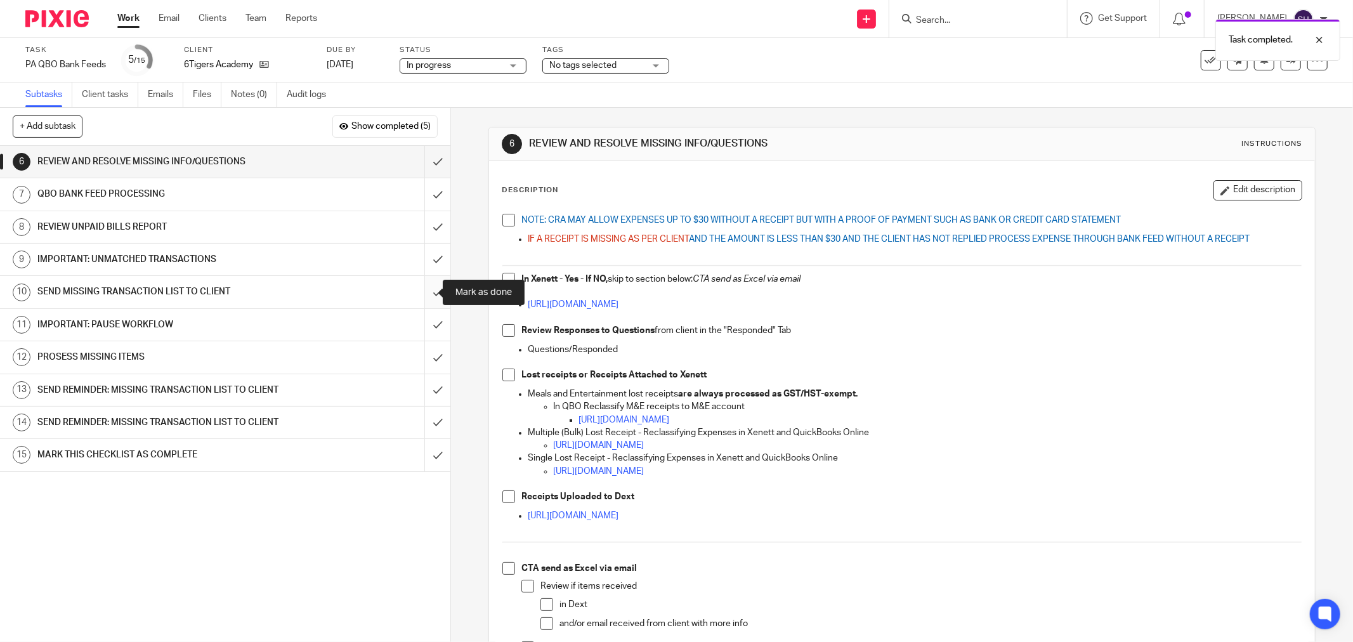
click at [426, 291] on input "submit" at bounding box center [225, 292] width 450 height 32
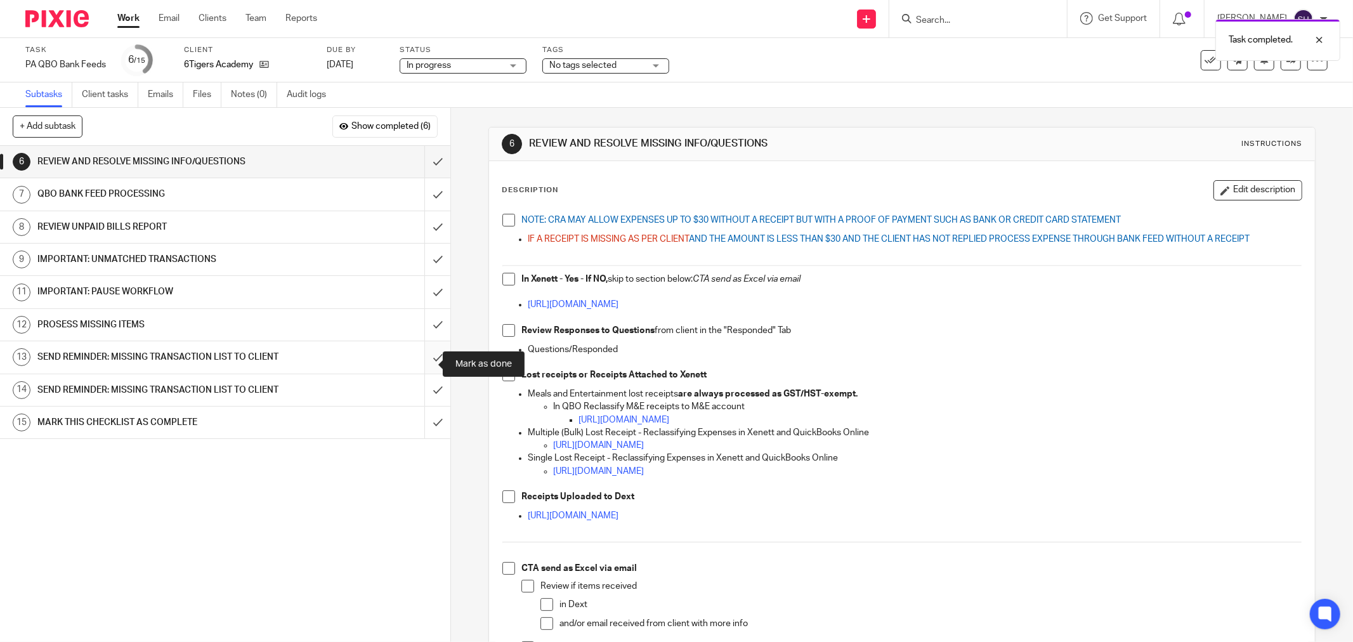
click at [428, 360] on input "submit" at bounding box center [225, 357] width 450 height 32
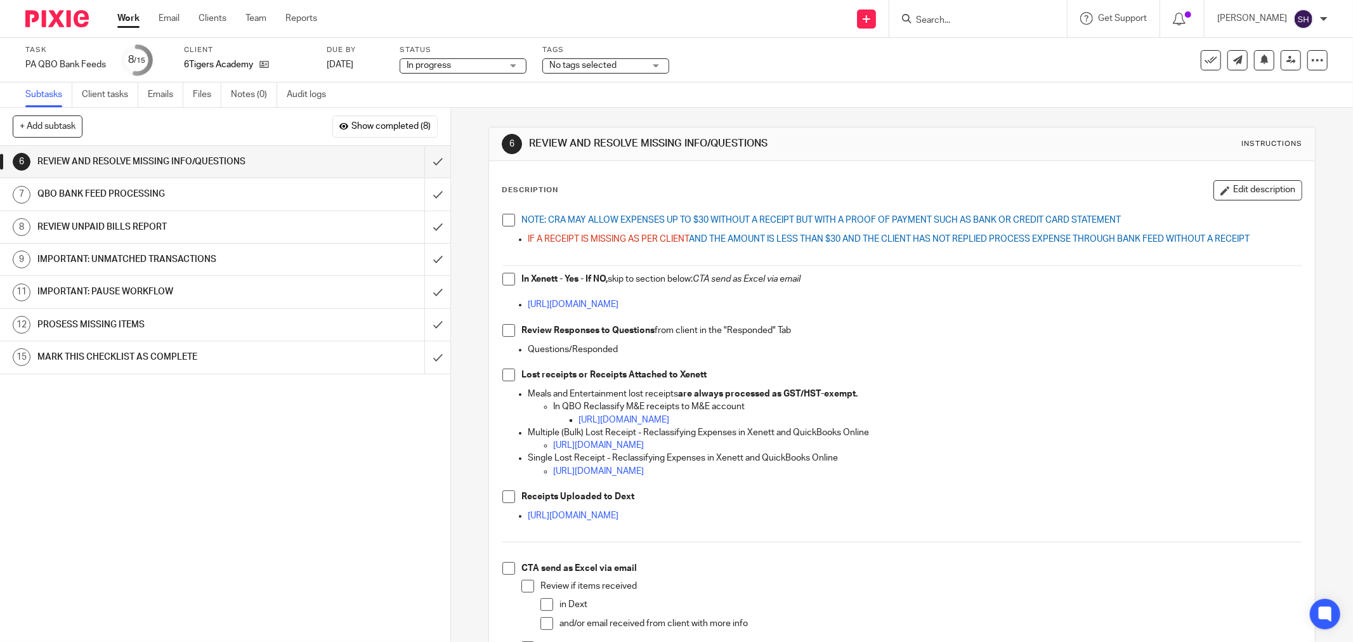
click at [502, 214] on span at bounding box center [508, 220] width 13 height 13
click at [506, 281] on span at bounding box center [508, 279] width 13 height 13
click at [505, 338] on li "Review Responses to Questions from client in the "Responded" Tab" at bounding box center [901, 333] width 799 height 19
click at [502, 330] on span at bounding box center [508, 330] width 13 height 13
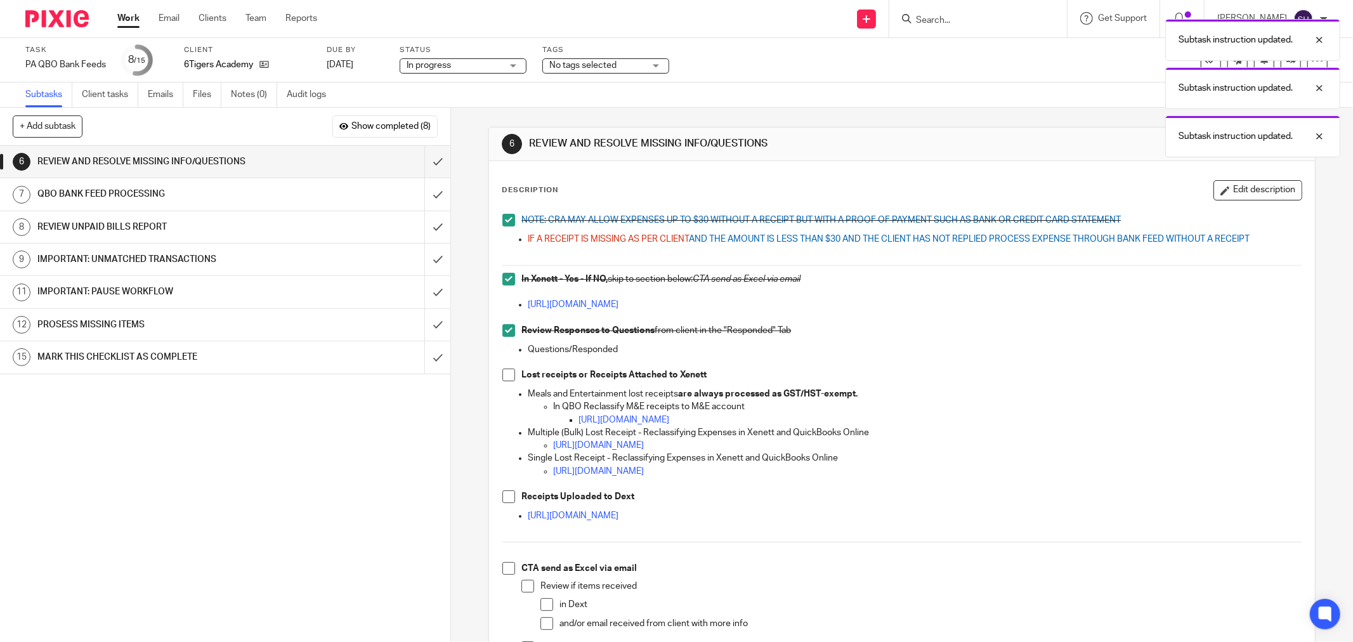
click at [508, 376] on span at bounding box center [508, 375] width 13 height 13
click at [508, 495] on span at bounding box center [508, 496] width 13 height 13
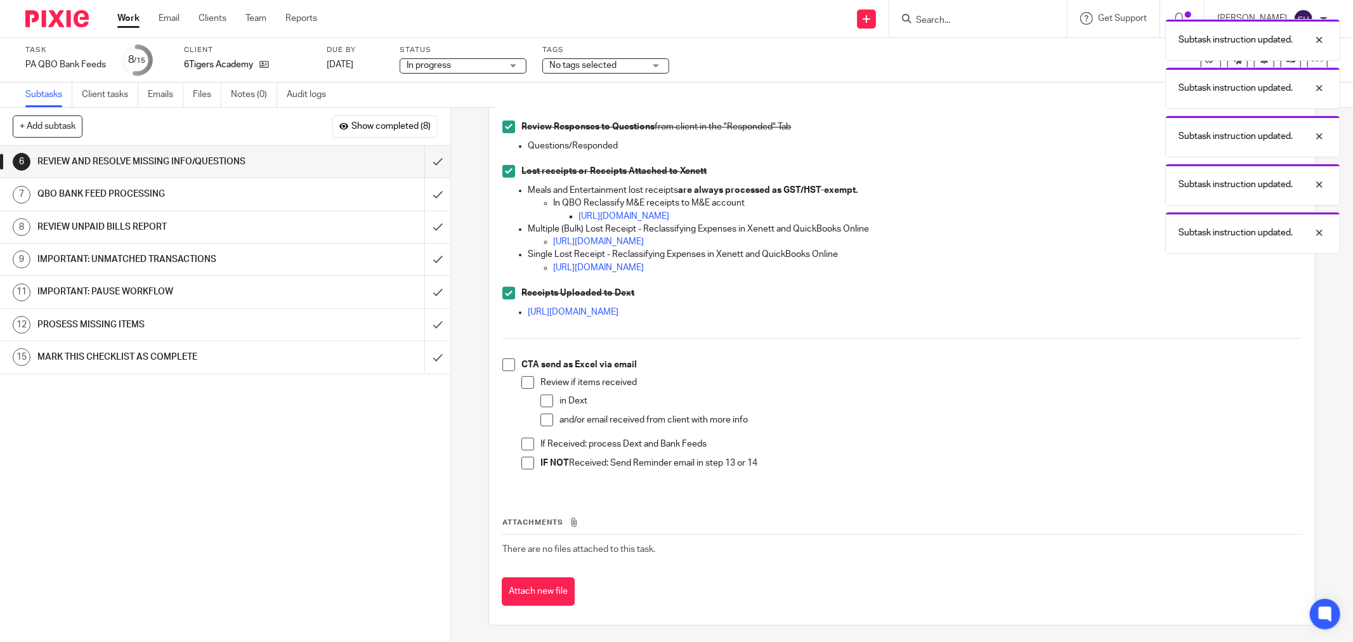
scroll to position [206, 0]
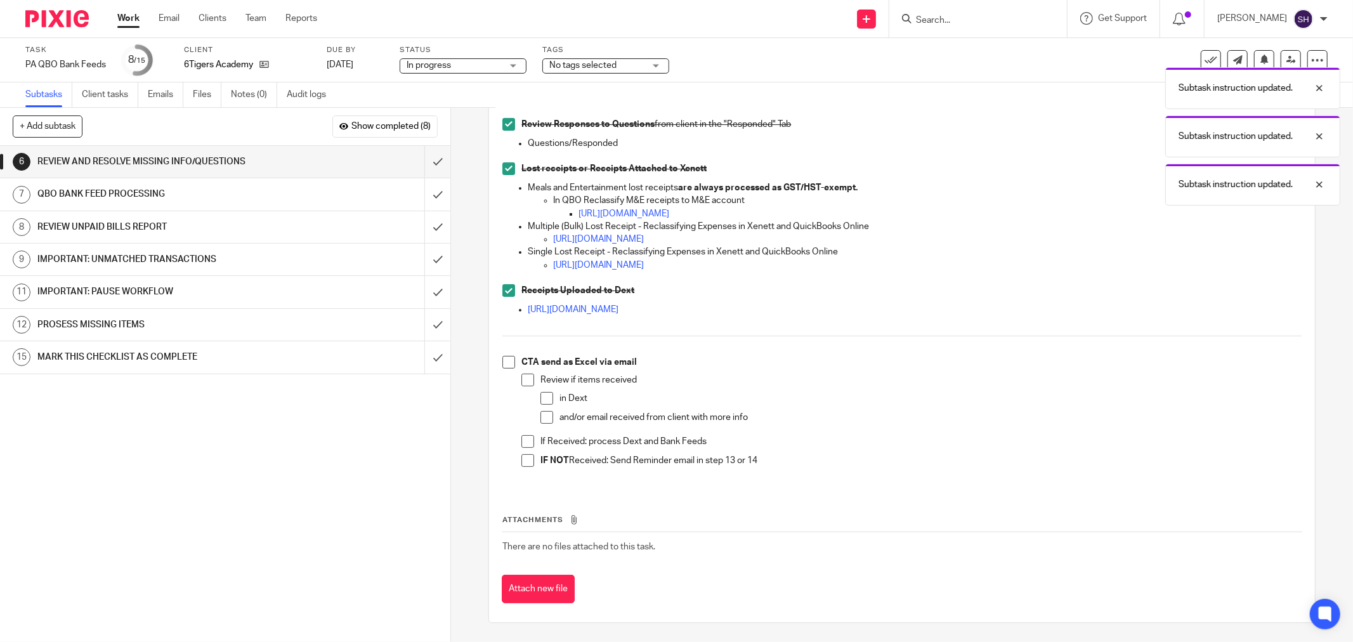
click at [521, 379] on span at bounding box center [527, 380] width 13 height 13
drag, startPoint x: 542, startPoint y: 401, endPoint x: 544, endPoint y: 413, distance: 12.1
click at [542, 402] on span at bounding box center [547, 398] width 13 height 13
click at [547, 421] on span at bounding box center [547, 417] width 13 height 13
click at [523, 443] on span at bounding box center [527, 441] width 13 height 13
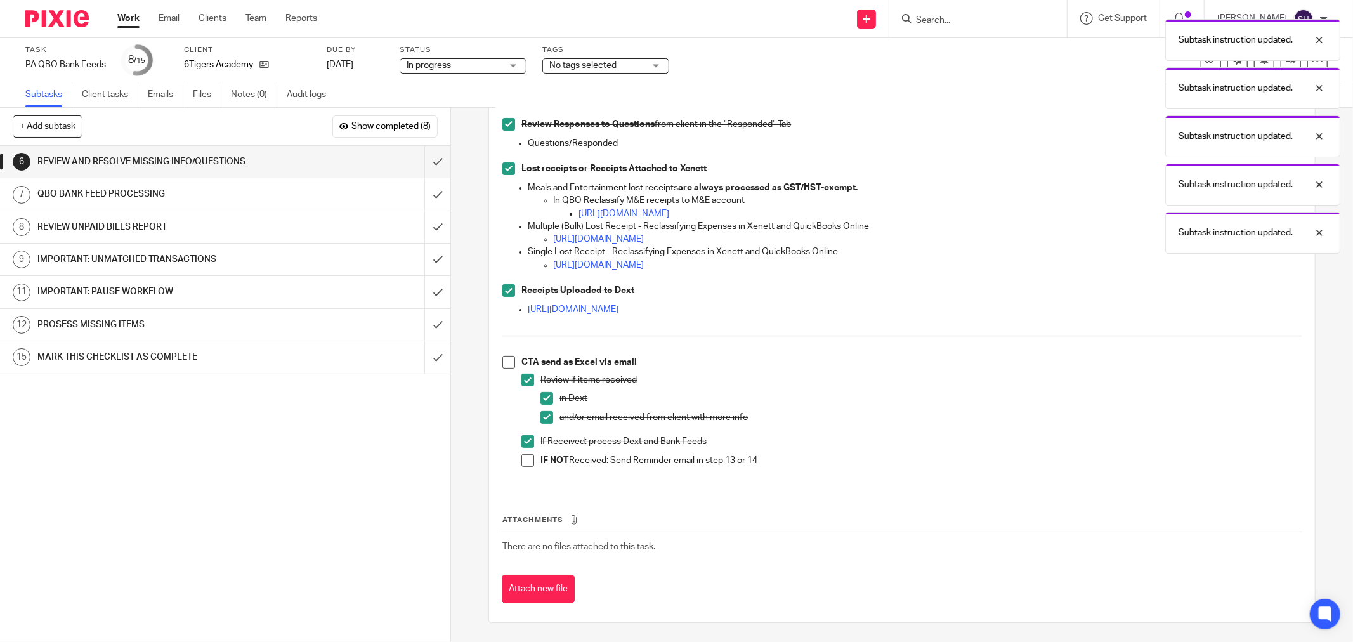
drag, startPoint x: 527, startPoint y: 464, endPoint x: 509, endPoint y: 411, distance: 55.6
click at [527, 463] on span at bounding box center [527, 460] width 13 height 13
click at [503, 364] on span at bounding box center [508, 362] width 13 height 13
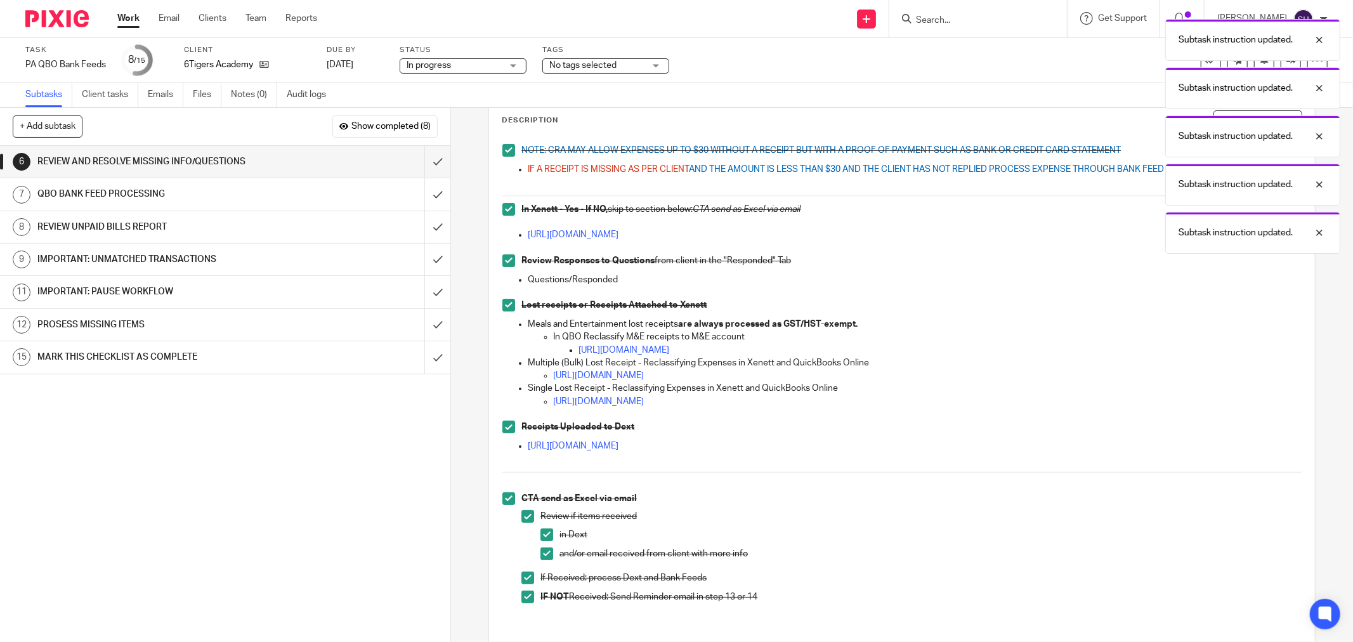
scroll to position [0, 0]
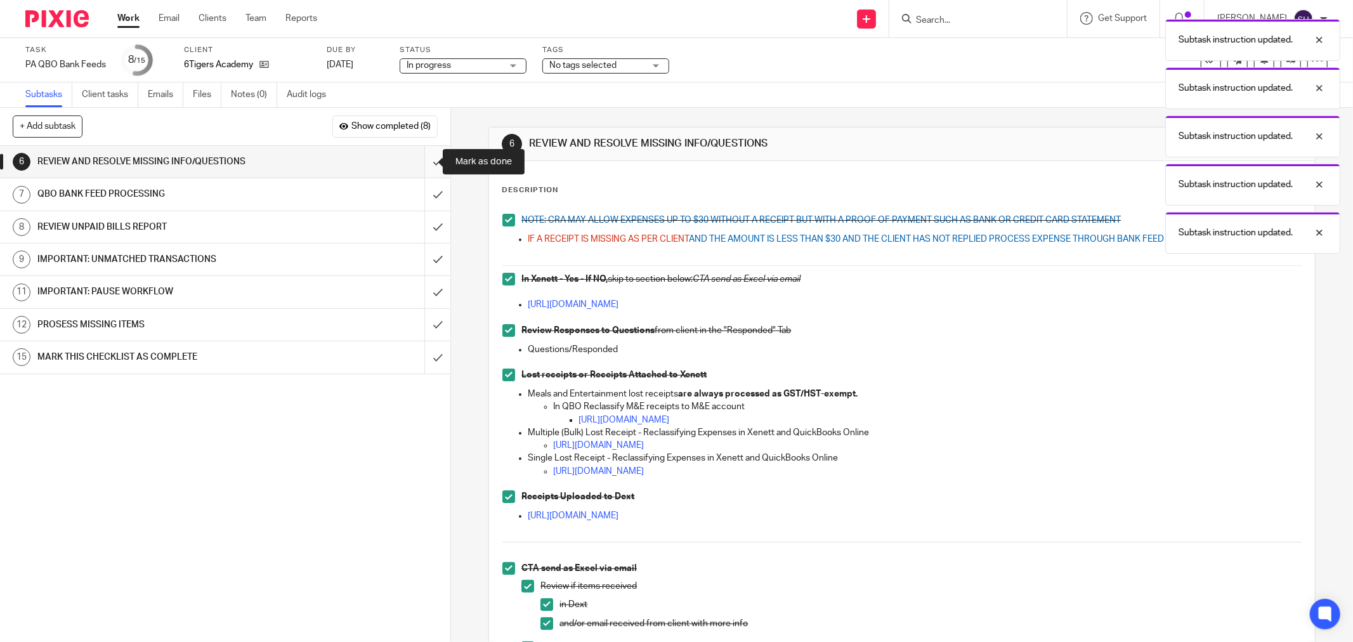
click at [417, 153] on input "submit" at bounding box center [225, 162] width 450 height 32
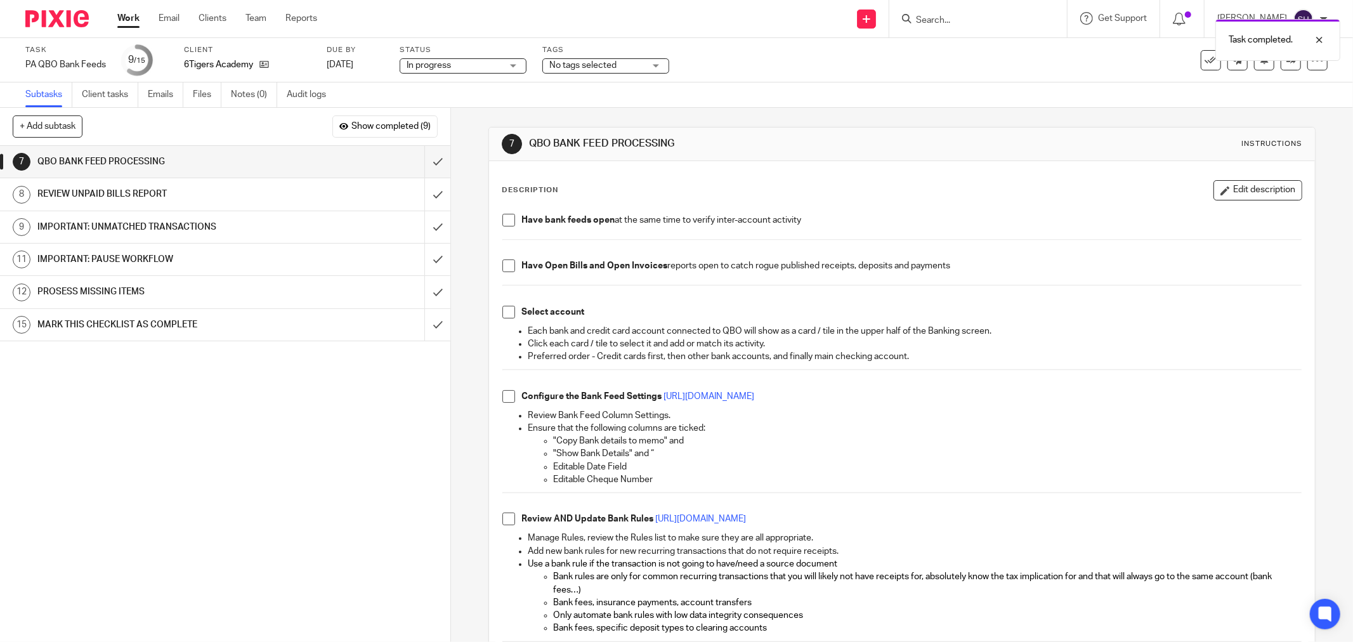
click at [502, 221] on span at bounding box center [508, 220] width 13 height 13
click at [508, 275] on li "Have Open Bills and Open Invoices reports open to catch rogue published receipt…" at bounding box center [901, 268] width 799 height 19
click at [505, 270] on span at bounding box center [508, 265] width 13 height 13
click at [506, 307] on span at bounding box center [508, 312] width 13 height 13
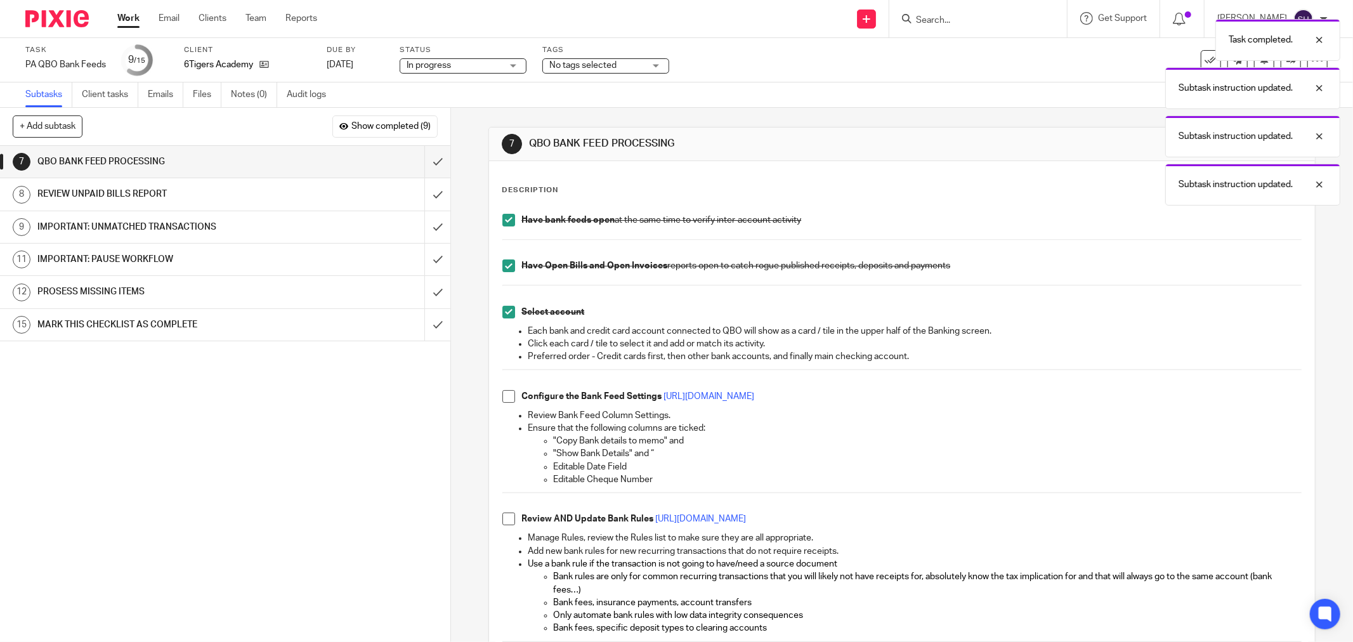
click at [502, 393] on span at bounding box center [508, 396] width 13 height 13
click at [506, 518] on span at bounding box center [508, 519] width 13 height 13
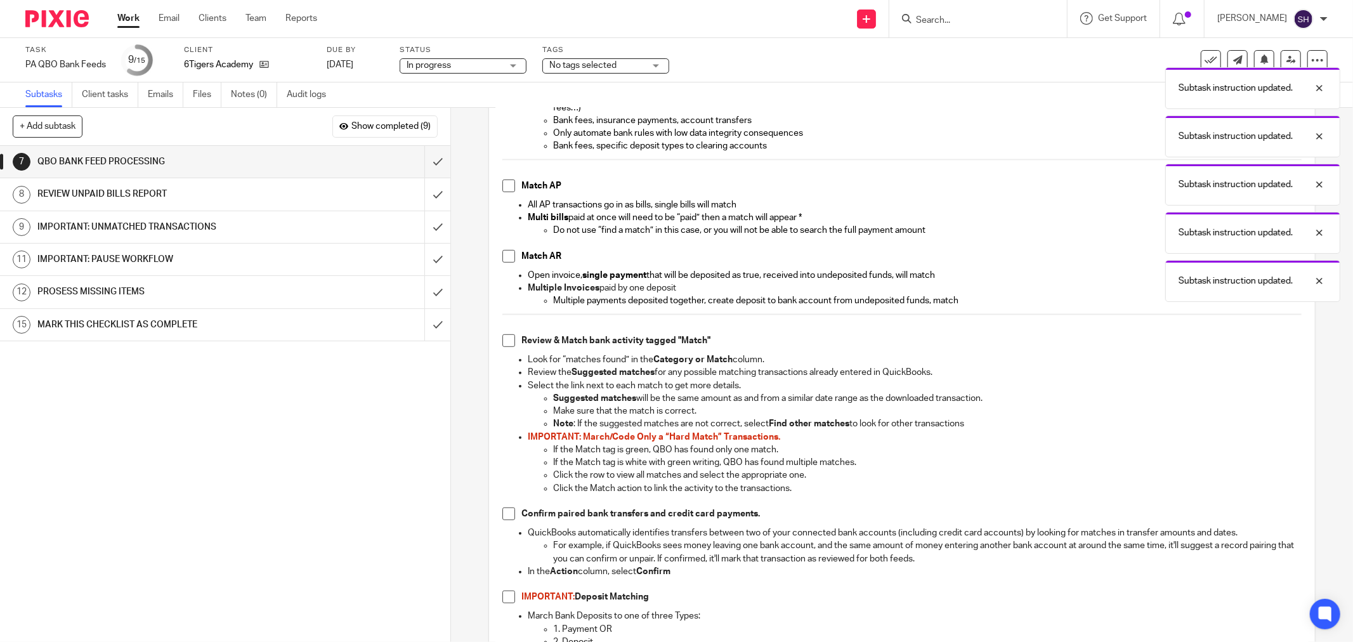
scroll to position [493, 0]
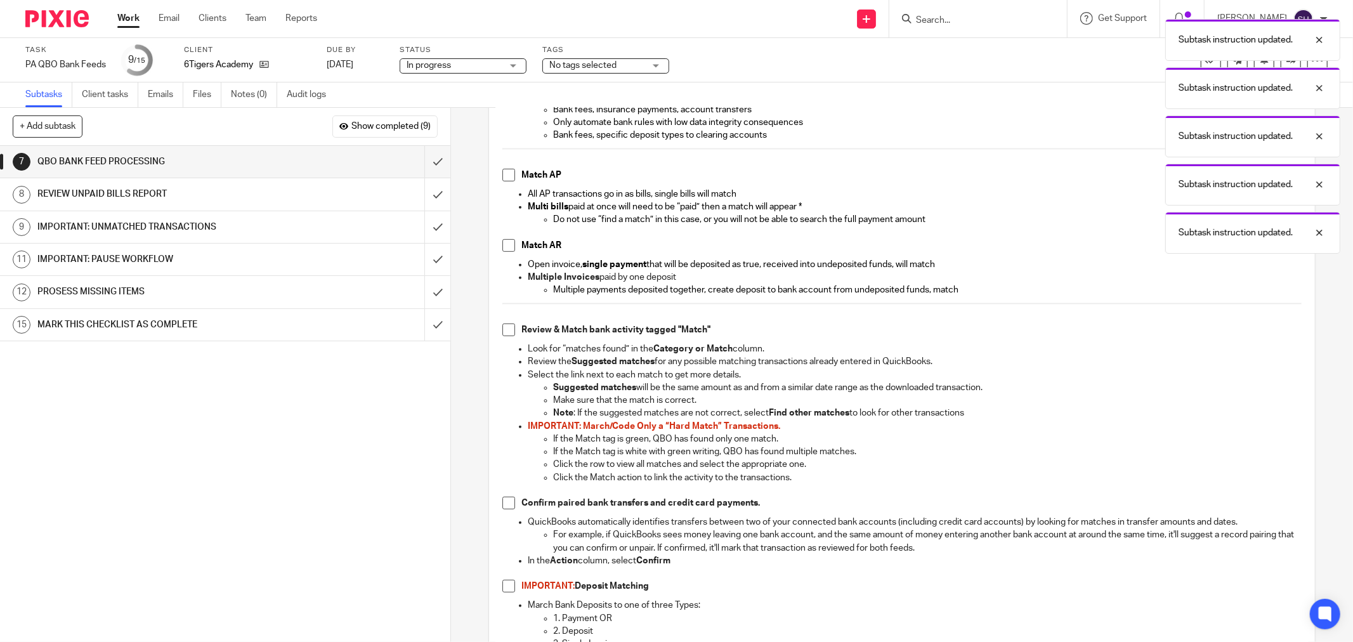
click at [504, 170] on span at bounding box center [508, 175] width 13 height 13
drag, startPoint x: 509, startPoint y: 244, endPoint x: 506, endPoint y: 261, distance: 17.3
click at [509, 245] on span at bounding box center [508, 245] width 13 height 13
click at [504, 334] on span at bounding box center [508, 330] width 13 height 13
click at [508, 500] on span at bounding box center [508, 503] width 13 height 13
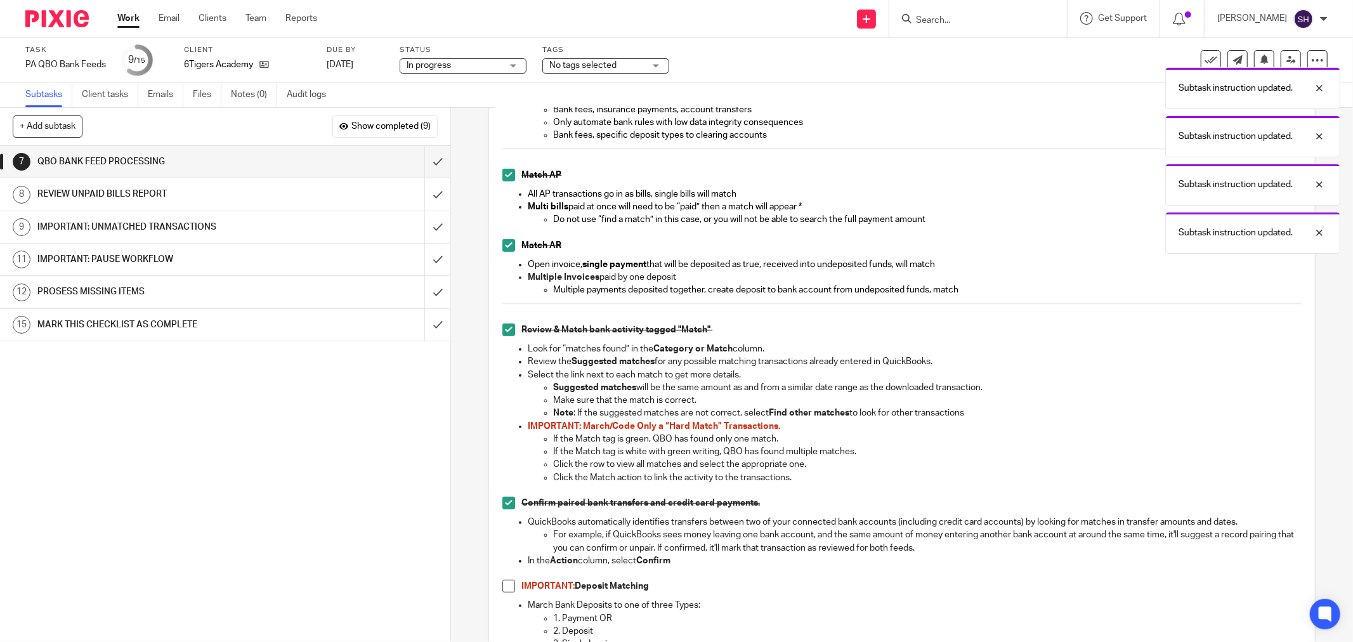
click at [502, 584] on span at bounding box center [508, 586] width 13 height 13
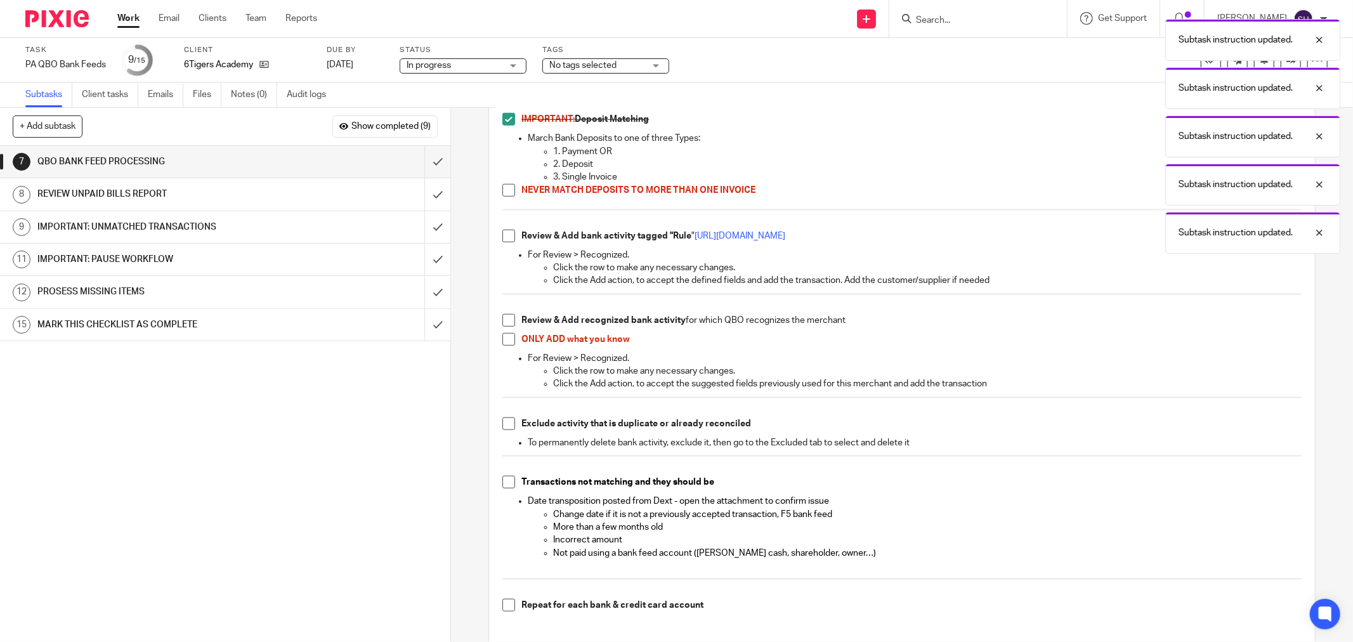
scroll to position [916, 0]
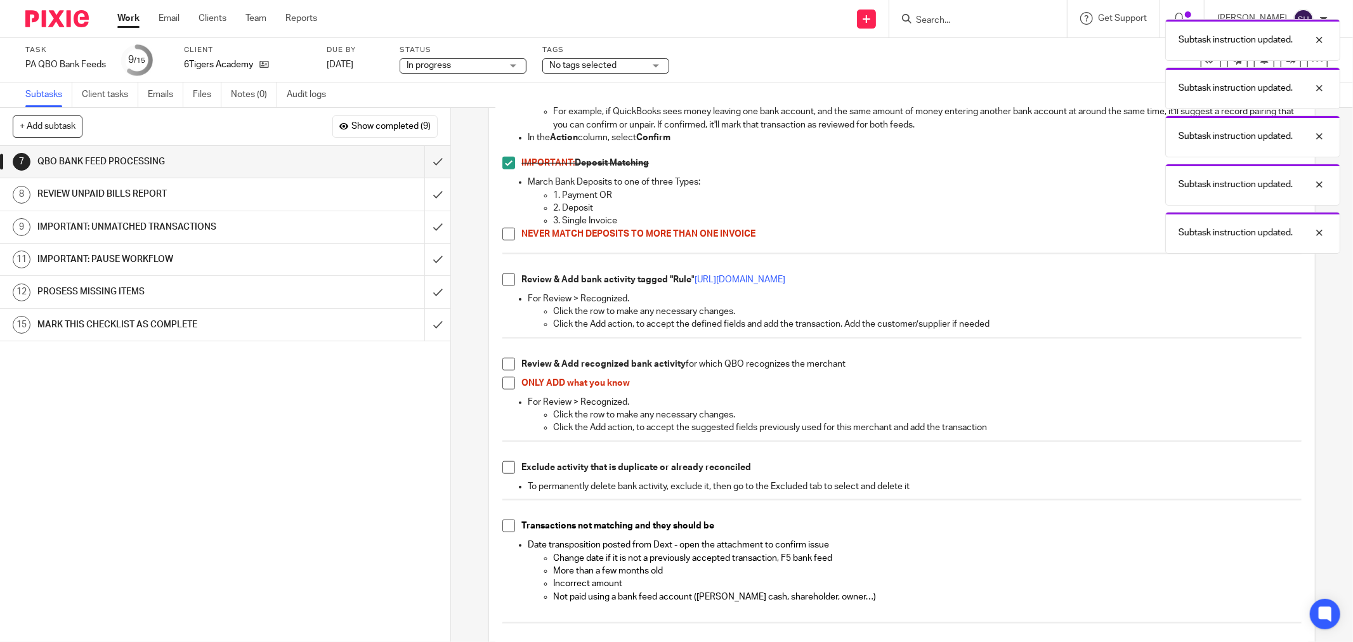
click at [505, 230] on span at bounding box center [508, 234] width 13 height 13
drag, startPoint x: 506, startPoint y: 277, endPoint x: 512, endPoint y: 338, distance: 61.2
click at [506, 277] on span at bounding box center [508, 279] width 13 height 13
click at [505, 364] on span at bounding box center [508, 364] width 13 height 13
click at [504, 376] on li "Review & Add recognized bank activity for which QBO recognizes the merchant" at bounding box center [901, 367] width 799 height 19
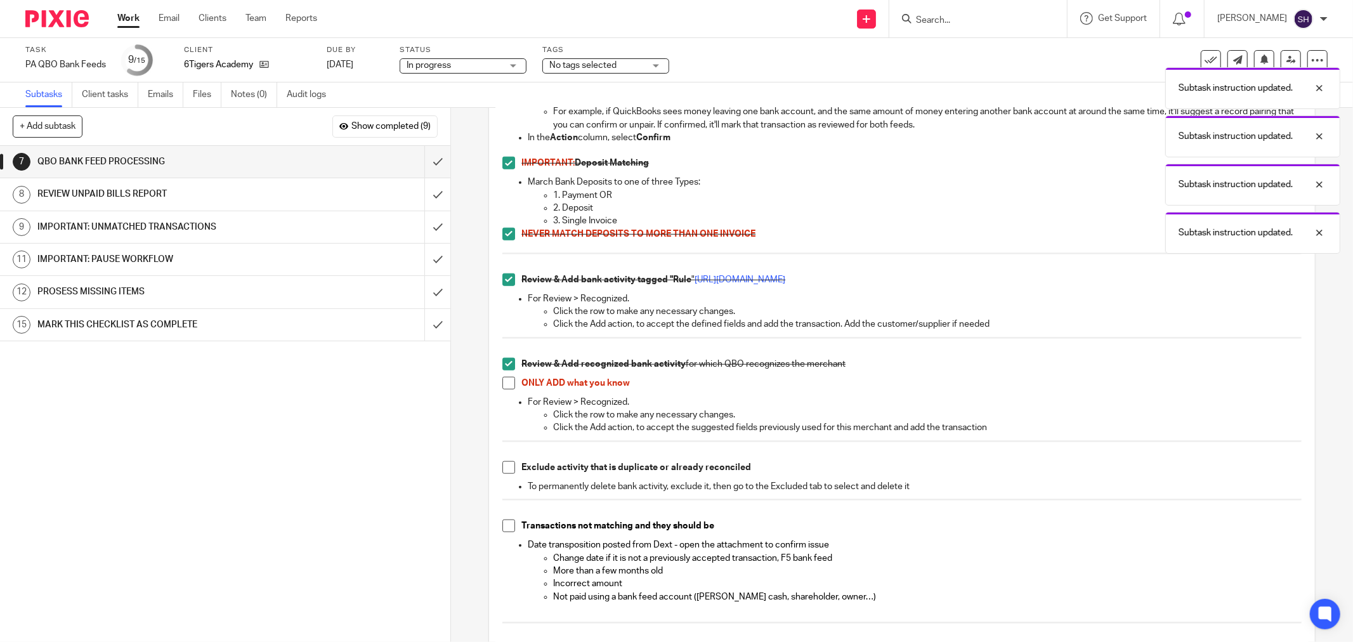
click at [504, 388] on span at bounding box center [508, 383] width 13 height 13
drag, startPoint x: 506, startPoint y: 467, endPoint x: 509, endPoint y: 480, distance: 12.9
click at [506, 468] on span at bounding box center [508, 467] width 13 height 13
drag, startPoint x: 497, startPoint y: 525, endPoint x: 504, endPoint y: 523, distance: 6.6
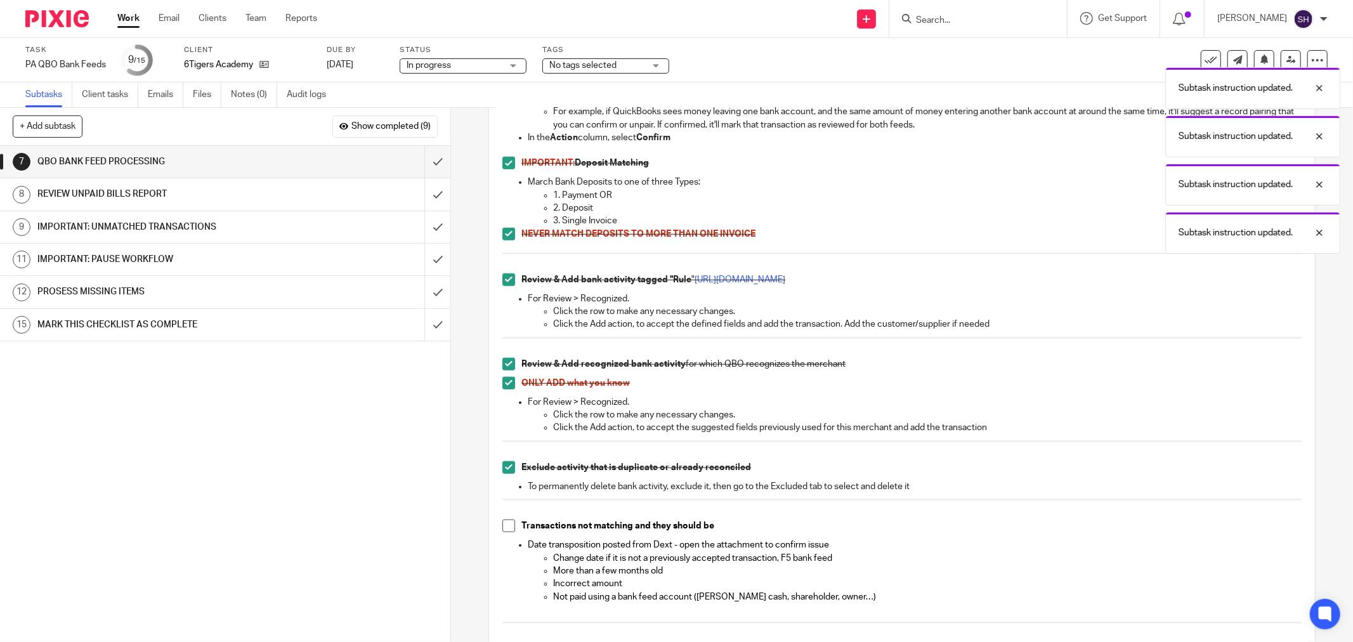
drag, startPoint x: 504, startPoint y: 523, endPoint x: 537, endPoint y: 476, distance: 57.4
click at [506, 521] on span at bounding box center [508, 526] width 13 height 13
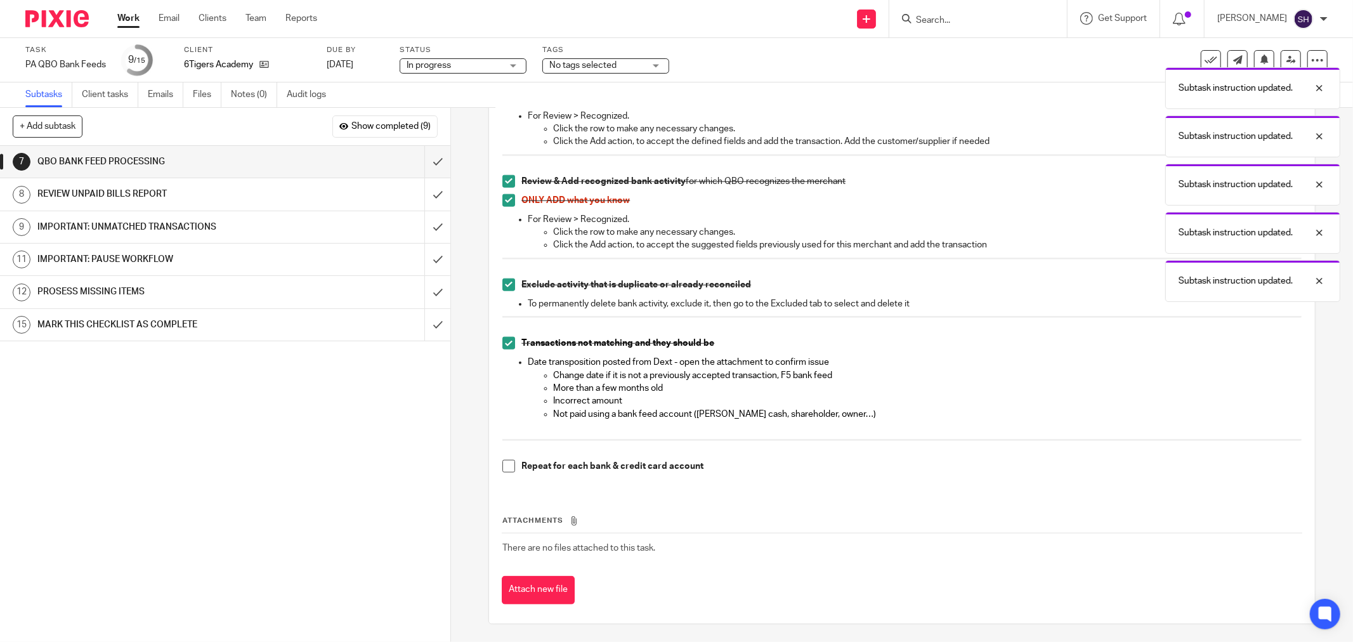
scroll to position [1101, 0]
click at [504, 464] on span at bounding box center [508, 465] width 13 height 13
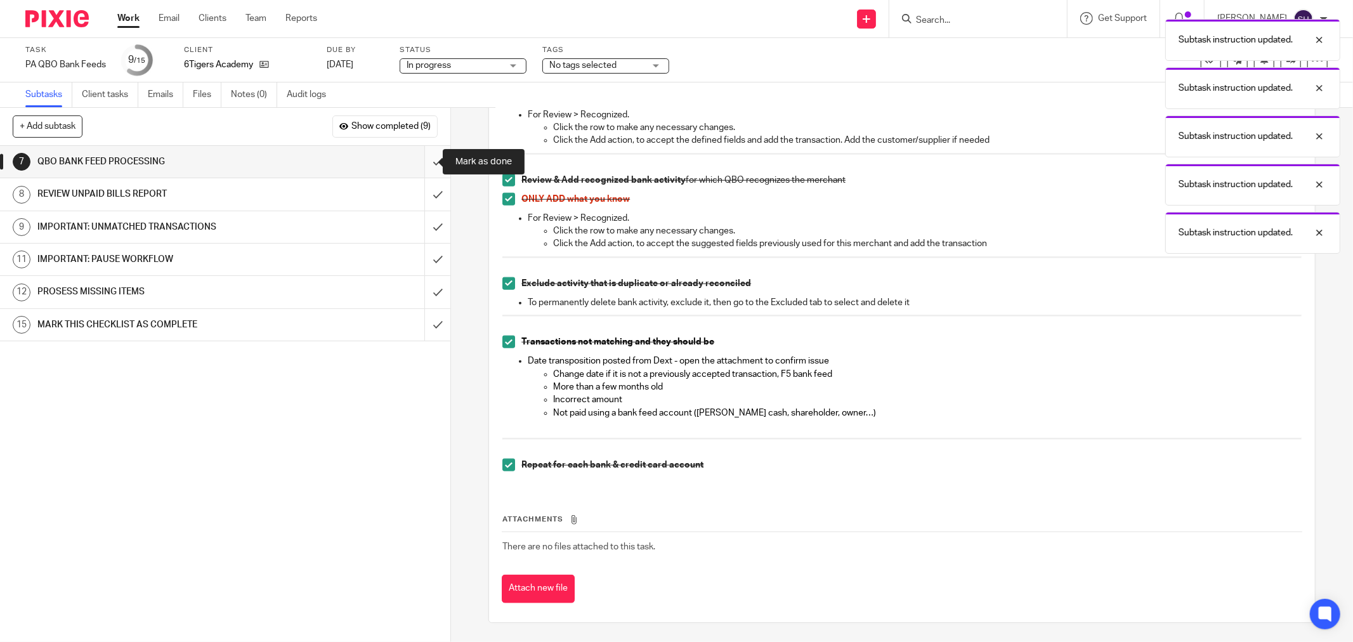
click at [420, 163] on input "submit" at bounding box center [225, 162] width 450 height 32
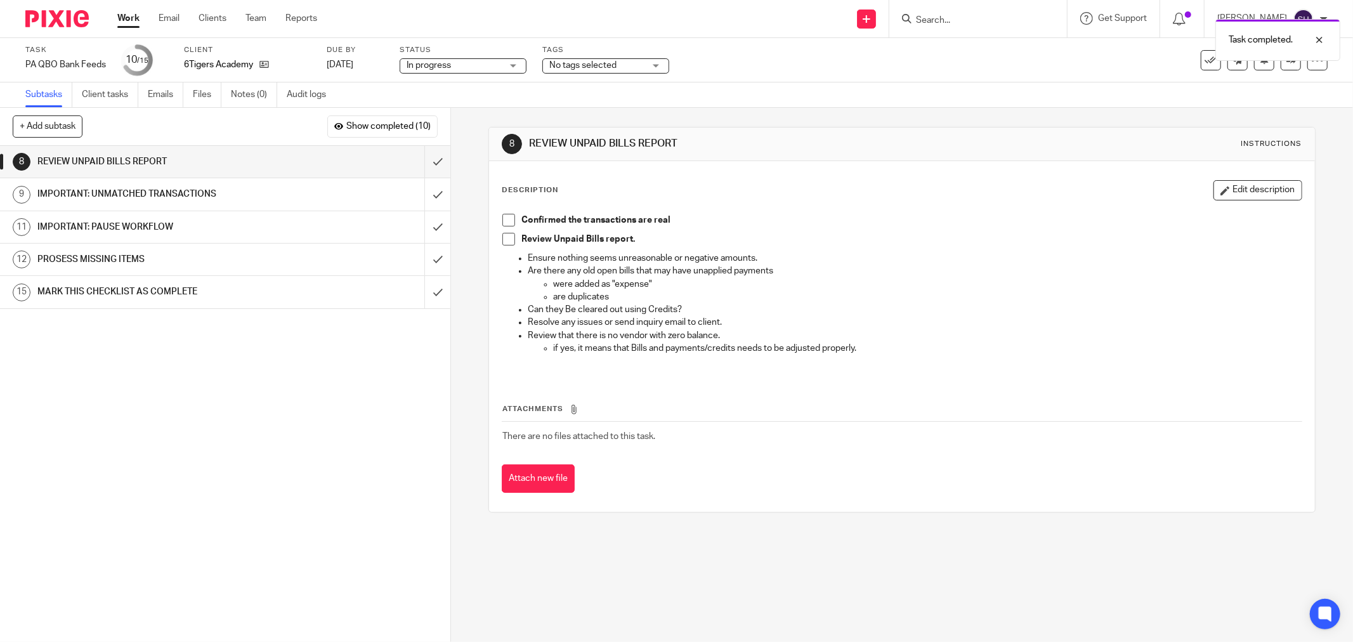
click at [503, 226] on span at bounding box center [508, 220] width 13 height 13
click at [504, 242] on span at bounding box center [508, 239] width 13 height 13
click at [426, 156] on input "submit" at bounding box center [225, 162] width 450 height 32
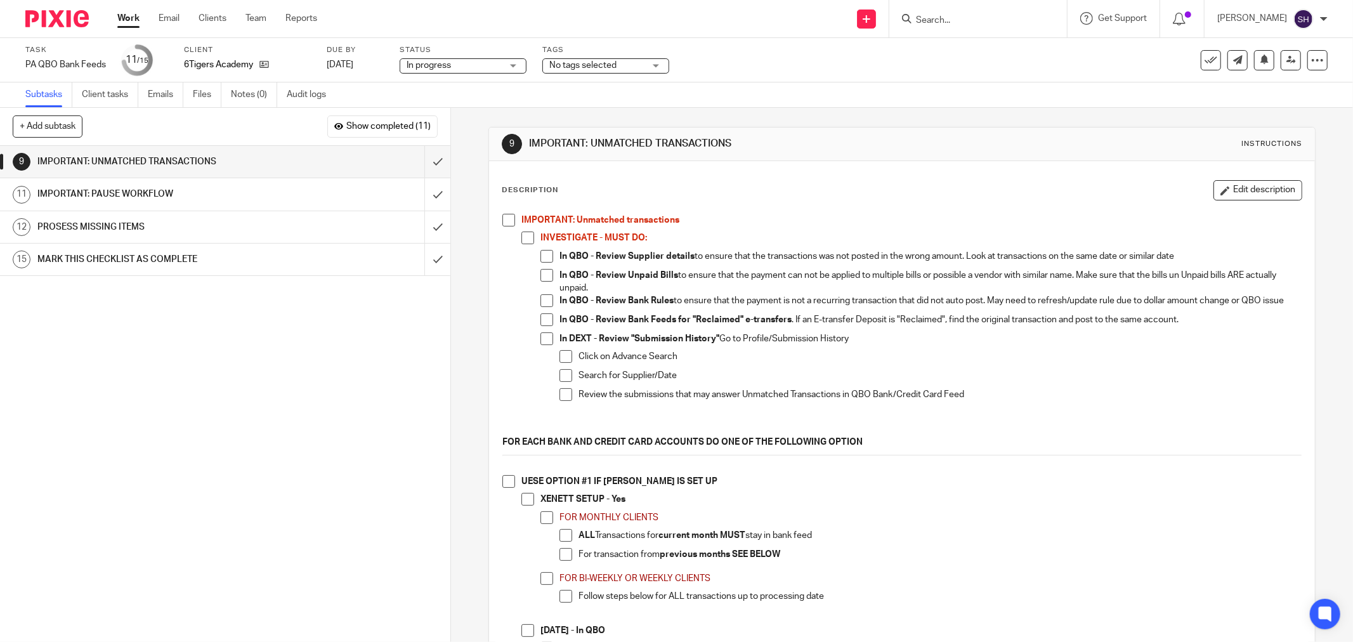
click at [511, 225] on li "IMPORTANT: Unmatched transactions INVESTIGATE - MUST DO: In QBO - Review Suppli…" at bounding box center [901, 325] width 799 height 222
click at [511, 224] on li "IMPORTANT: Unmatched transactions INVESTIGATE - MUST DO: In QBO - Review Suppli…" at bounding box center [901, 325] width 799 height 222
click at [505, 216] on span at bounding box center [508, 220] width 13 height 13
click at [521, 237] on span at bounding box center [527, 238] width 13 height 13
drag, startPoint x: 541, startPoint y: 252, endPoint x: 540, endPoint y: 272, distance: 19.1
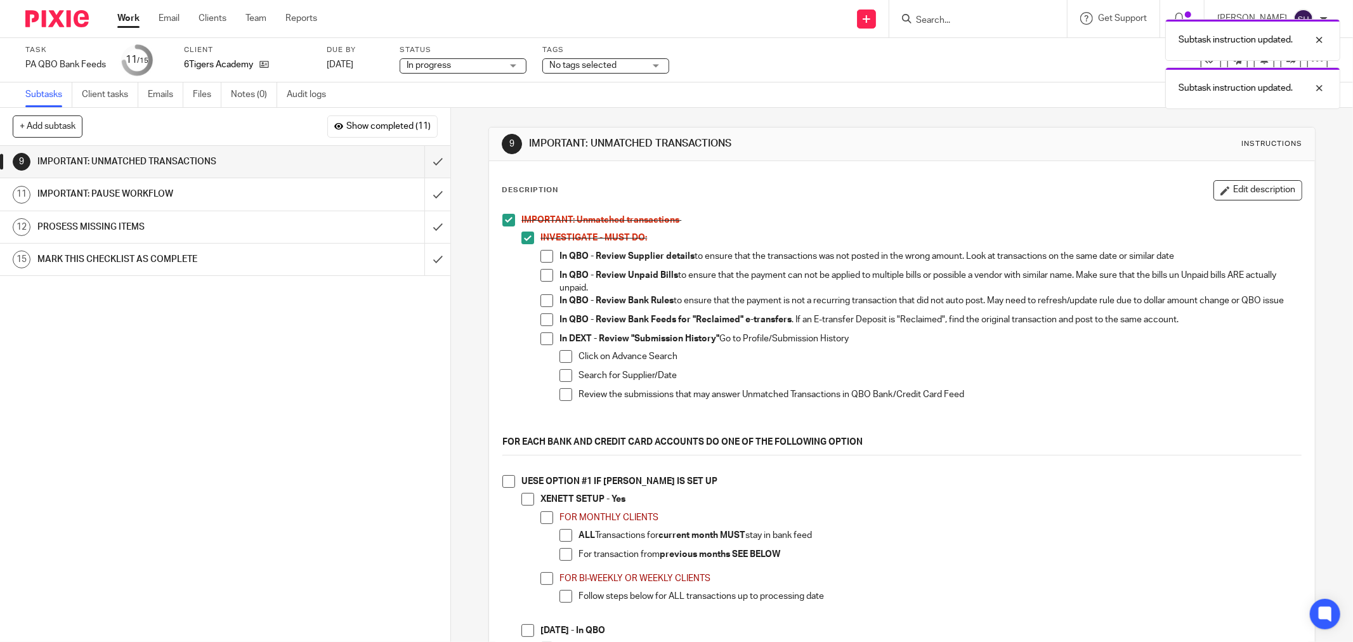
click at [541, 254] on span at bounding box center [547, 256] width 13 height 13
click at [541, 273] on span at bounding box center [547, 275] width 13 height 13
click at [541, 303] on span at bounding box center [547, 300] width 13 height 13
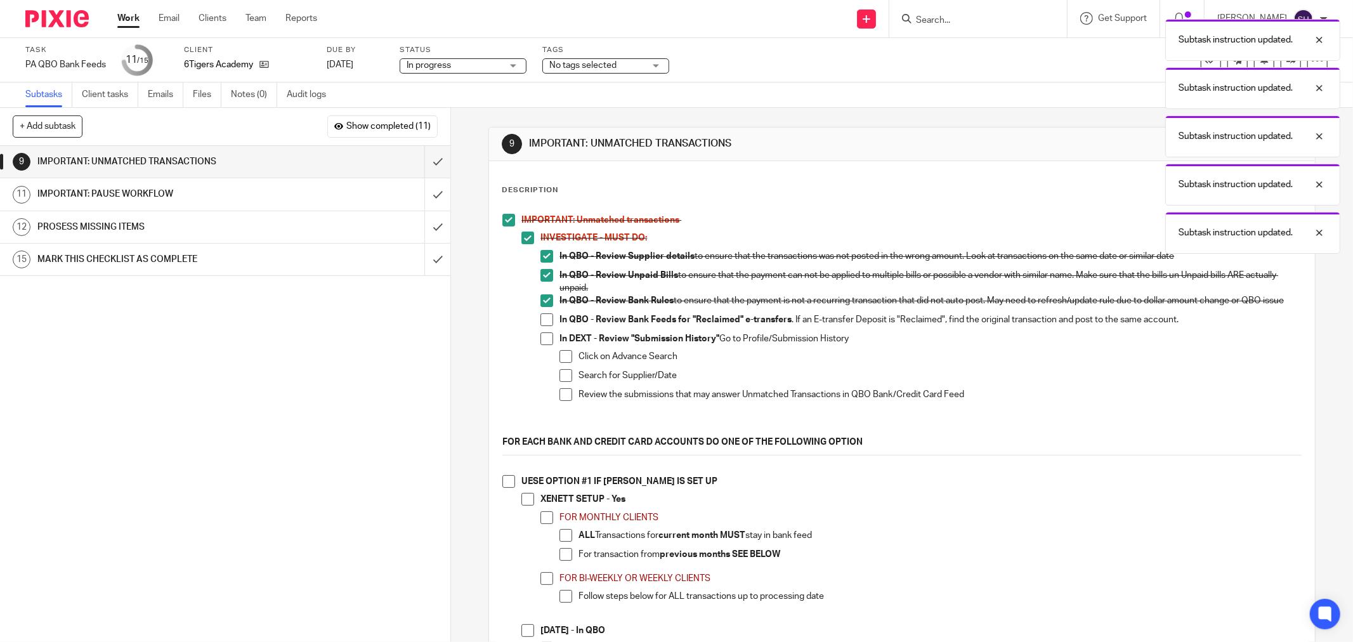
click at [546, 326] on span at bounding box center [547, 319] width 13 height 13
click at [542, 345] on span at bounding box center [547, 338] width 13 height 13
click at [561, 362] on span at bounding box center [566, 356] width 13 height 13
click at [563, 377] on span at bounding box center [566, 375] width 13 height 13
click at [560, 401] on span at bounding box center [566, 394] width 13 height 13
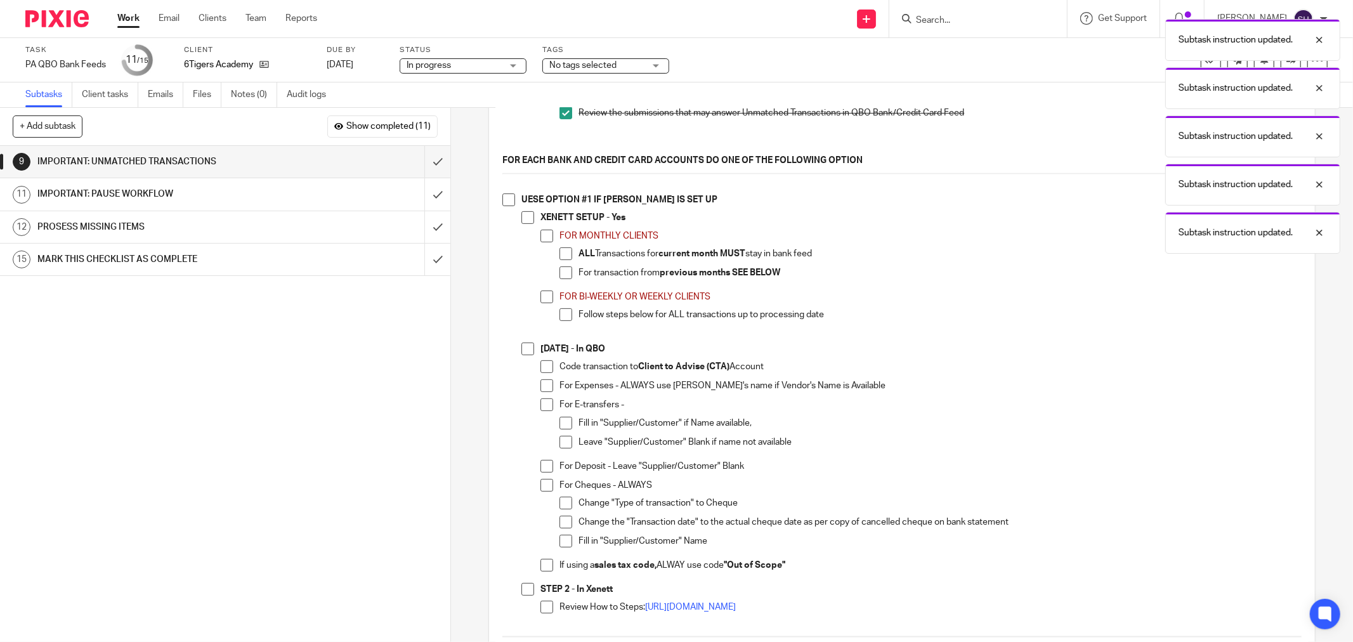
scroll to position [352, 0]
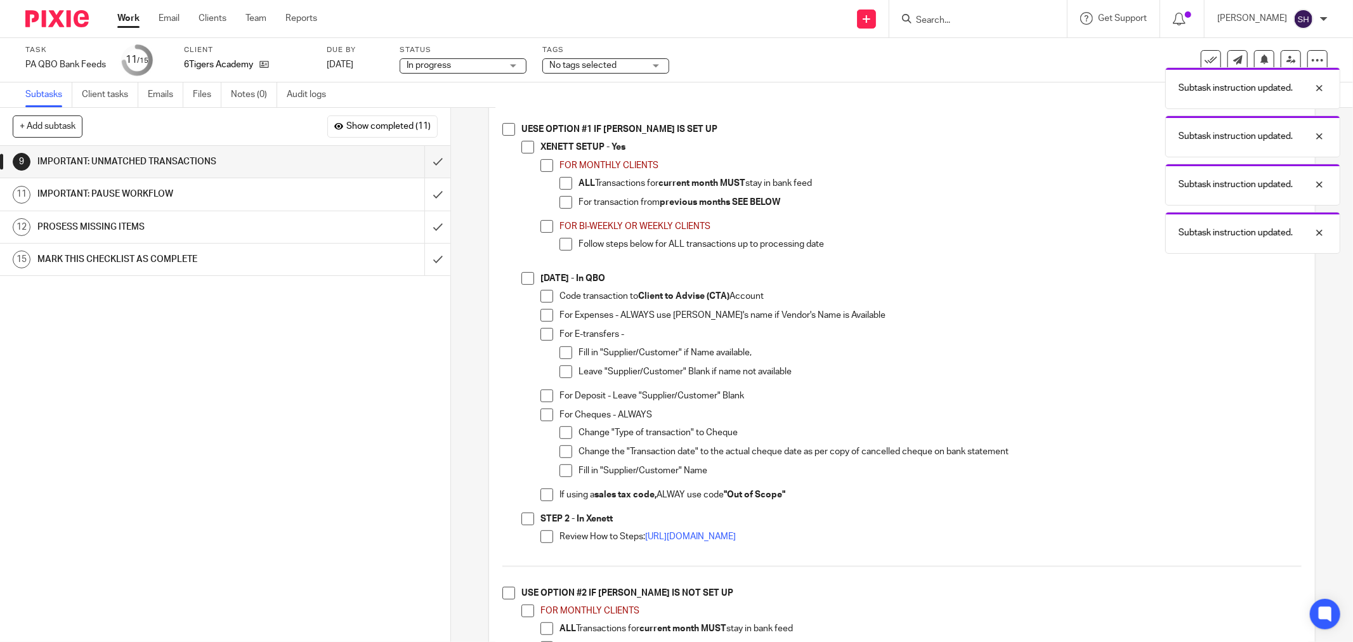
click at [506, 131] on span at bounding box center [508, 129] width 13 height 13
click at [522, 154] on span at bounding box center [527, 147] width 13 height 13
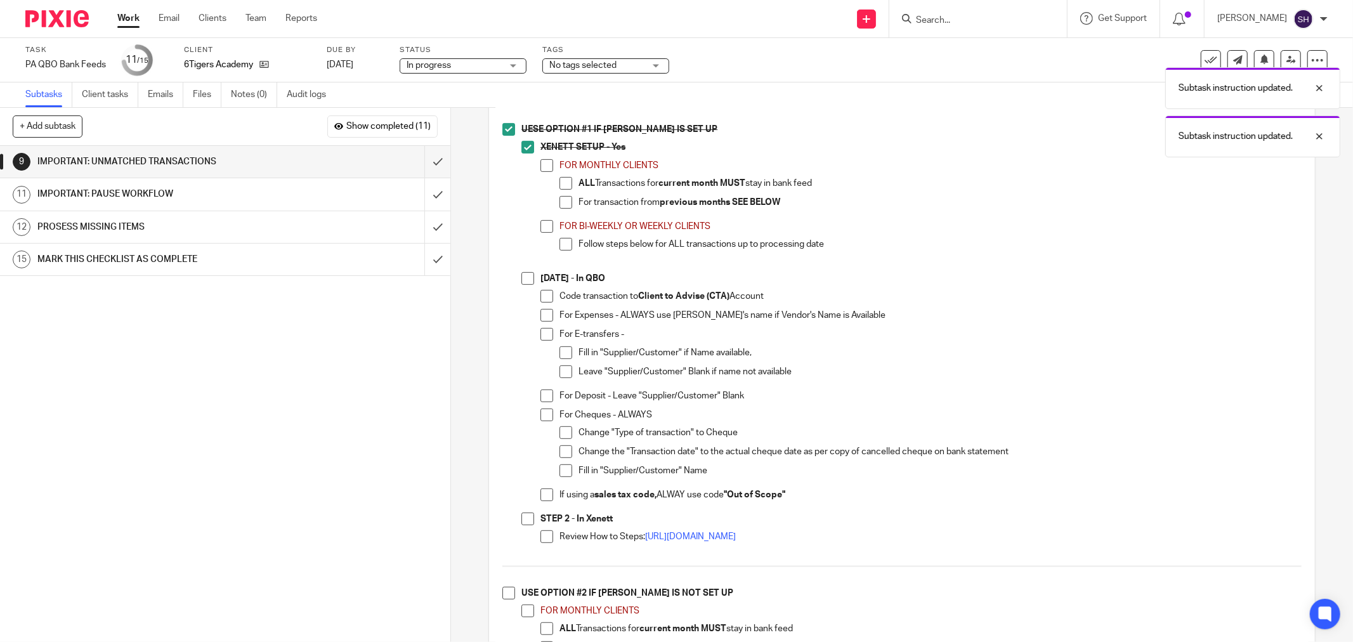
click at [546, 172] on span at bounding box center [547, 165] width 13 height 13
click at [560, 190] on span at bounding box center [566, 183] width 13 height 13
click at [560, 209] on span at bounding box center [566, 202] width 13 height 13
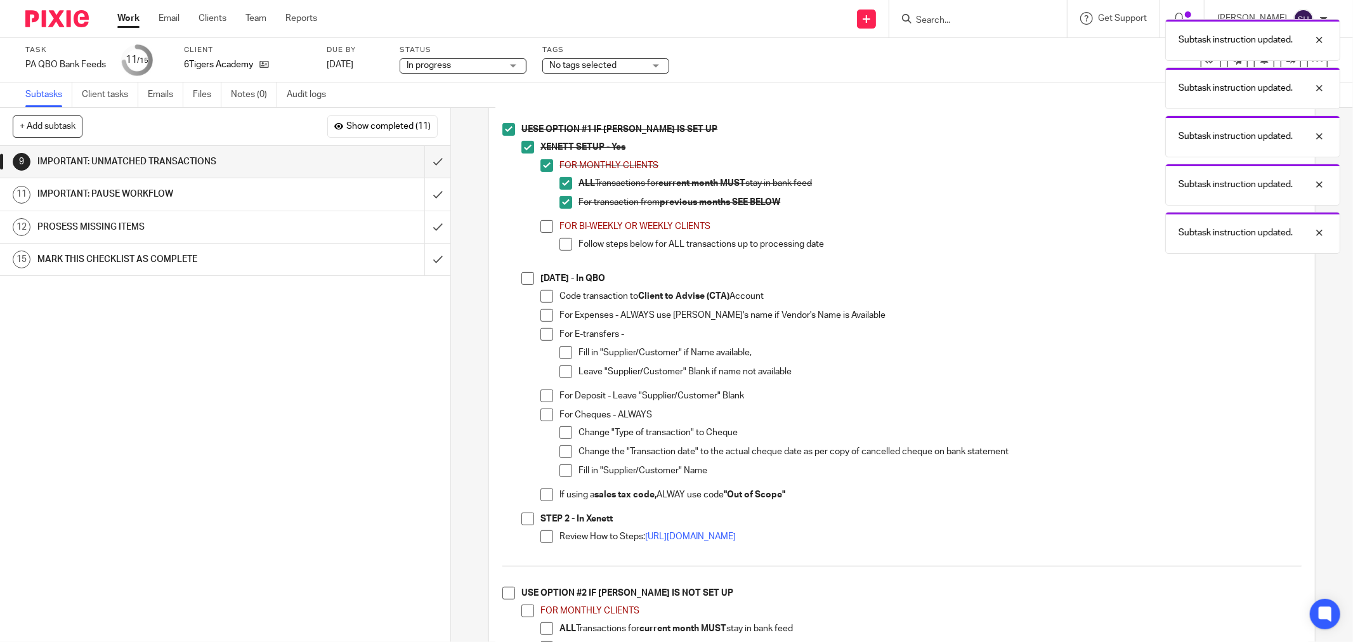
click at [541, 233] on span at bounding box center [547, 226] width 13 height 13
click at [563, 251] on span at bounding box center [566, 244] width 13 height 13
click at [530, 284] on span at bounding box center [527, 278] width 13 height 13
click at [544, 303] on span at bounding box center [547, 296] width 13 height 13
click at [544, 318] on span at bounding box center [547, 315] width 13 height 13
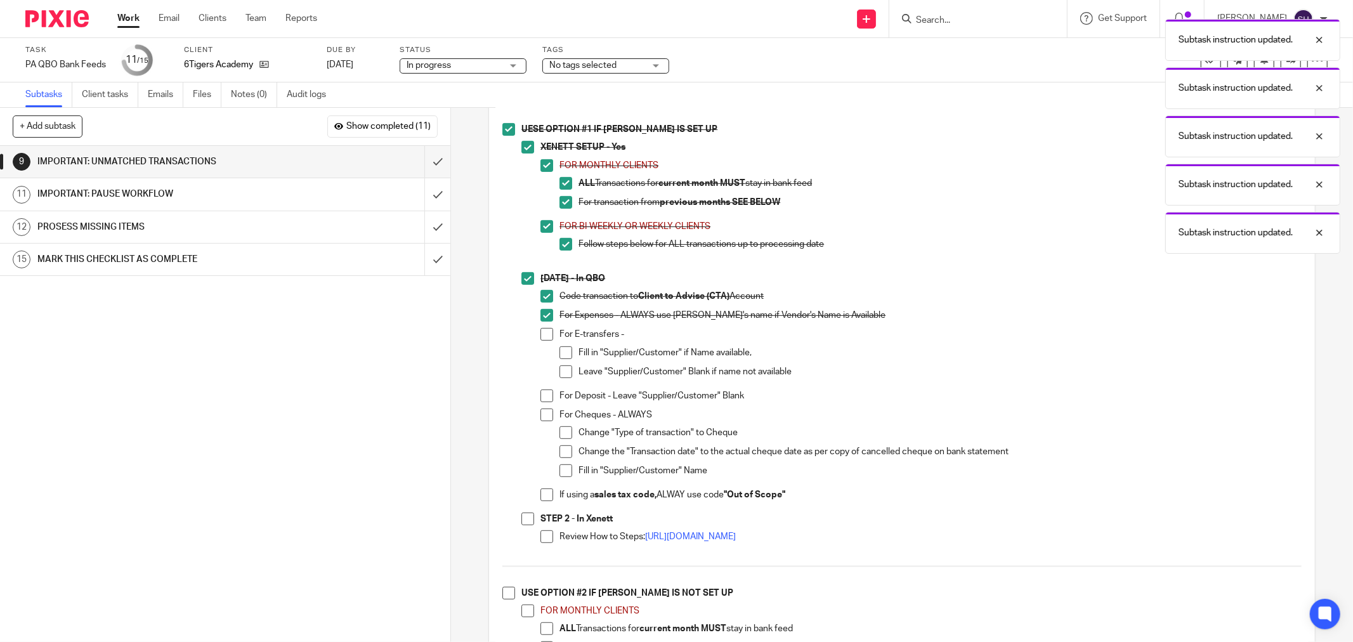
click at [544, 334] on span at bounding box center [547, 334] width 13 height 13
click at [563, 357] on span at bounding box center [566, 352] width 13 height 13
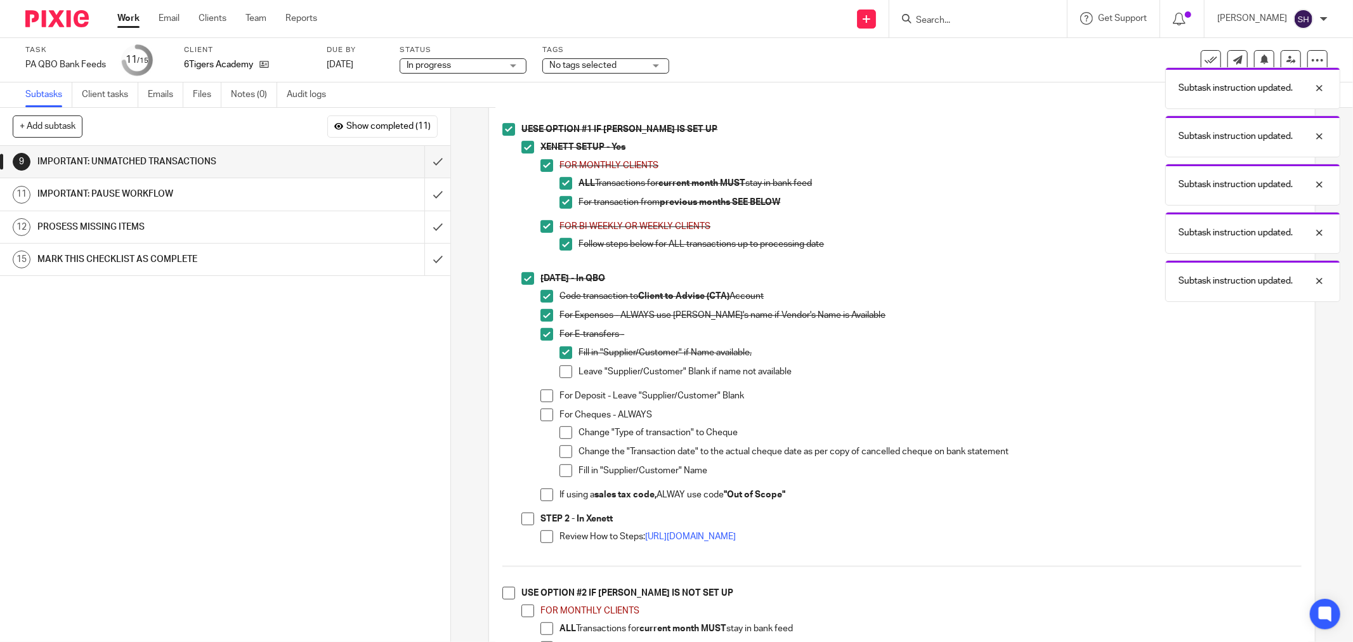
click at [566, 373] on span at bounding box center [566, 371] width 13 height 13
click at [543, 402] on span at bounding box center [547, 396] width 13 height 13
drag, startPoint x: 543, startPoint y: 417, endPoint x: 556, endPoint y: 439, distance: 25.4
click at [544, 419] on span at bounding box center [547, 415] width 13 height 13
click at [561, 439] on span at bounding box center [566, 432] width 13 height 13
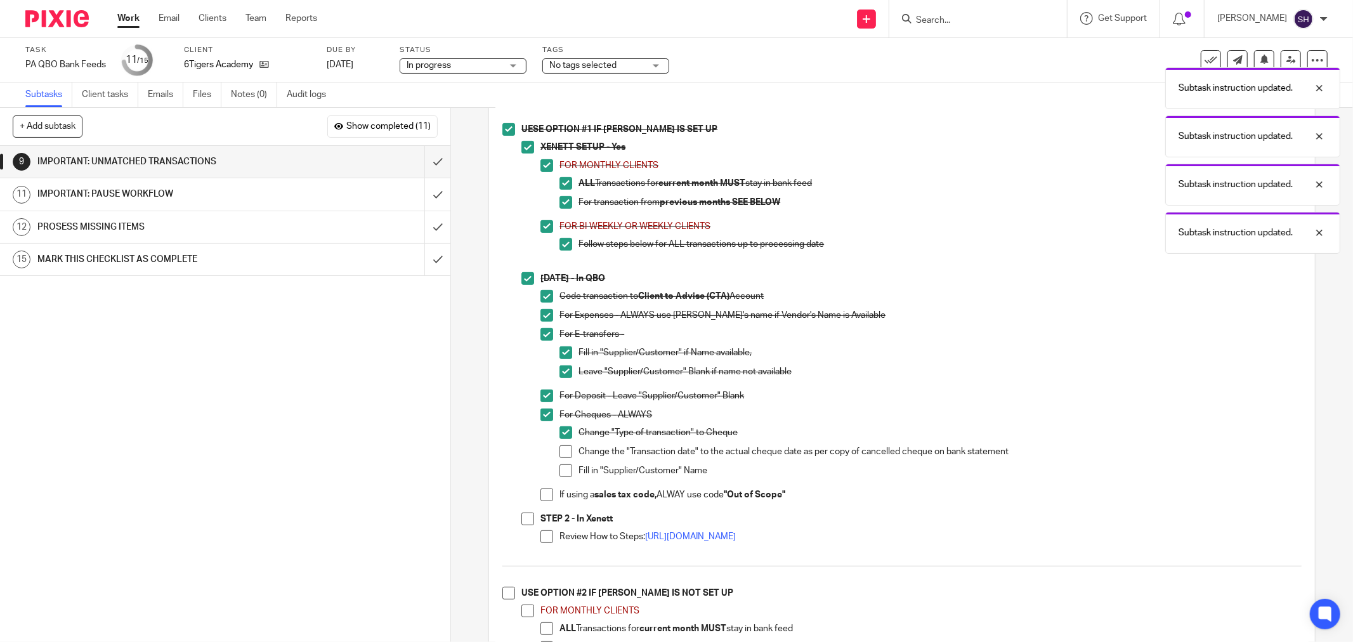
click at [562, 456] on span at bounding box center [566, 451] width 13 height 13
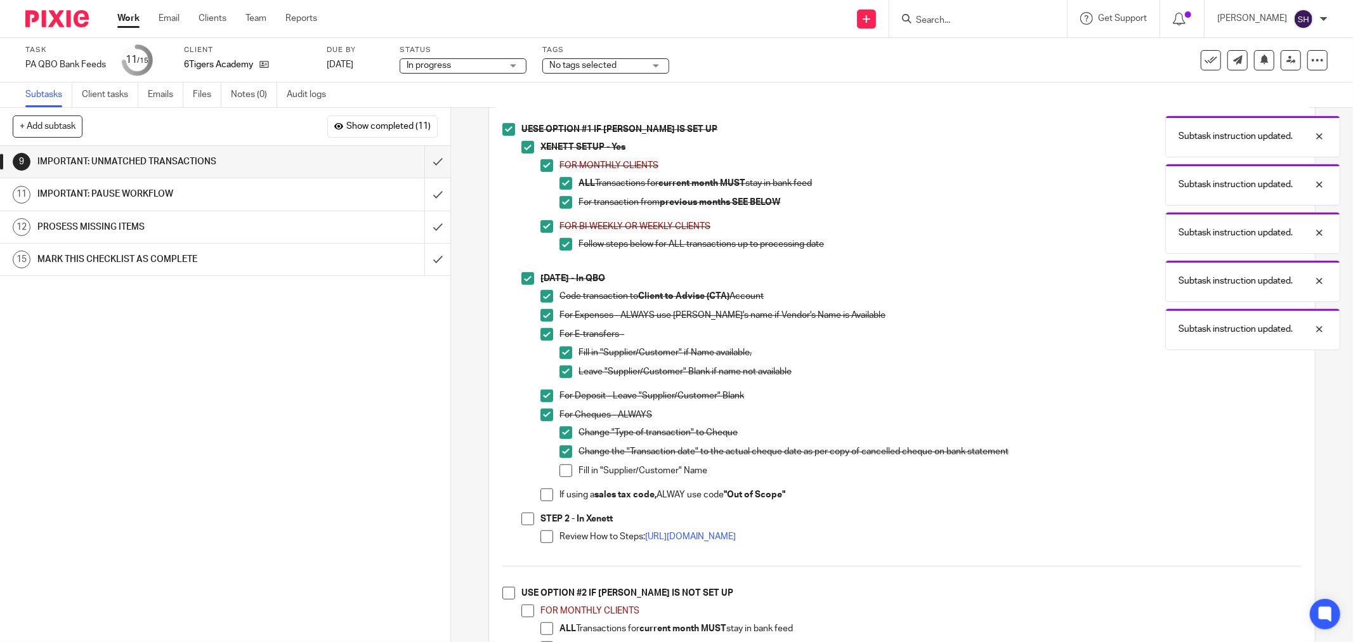
click at [562, 477] on span at bounding box center [566, 470] width 13 height 13
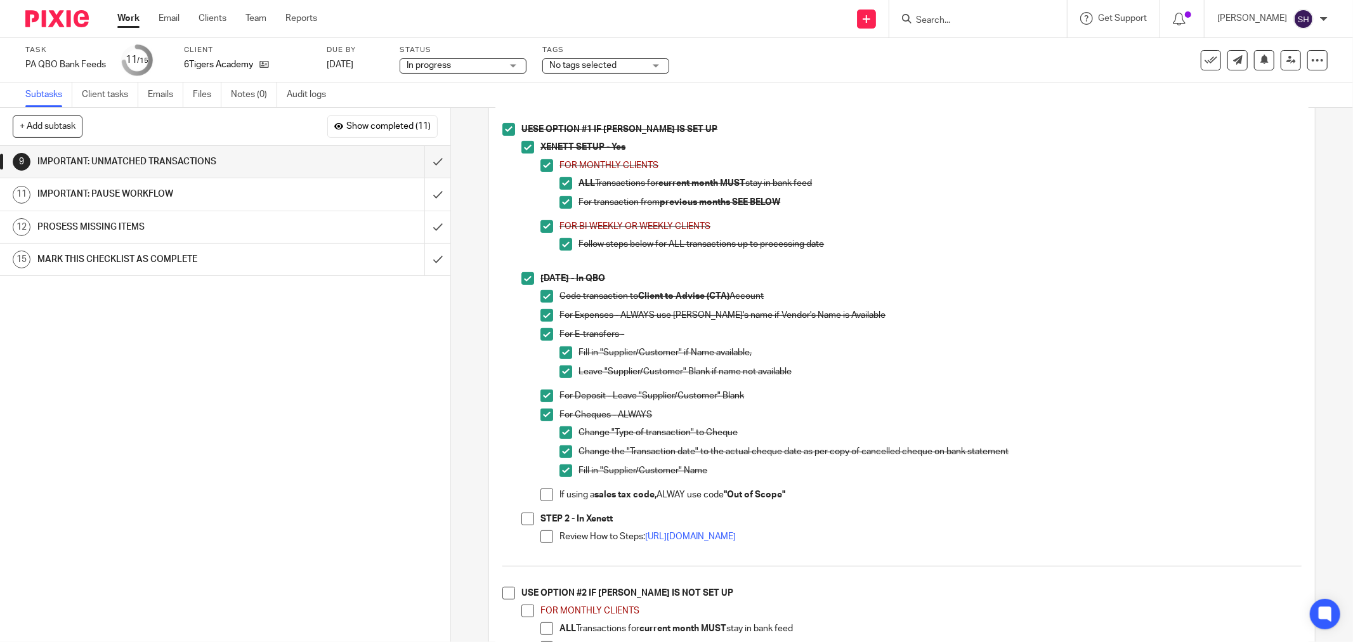
click at [542, 499] on span at bounding box center [547, 495] width 13 height 13
click at [527, 521] on span at bounding box center [527, 519] width 13 height 13
click at [541, 537] on span at bounding box center [547, 536] width 13 height 13
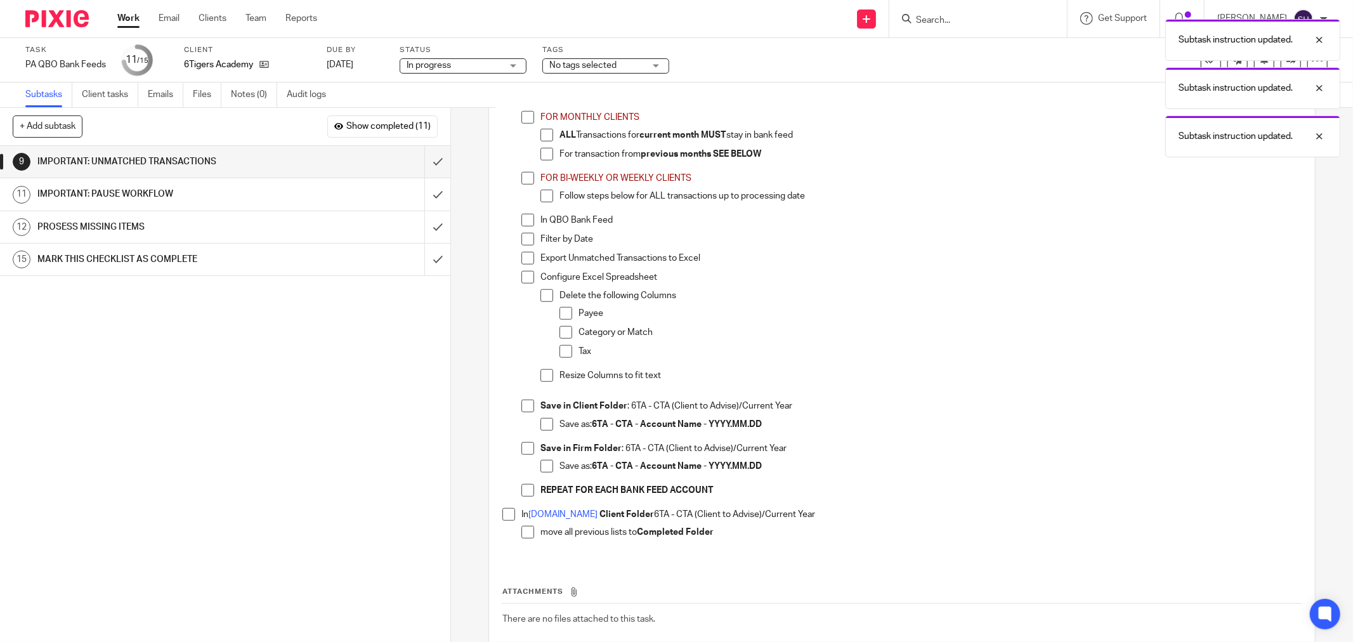
scroll to position [775, 0]
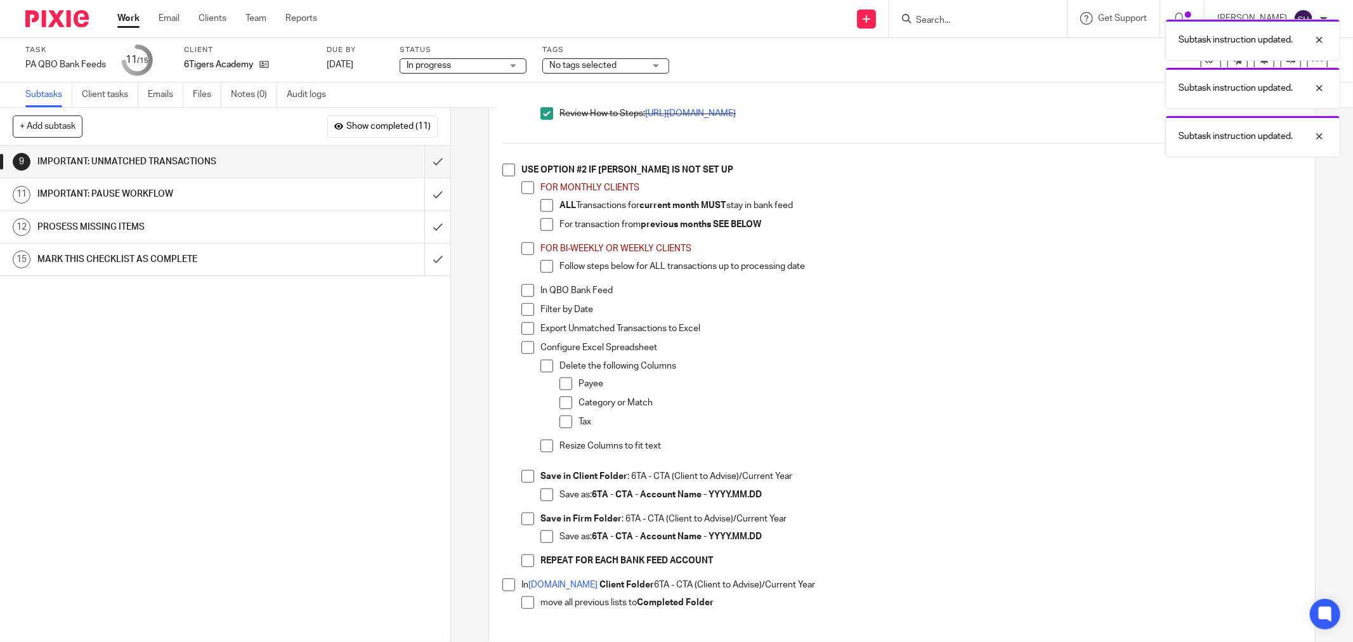
click at [506, 173] on span at bounding box center [508, 170] width 13 height 13
click at [521, 193] on span at bounding box center [527, 187] width 13 height 13
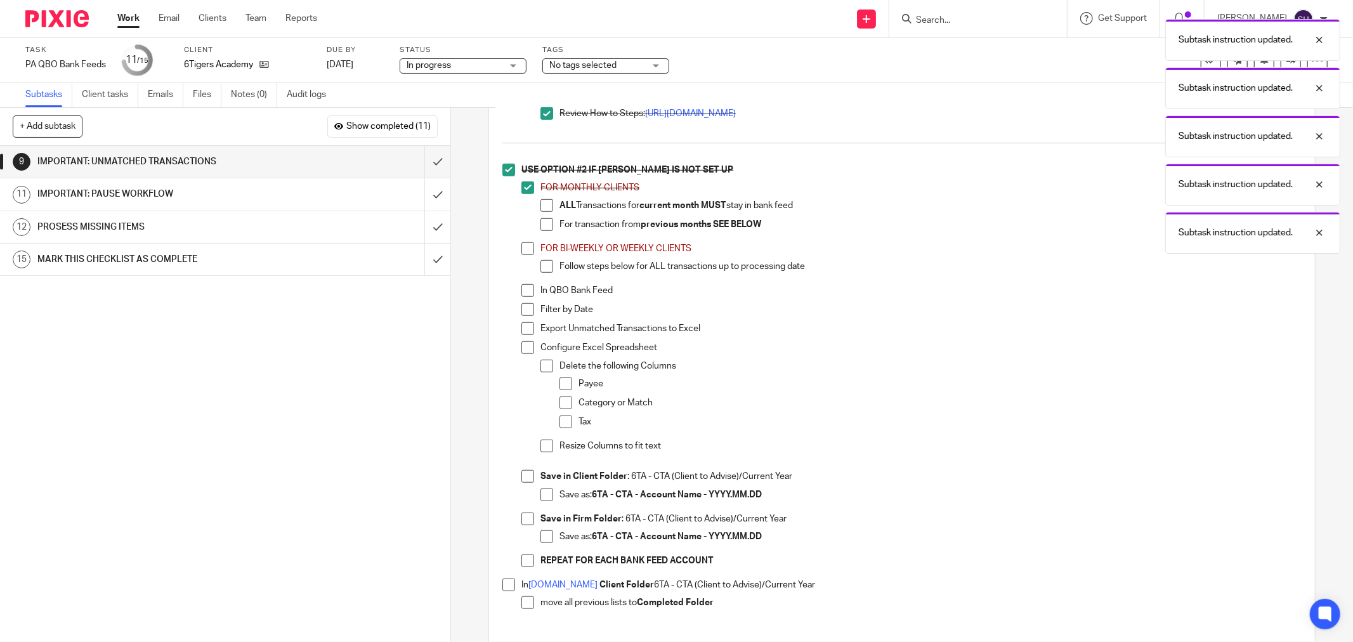
drag, startPoint x: 547, startPoint y: 216, endPoint x: 546, endPoint y: 225, distance: 9.0
click at [548, 212] on span at bounding box center [547, 205] width 13 height 13
click at [543, 231] on span at bounding box center [547, 224] width 13 height 13
click at [525, 265] on li "FOR BI-WEEKLY OR WEEKLY CLIENTS Follow steps below for ALL transactions up to p…" at bounding box center [911, 263] width 780 height 42
click at [525, 255] on span at bounding box center [527, 248] width 13 height 13
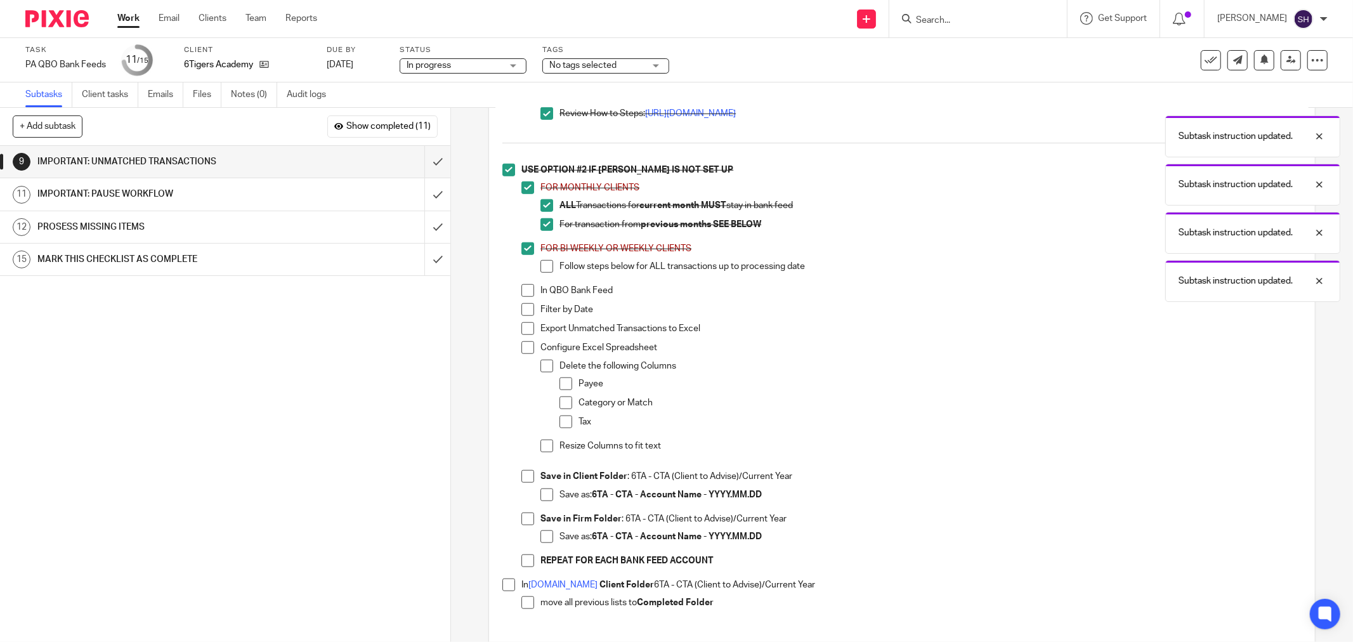
click at [546, 273] on span at bounding box center [547, 266] width 13 height 13
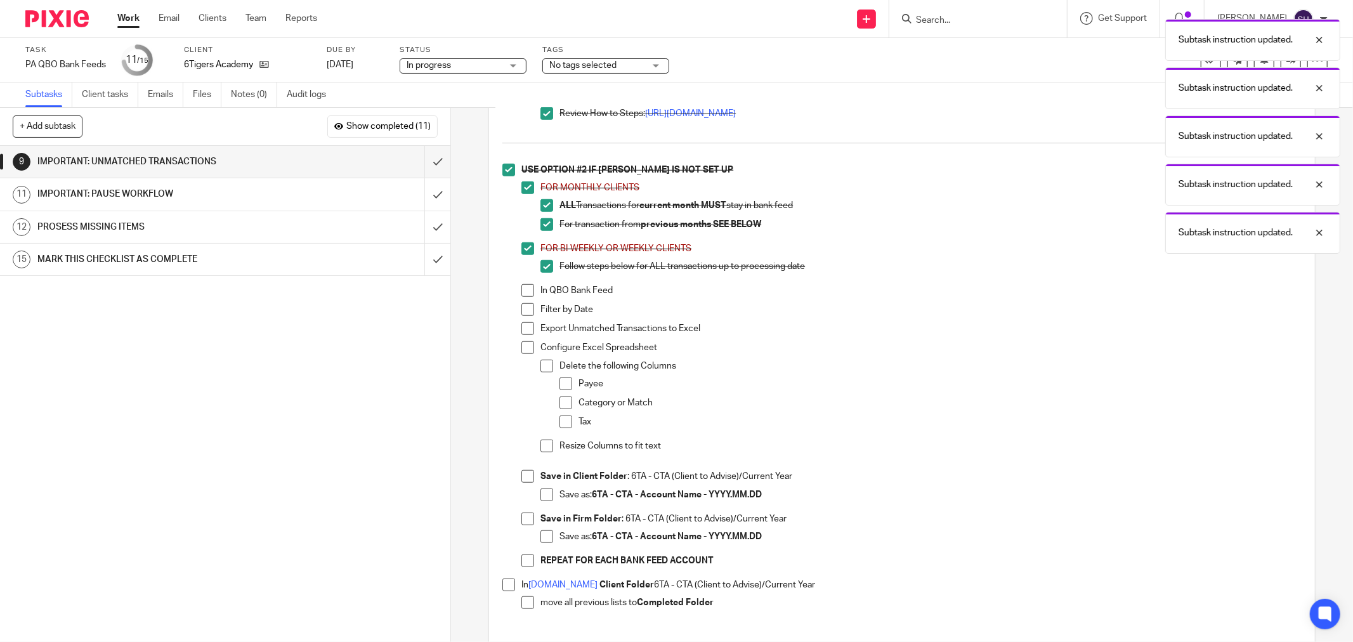
click at [529, 294] on span at bounding box center [527, 290] width 13 height 13
drag, startPoint x: 525, startPoint y: 313, endPoint x: 525, endPoint y: 331, distance: 17.1
click at [525, 314] on span at bounding box center [527, 309] width 13 height 13
click at [525, 331] on span at bounding box center [527, 328] width 13 height 13
drag, startPoint x: 523, startPoint y: 345, endPoint x: 525, endPoint y: 357, distance: 12.2
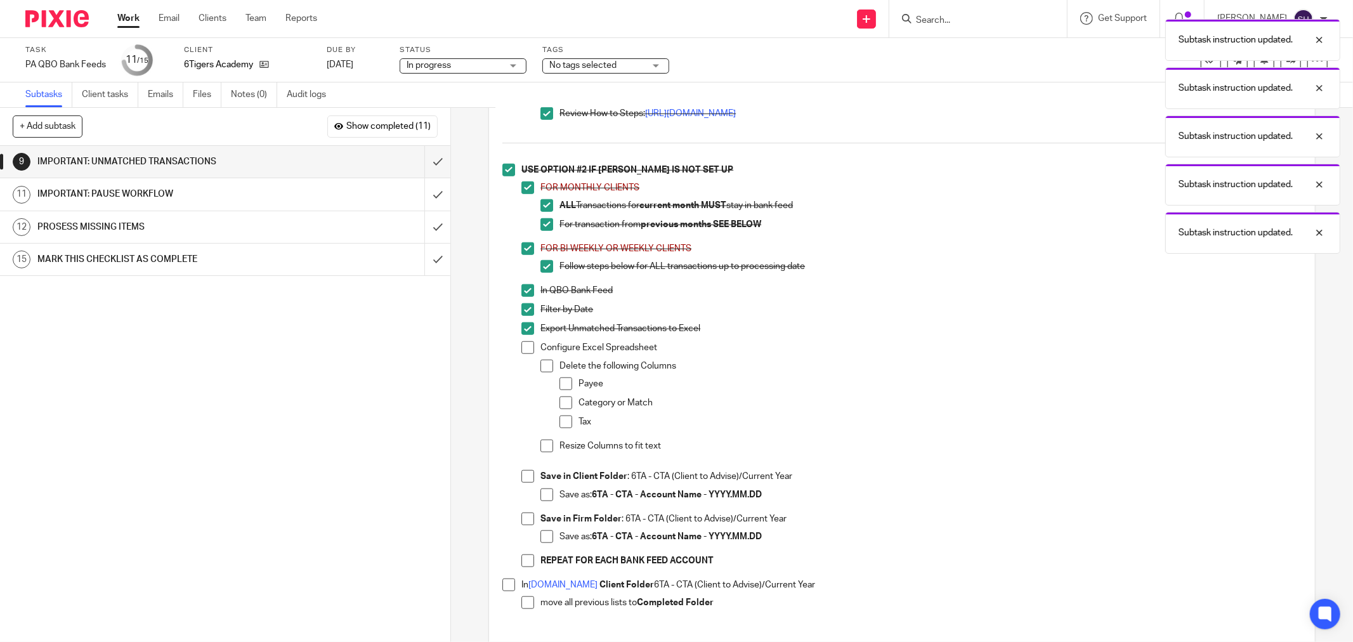
click at [523, 341] on li "Export Unmatched Transactions to Excel" at bounding box center [911, 331] width 780 height 19
click at [525, 354] on span at bounding box center [527, 347] width 13 height 13
click at [546, 368] on span at bounding box center [547, 366] width 13 height 13
drag, startPoint x: 563, startPoint y: 388, endPoint x: 562, endPoint y: 404, distance: 15.9
click at [563, 390] on span at bounding box center [566, 383] width 13 height 13
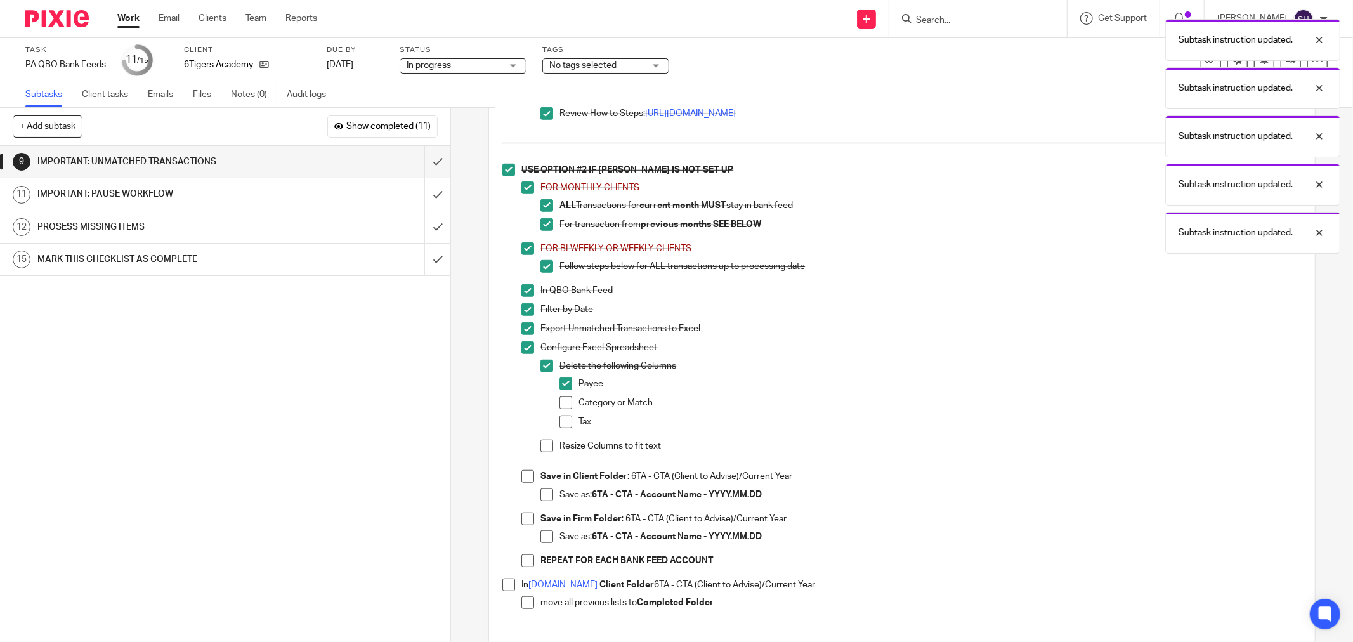
click at [562, 409] on span at bounding box center [566, 403] width 13 height 13
click at [561, 428] on span at bounding box center [566, 422] width 13 height 13
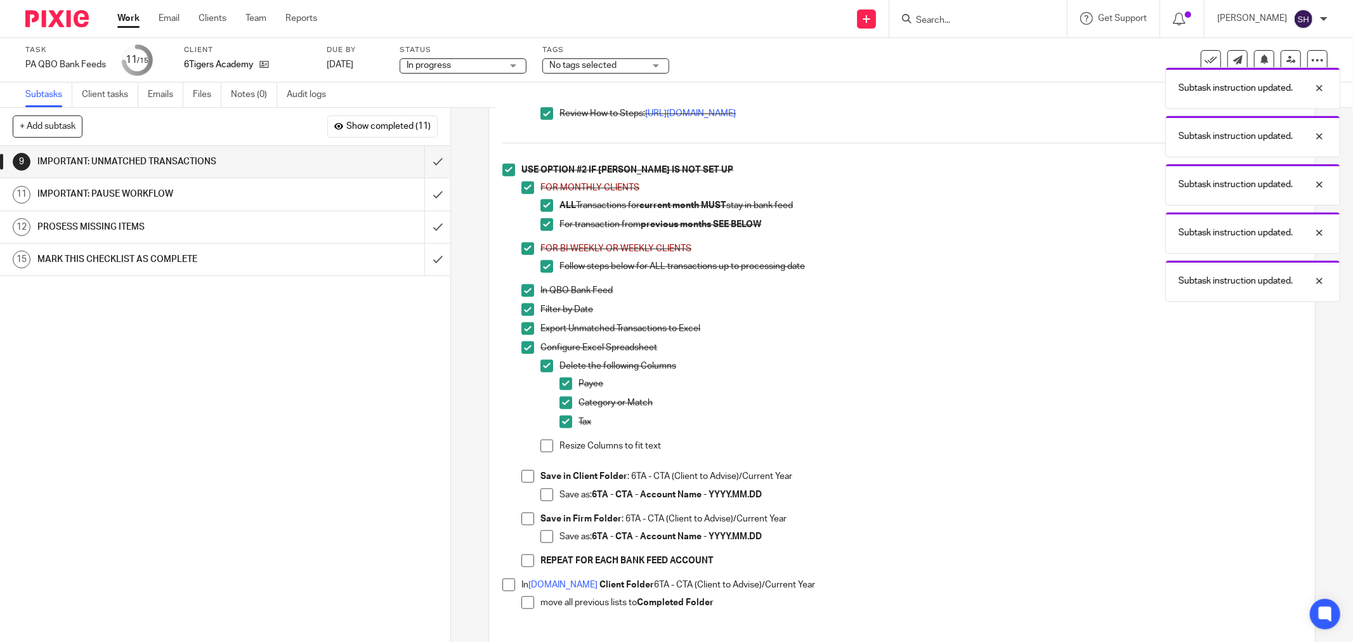
click at [549, 450] on span at bounding box center [547, 446] width 13 height 13
click at [525, 483] on span at bounding box center [527, 476] width 13 height 13
drag, startPoint x: 542, startPoint y: 502, endPoint x: 523, endPoint y: 523, distance: 28.3
click at [541, 501] on span at bounding box center [547, 495] width 13 height 13
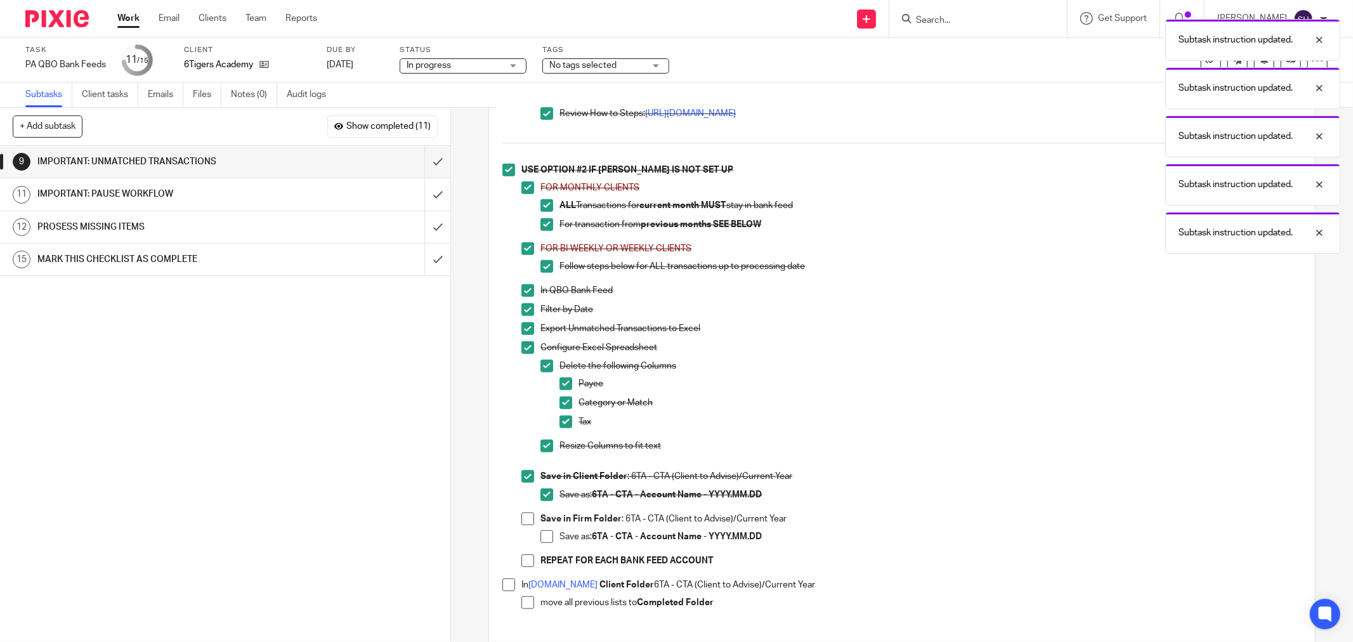
click at [523, 525] on span at bounding box center [527, 519] width 13 height 13
click at [541, 543] on span at bounding box center [547, 536] width 13 height 13
click at [521, 567] on span at bounding box center [527, 560] width 13 height 13
click at [502, 591] on span at bounding box center [508, 585] width 13 height 13
click at [517, 608] on li "In sync.com Client Folder 6TA - CTA (Client to Advise)/Current Year move all pr…" at bounding box center [901, 600] width 799 height 42
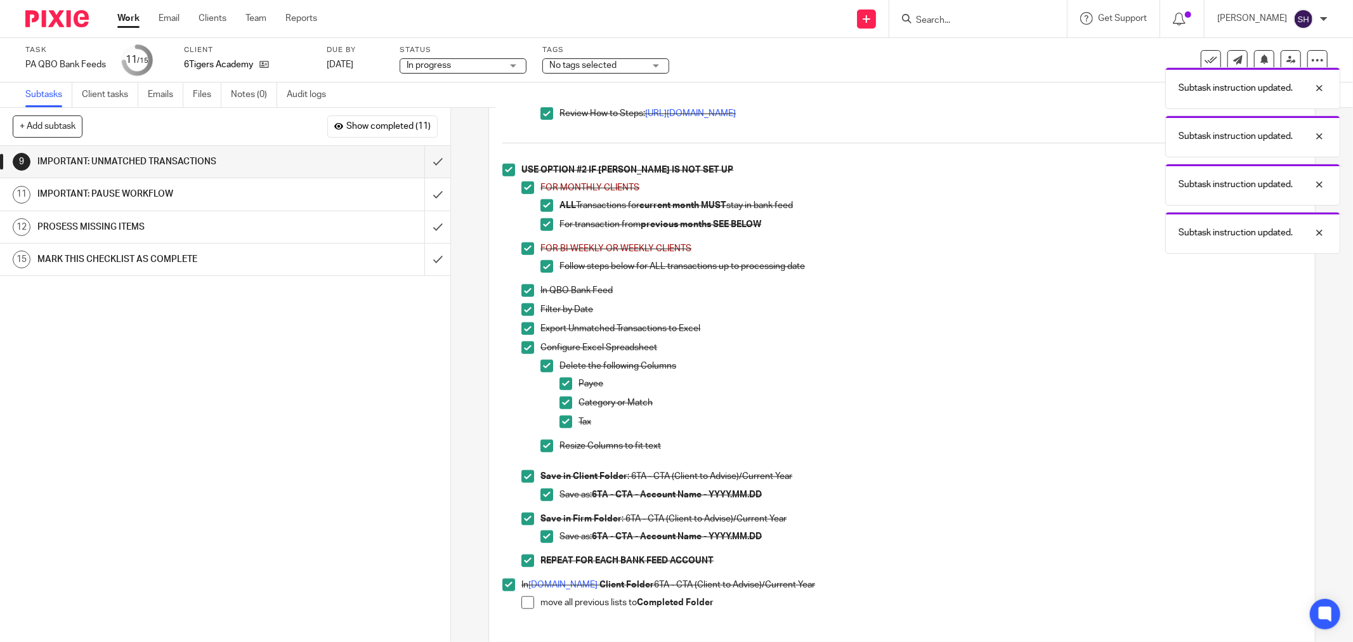
click at [521, 608] on span at bounding box center [527, 602] width 13 height 13
click at [423, 155] on input "submit" at bounding box center [225, 162] width 450 height 32
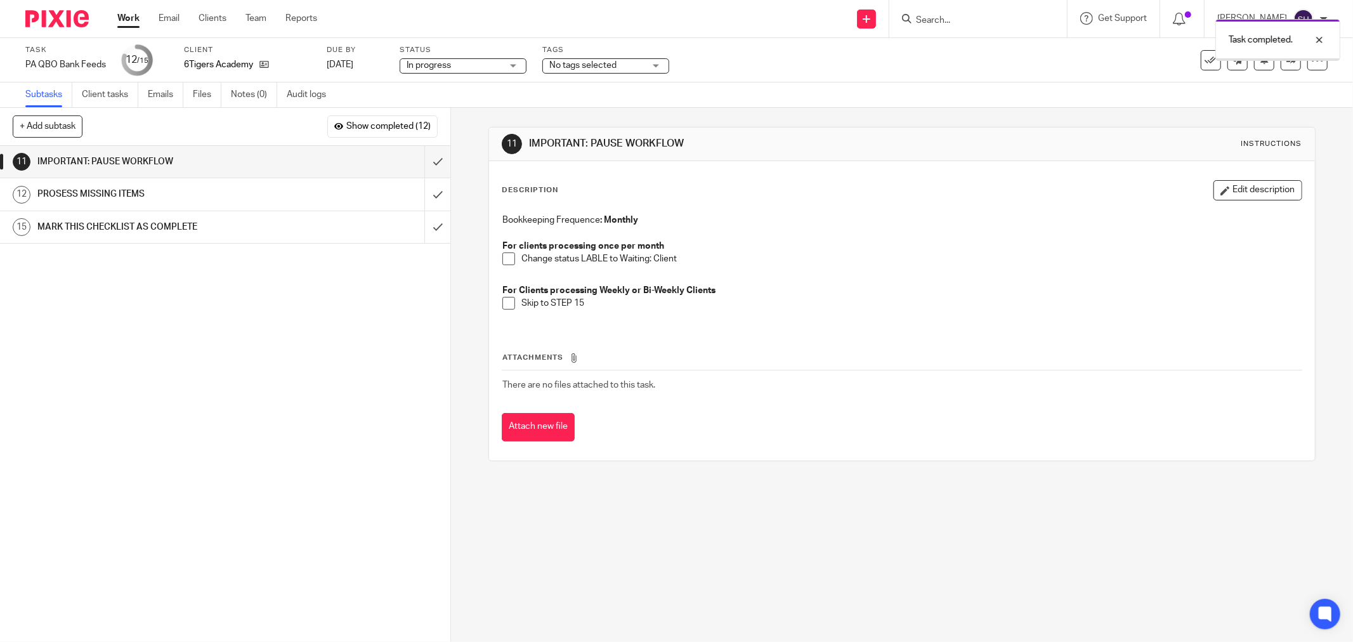
click at [504, 258] on span at bounding box center [508, 258] width 13 height 13
click at [506, 299] on span at bounding box center [508, 303] width 13 height 13
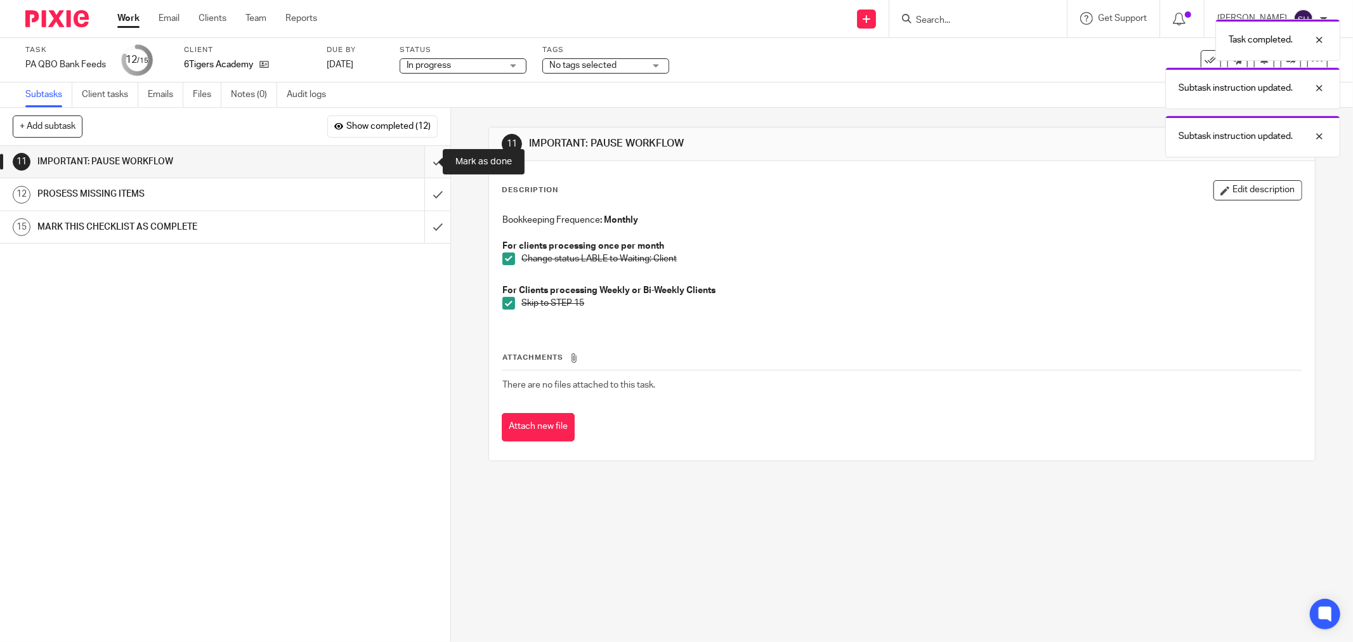
click at [428, 159] on input "submit" at bounding box center [225, 162] width 450 height 32
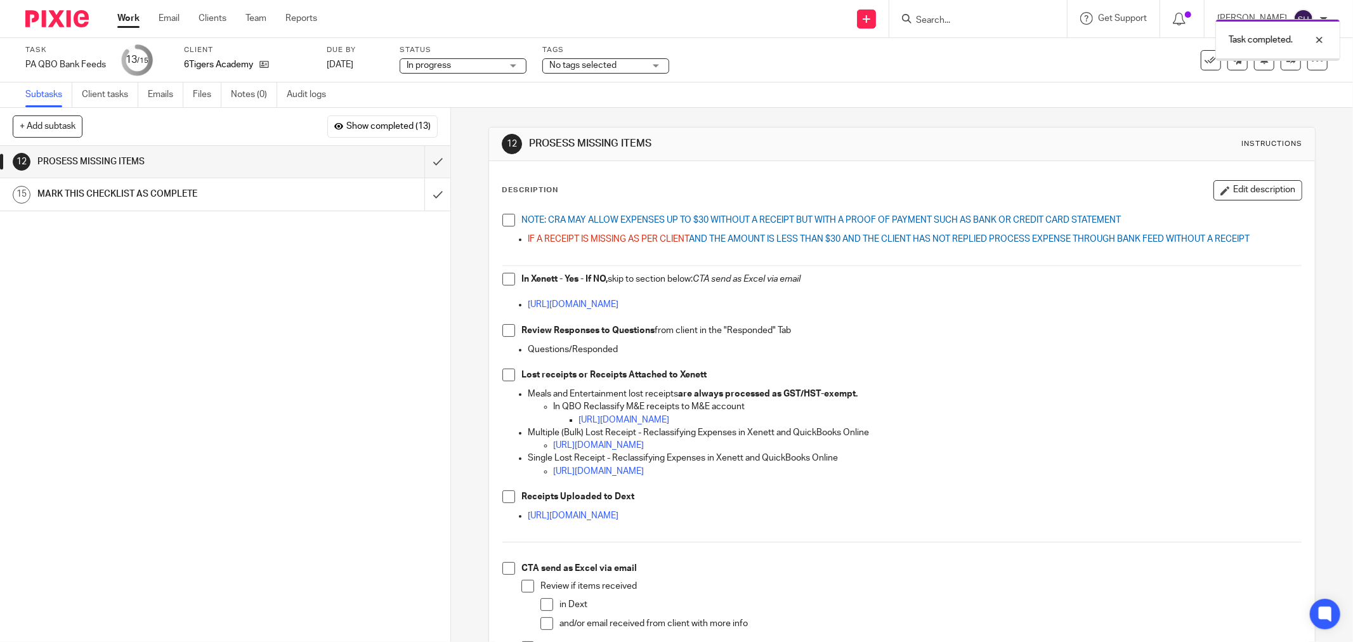
click at [504, 220] on span at bounding box center [508, 220] width 13 height 13
click at [502, 280] on span at bounding box center [508, 279] width 13 height 13
drag, startPoint x: 509, startPoint y: 334, endPoint x: 502, endPoint y: 358, distance: 25.9
click at [509, 334] on span at bounding box center [508, 330] width 13 height 13
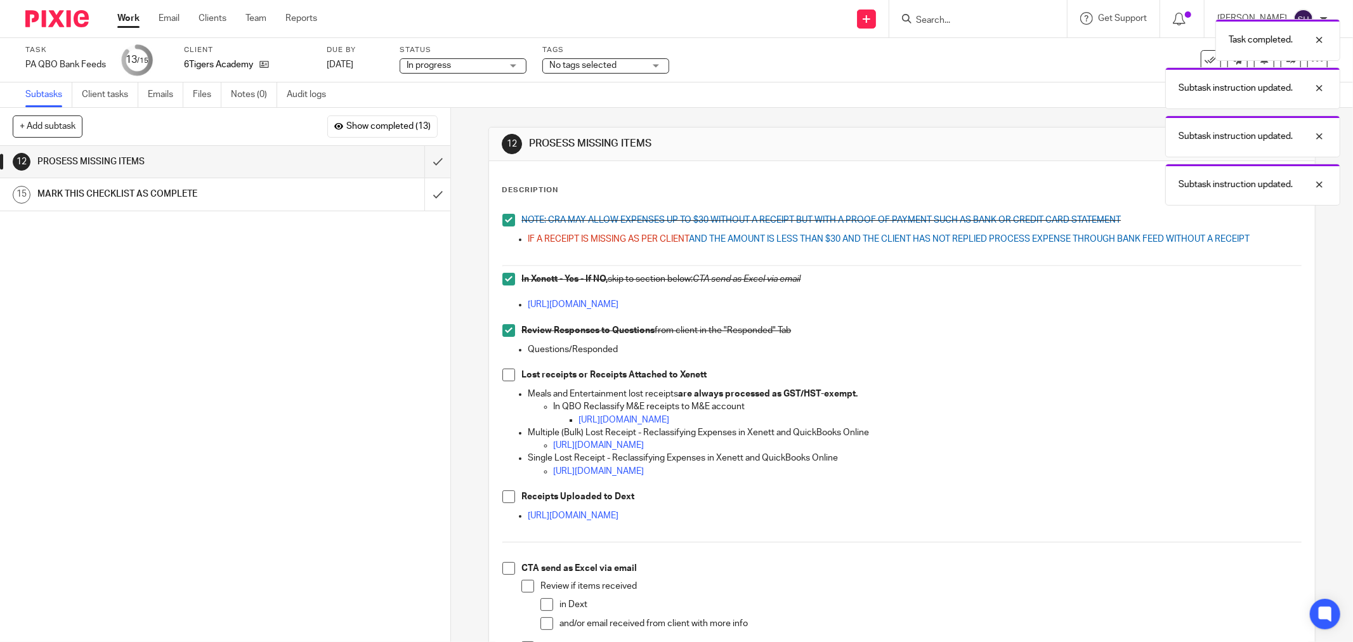
drag, startPoint x: 499, startPoint y: 370, endPoint x: 487, endPoint y: 375, distance: 13.1
click at [502, 370] on span at bounding box center [508, 375] width 13 height 13
click at [502, 498] on span at bounding box center [508, 496] width 13 height 13
click at [506, 568] on span at bounding box center [508, 568] width 13 height 13
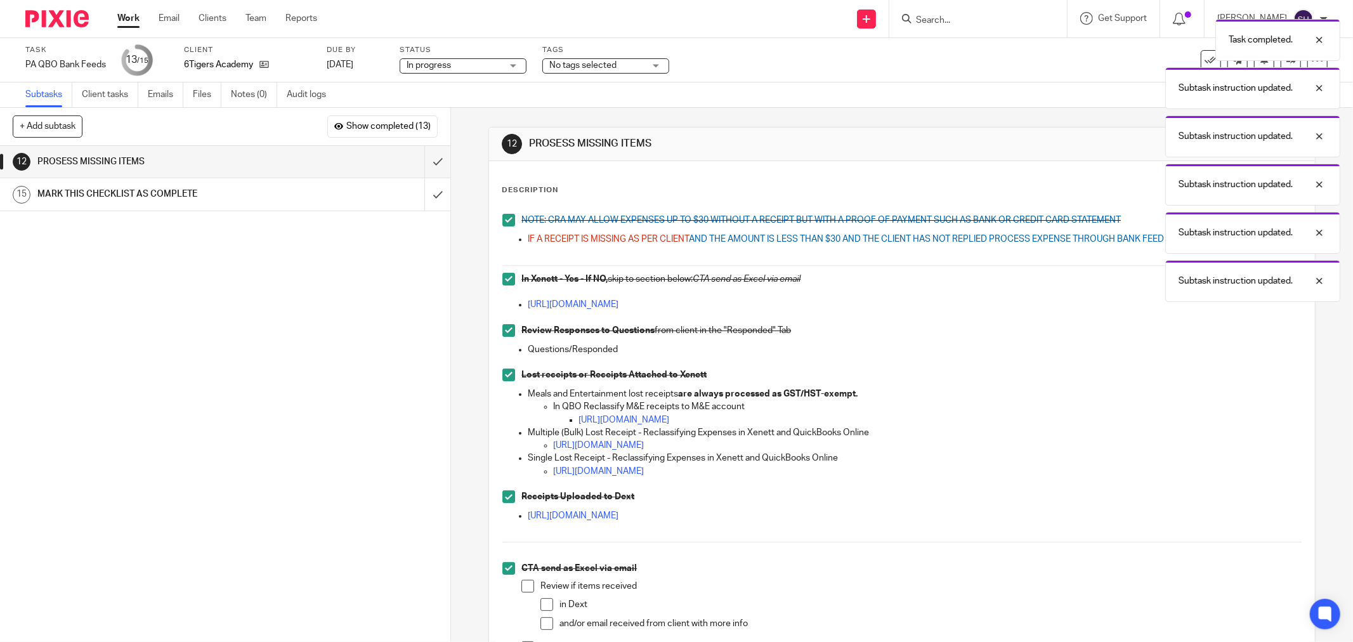
click at [528, 587] on span at bounding box center [527, 586] width 13 height 13
click at [546, 623] on span at bounding box center [547, 623] width 13 height 13
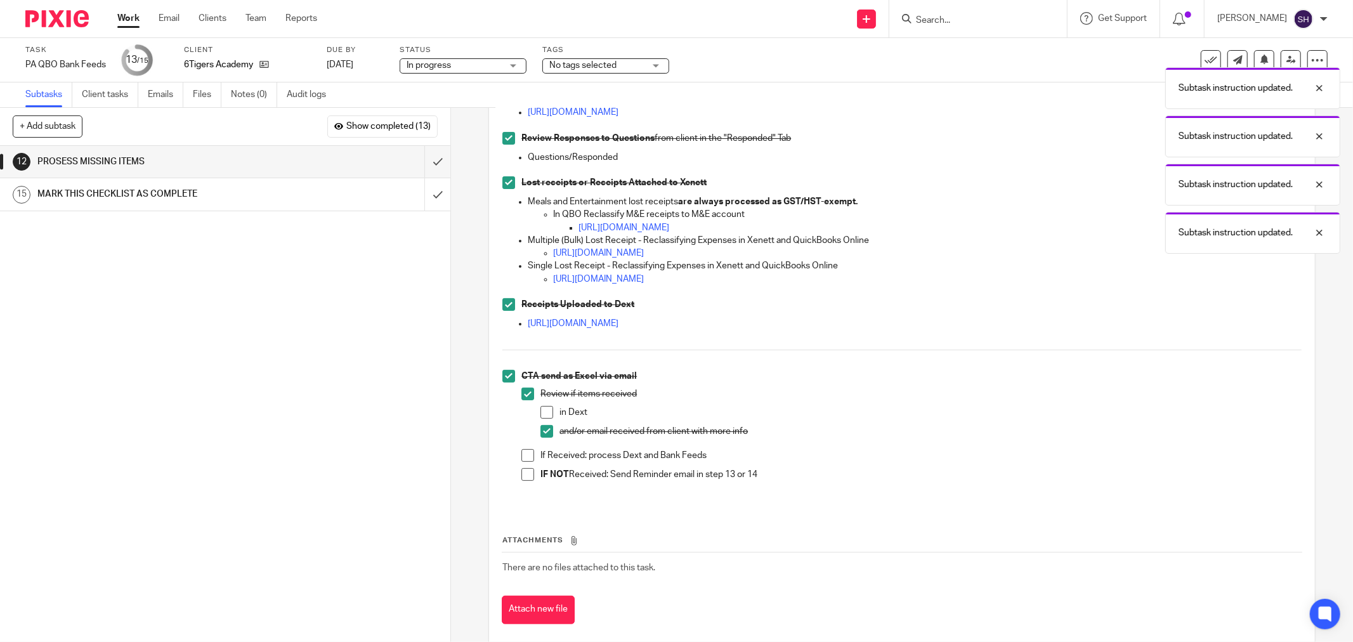
scroll to position [213, 0]
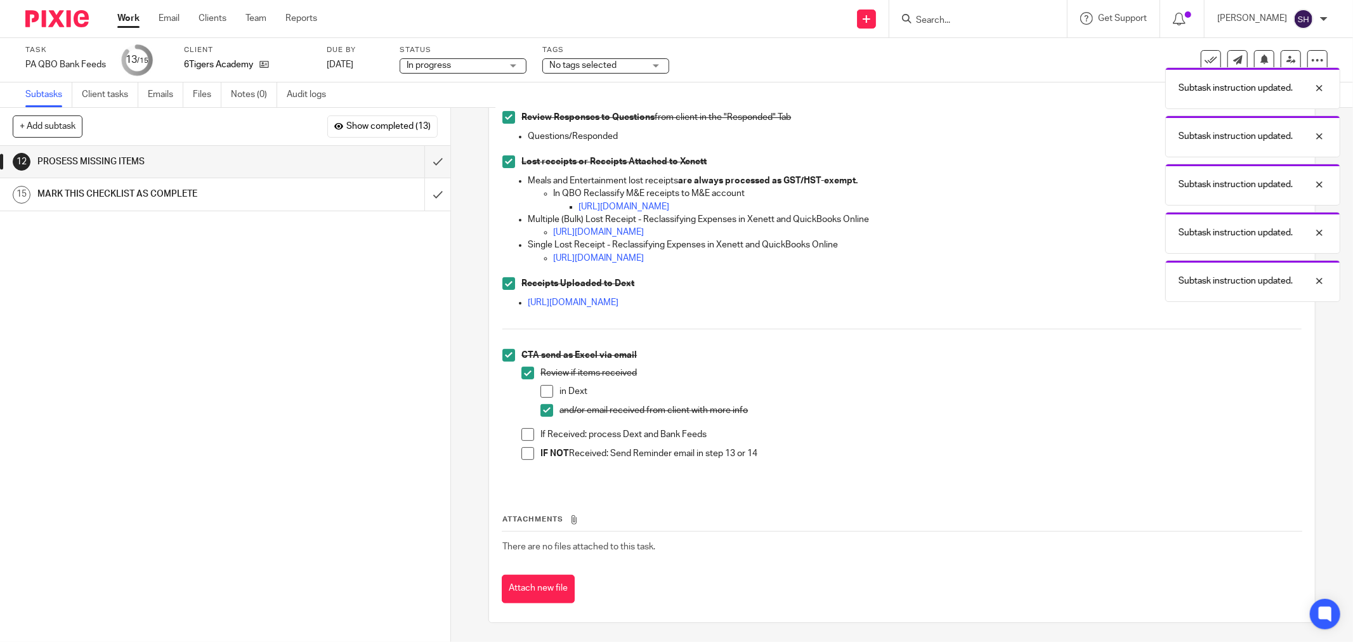
click at [541, 392] on span at bounding box center [547, 391] width 13 height 13
drag, startPoint x: 525, startPoint y: 433, endPoint x: 517, endPoint y: 455, distance: 23.5
click at [524, 433] on span at bounding box center [527, 434] width 13 height 13
click at [521, 455] on span at bounding box center [527, 453] width 13 height 13
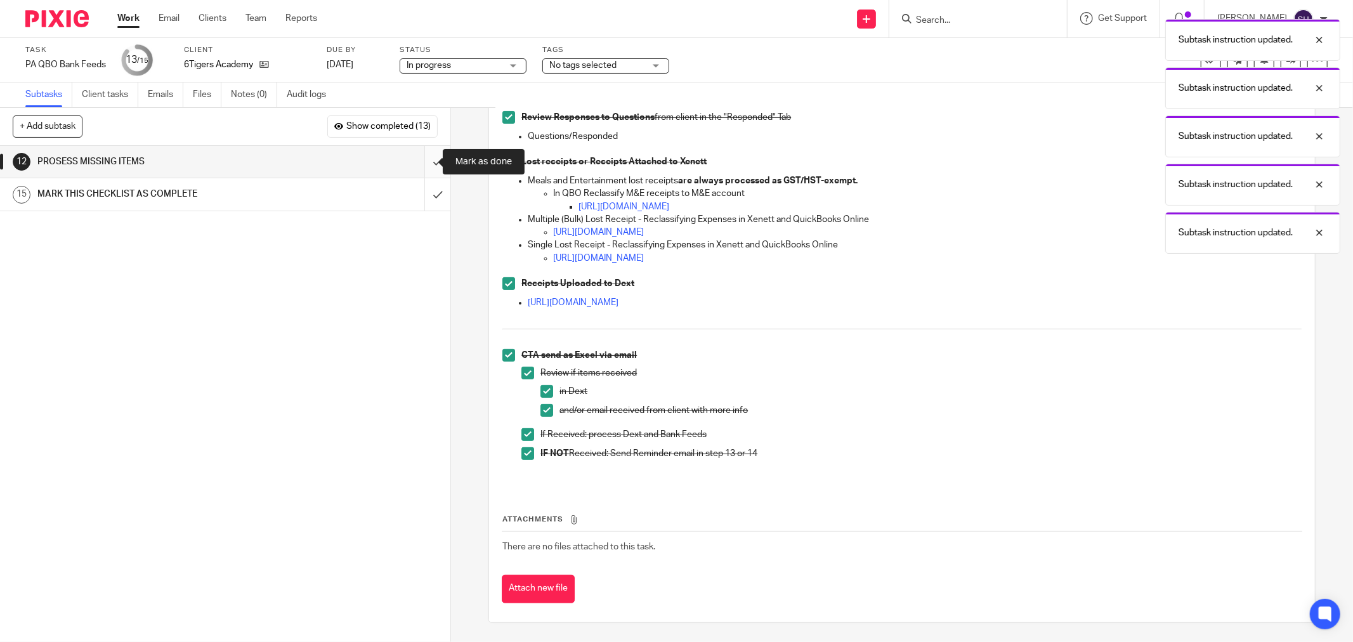
click at [419, 156] on input "submit" at bounding box center [225, 162] width 450 height 32
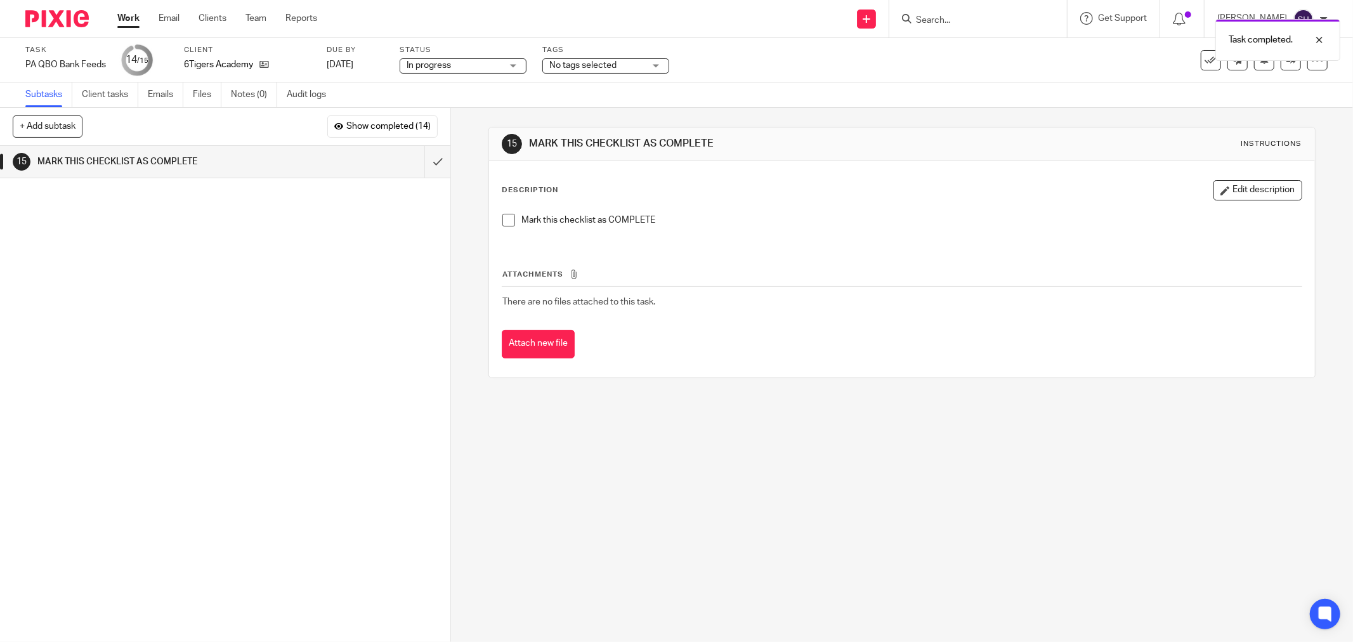
click at [505, 226] on li "Mark this checklist as COMPLETE" at bounding box center [901, 223] width 799 height 19
click at [503, 221] on span at bounding box center [508, 220] width 13 height 13
click at [424, 162] on input "submit" at bounding box center [225, 162] width 450 height 32
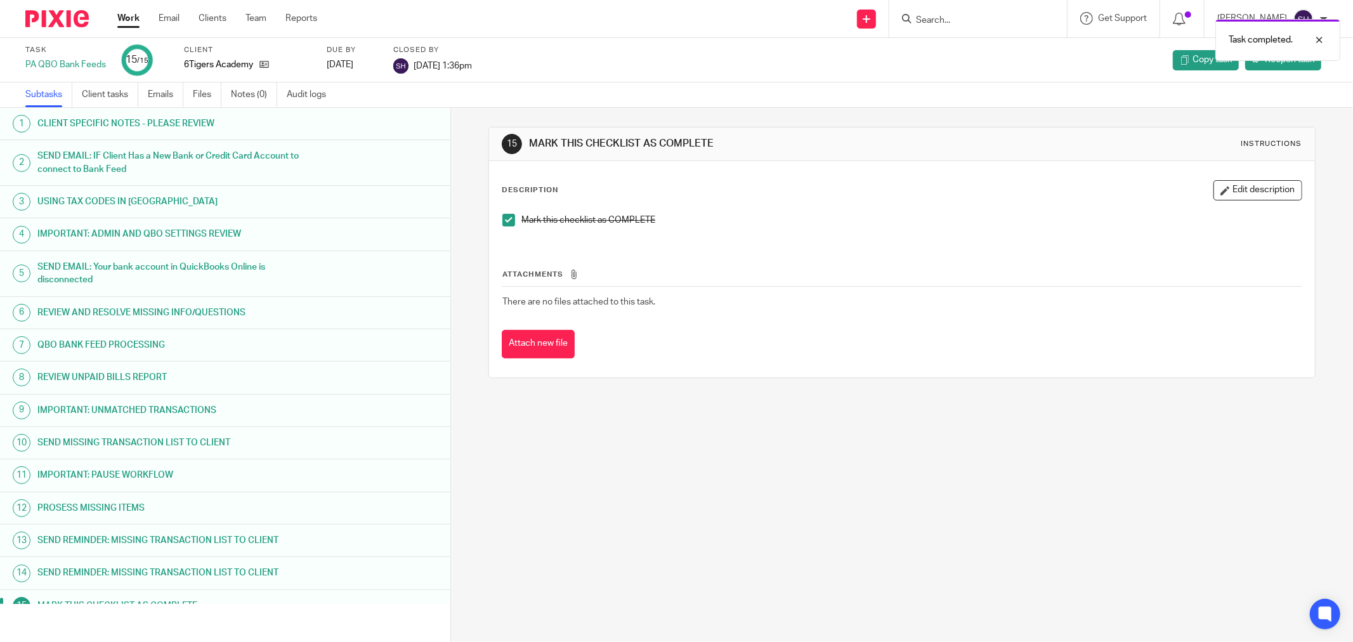
click at [131, 16] on link "Work" at bounding box center [128, 18] width 22 height 13
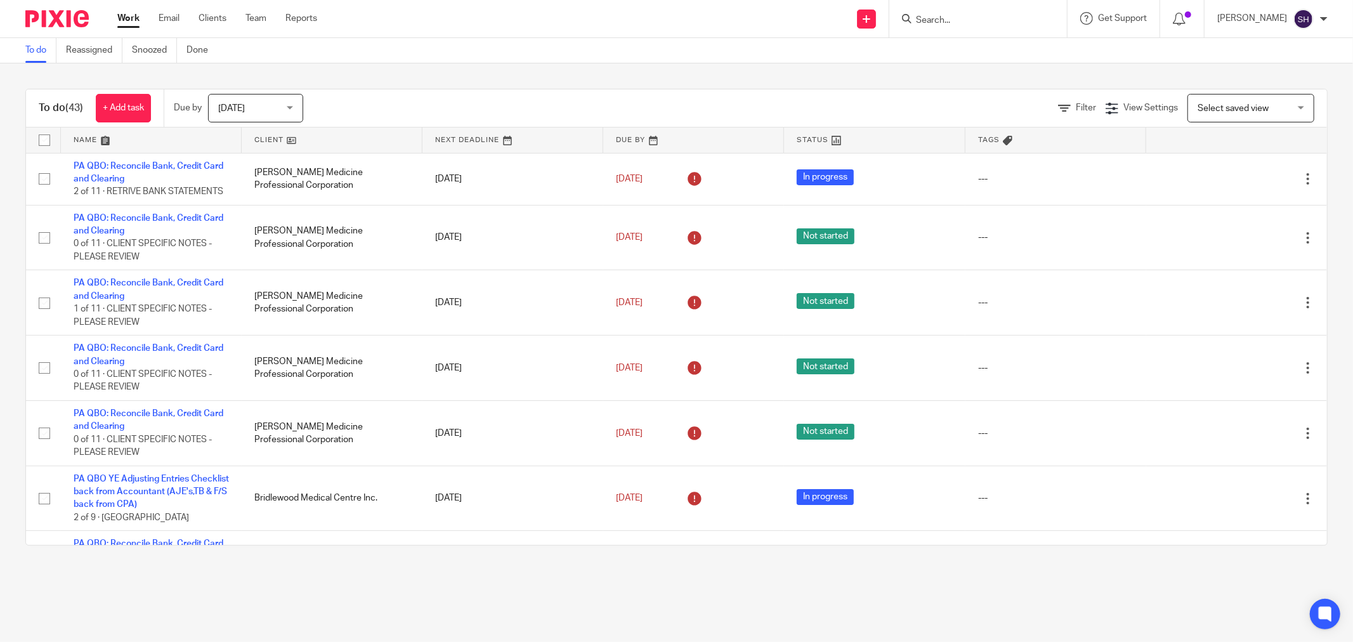
click at [313, 142] on link at bounding box center [332, 140] width 181 height 25
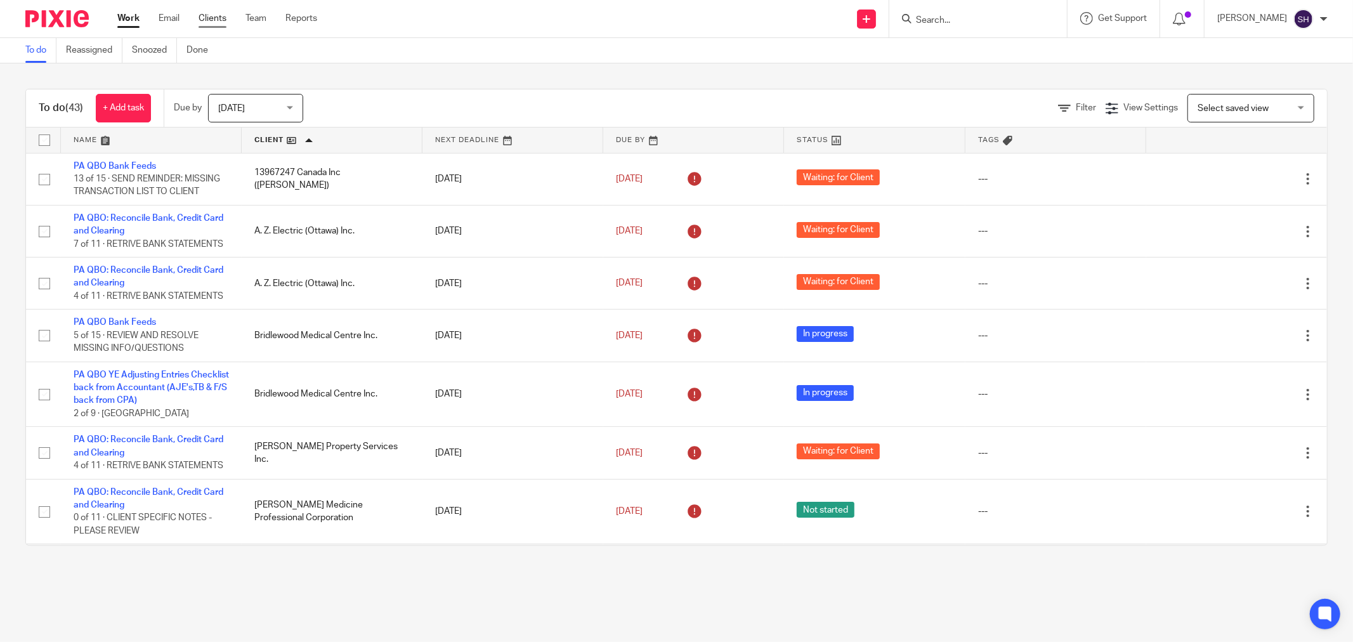
click at [216, 15] on link "Clients" at bounding box center [213, 18] width 28 height 13
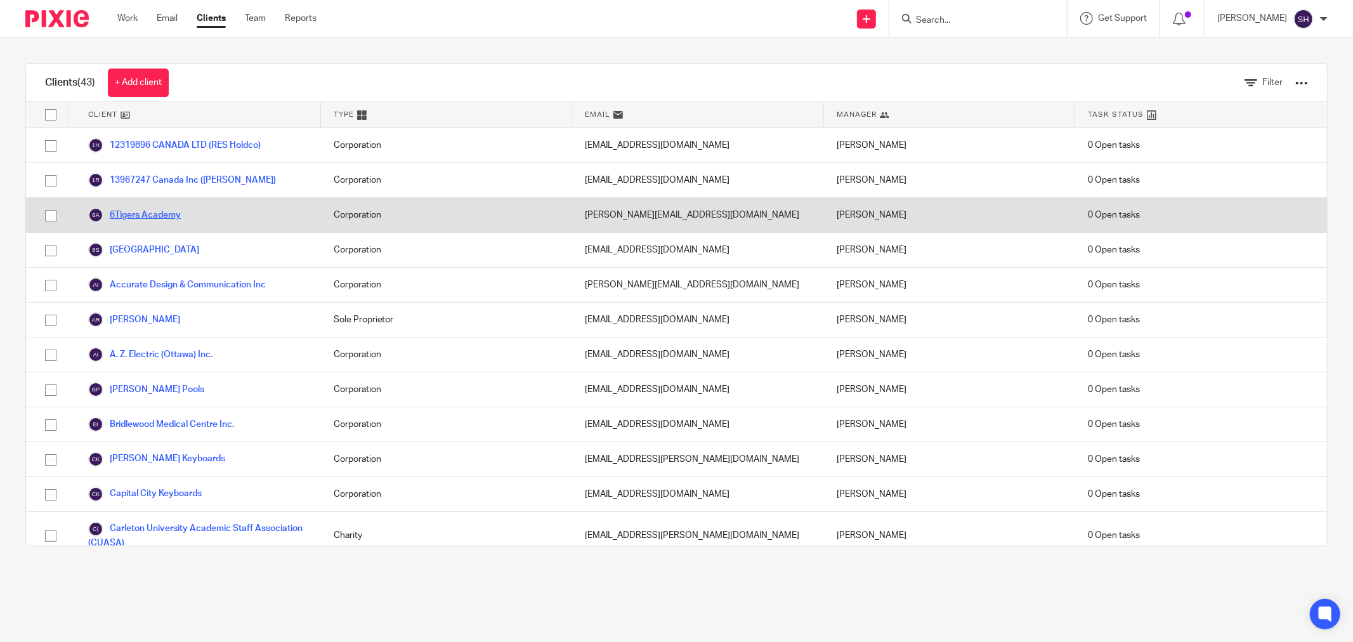
click at [176, 216] on link "6Tigers Academy" at bounding box center [134, 214] width 93 height 15
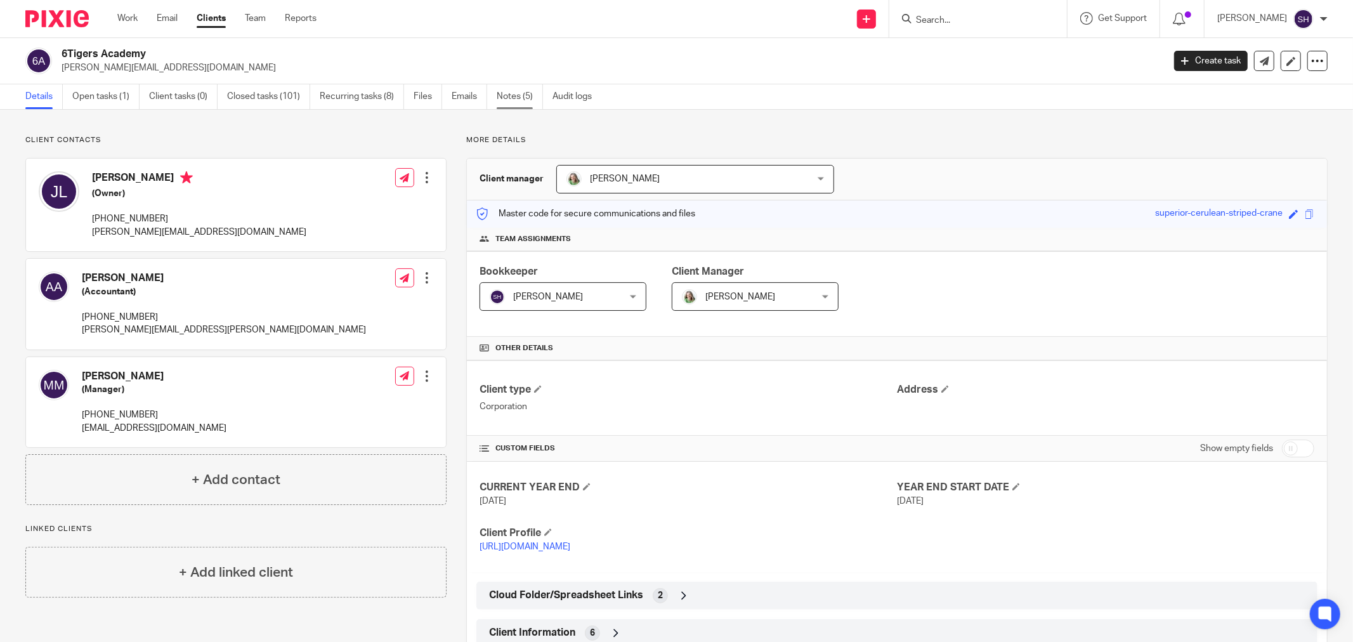
click at [529, 95] on link "Notes (5)" at bounding box center [520, 96] width 46 height 25
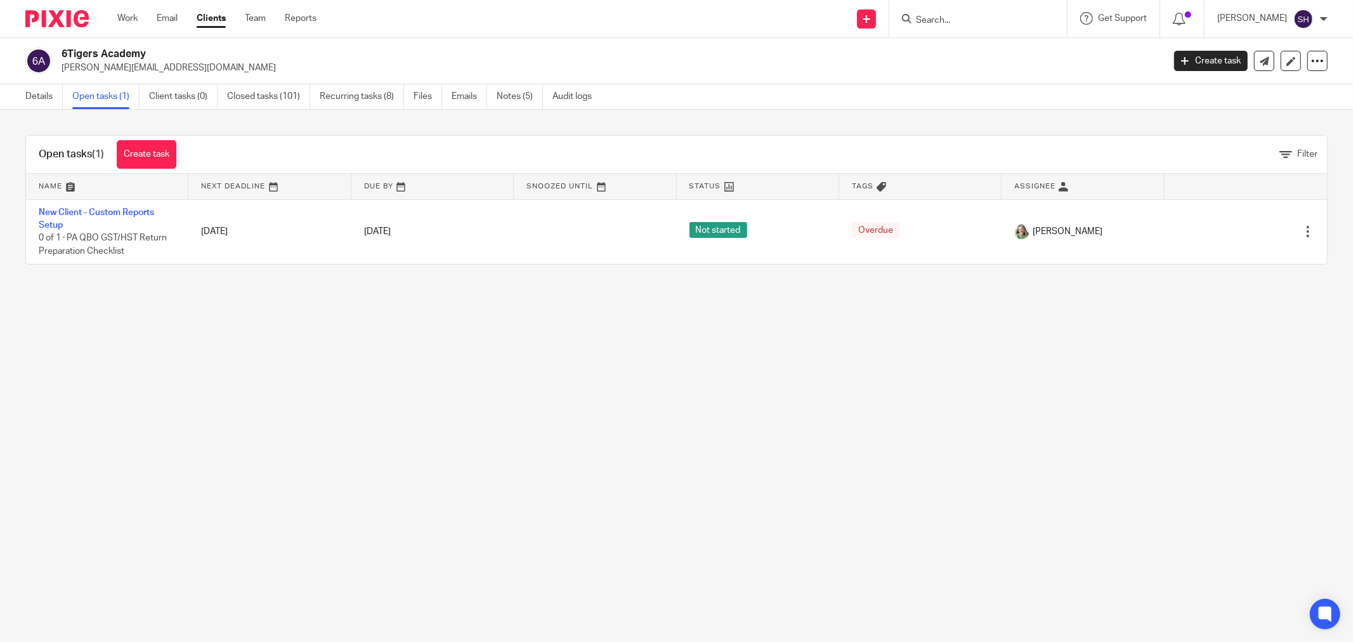
click at [252, 95] on link "Closed tasks (101)" at bounding box center [268, 96] width 83 height 25
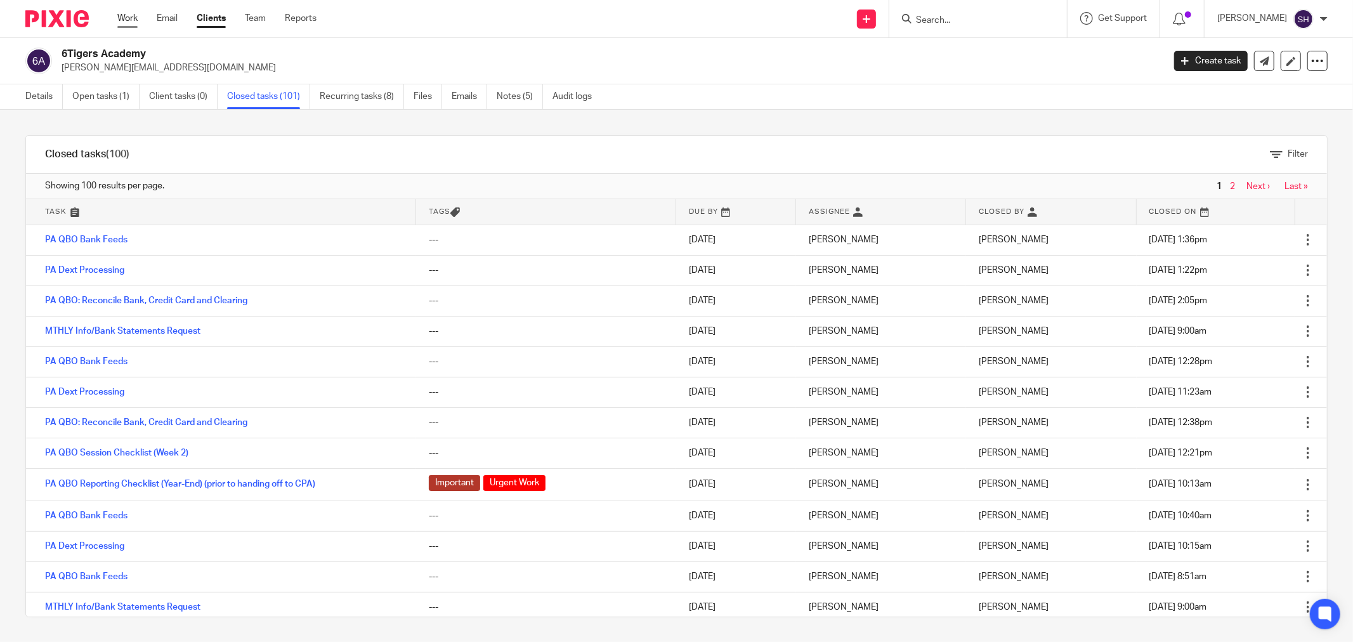
click at [126, 17] on link "Work" at bounding box center [127, 18] width 20 height 13
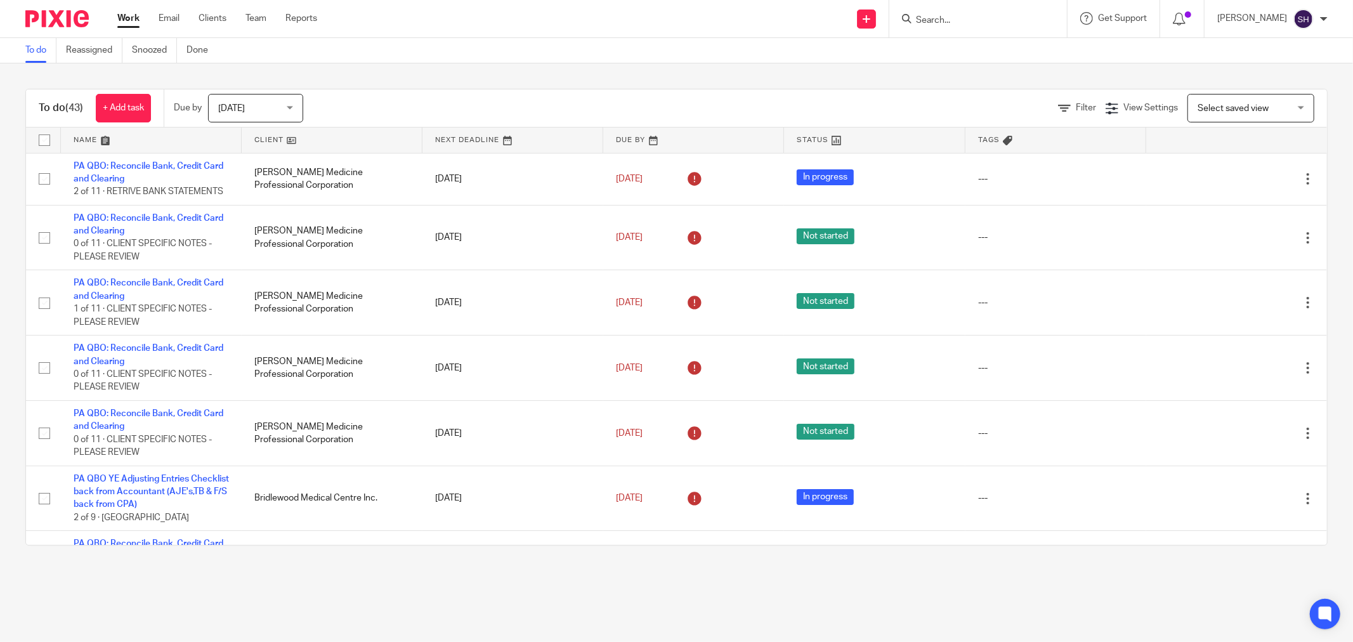
click at [351, 138] on link at bounding box center [332, 140] width 181 height 25
